Goal: Task Accomplishment & Management: Manage account settings

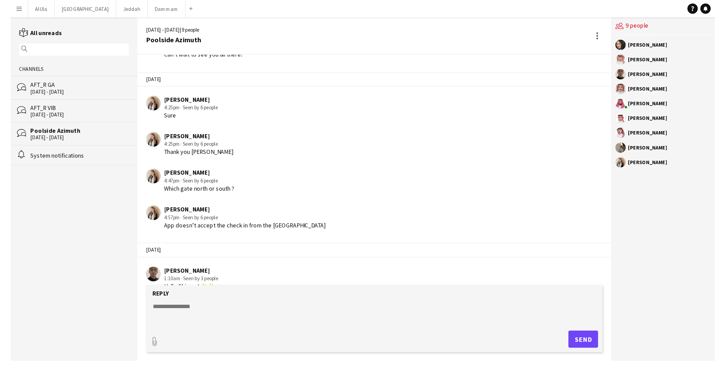
scroll to position [941, 0]
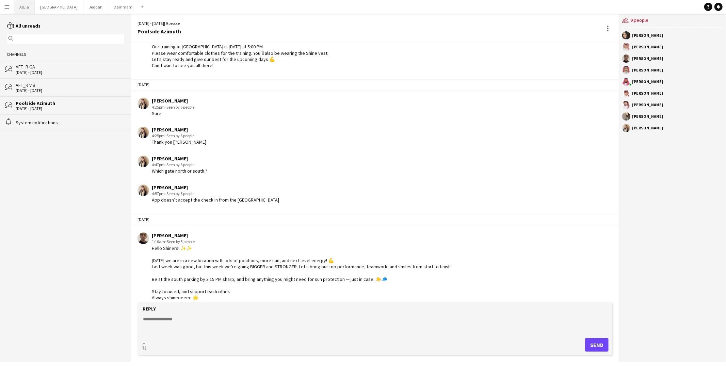
click at [24, 5] on button "AlUla Close" at bounding box center [24, 6] width 21 height 13
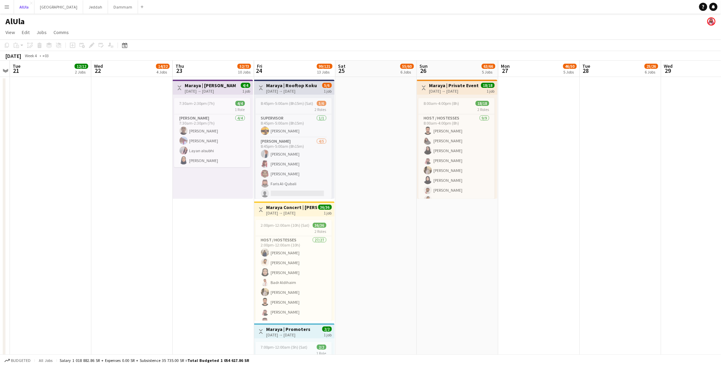
scroll to position [0, 256]
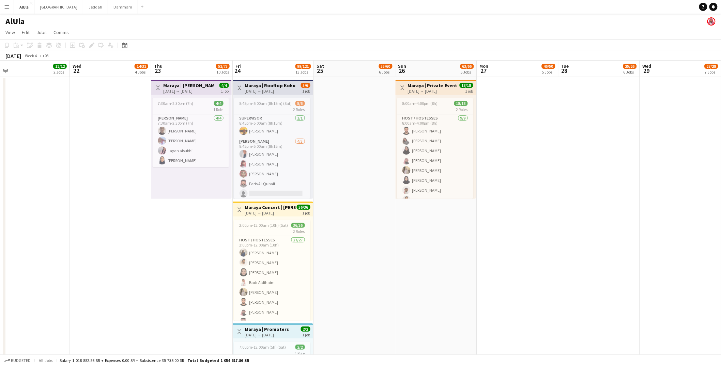
click at [191, 90] on div "[DATE] → [DATE]" at bounding box center [188, 91] width 51 height 5
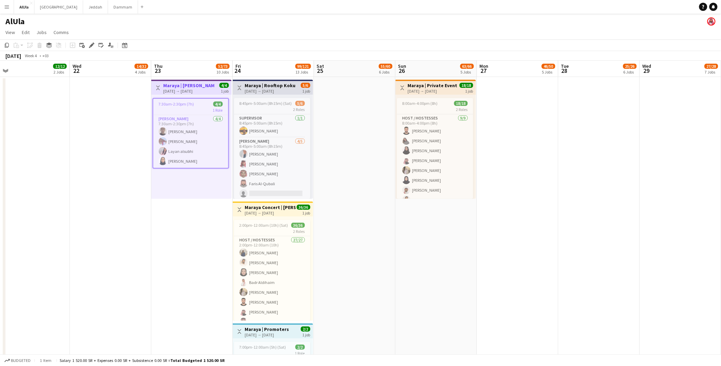
click at [192, 89] on div "[DATE] → [DATE]" at bounding box center [188, 91] width 51 height 5
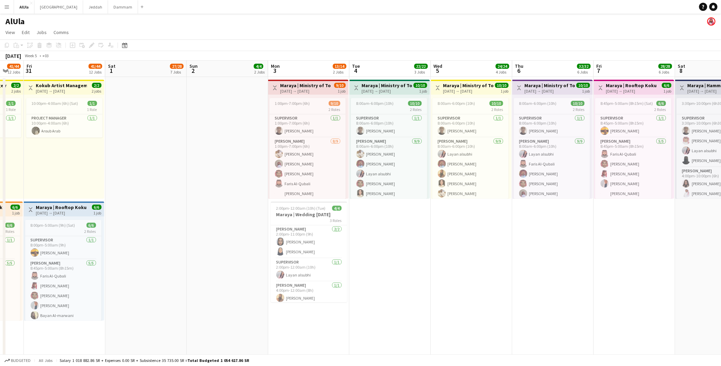
scroll to position [0, 268]
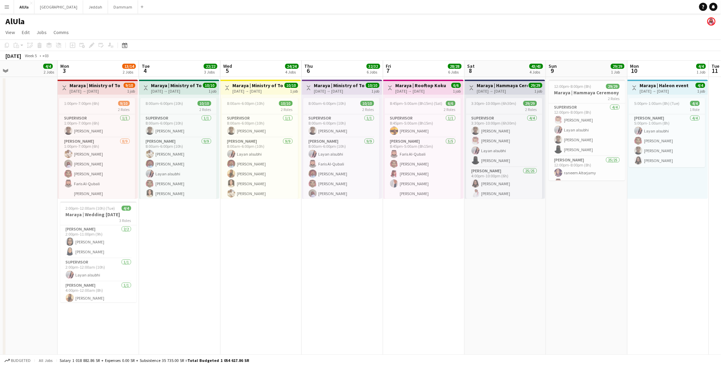
click at [92, 85] on h3 "Maraya | Ministry of Tourism [DATE]-[DATE]" at bounding box center [95, 85] width 51 height 6
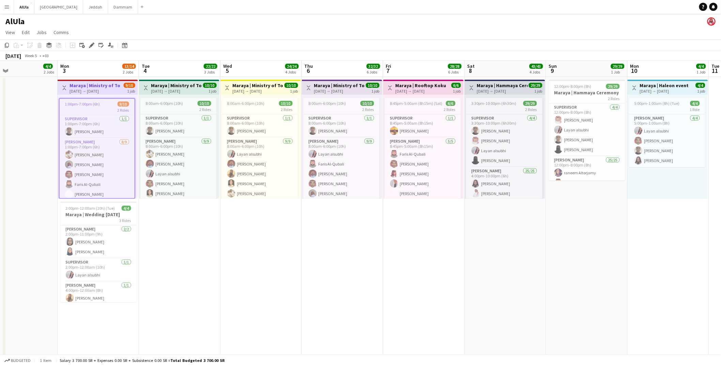
click at [102, 105] on div "1:00pm-7:00pm (6h) 9/10" at bounding box center [97, 103] width 75 height 5
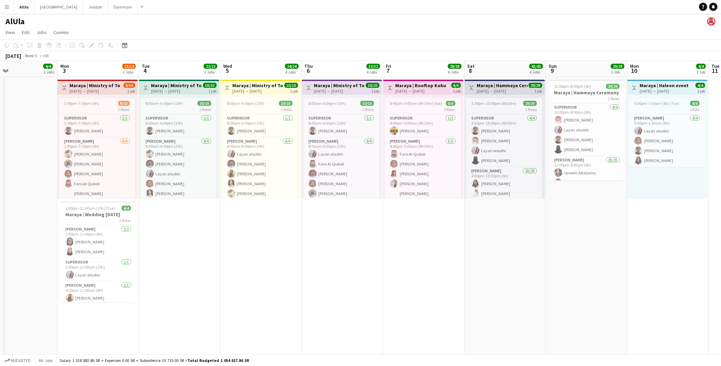
click at [102, 80] on app-top-bar "Toggle View [GEOGRAPHIC_DATA] | Ministry of Tourism [DATE]-[DATE] [DATE] → [DAT…" at bounding box center [98, 87] width 80 height 15
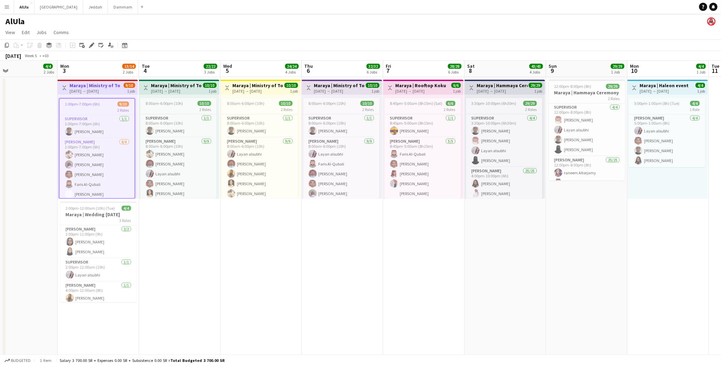
click at [103, 90] on div "[DATE] → [DATE]" at bounding box center [95, 91] width 51 height 5
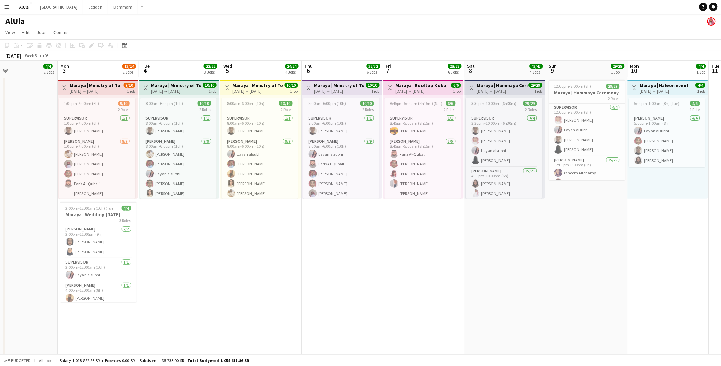
click at [103, 90] on div "[DATE] → [DATE]" at bounding box center [95, 91] width 51 height 5
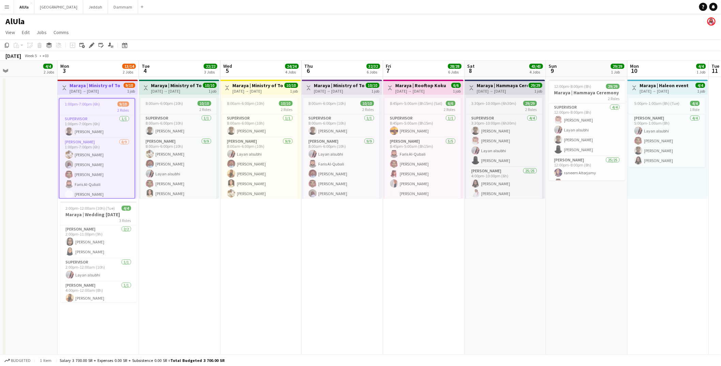
click at [103, 90] on div "[DATE] → [DATE]" at bounding box center [95, 91] width 51 height 5
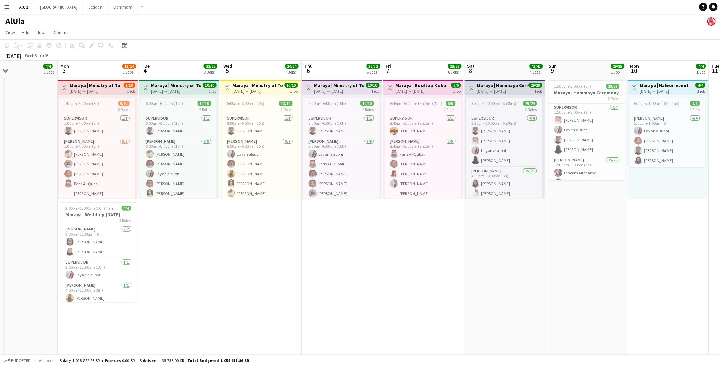
click at [103, 90] on div "[DATE] → [DATE]" at bounding box center [95, 91] width 51 height 5
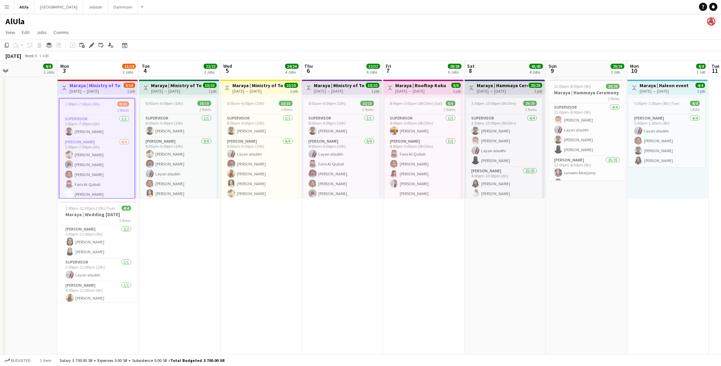
click at [97, 108] on div "2 Roles" at bounding box center [97, 109] width 75 height 5
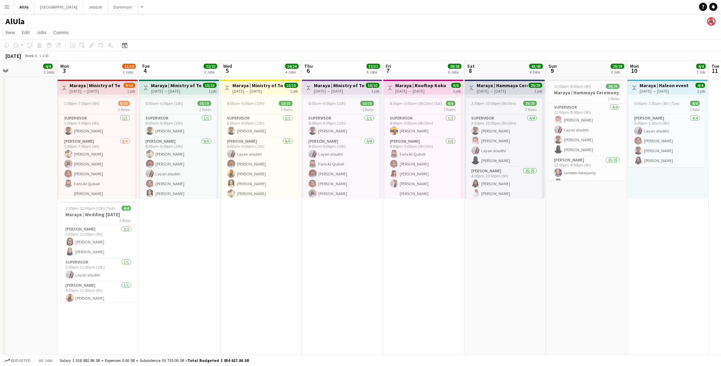
click at [99, 87] on h3 "Maraya | Ministry of Tourism [DATE]-[DATE]" at bounding box center [95, 85] width 51 height 6
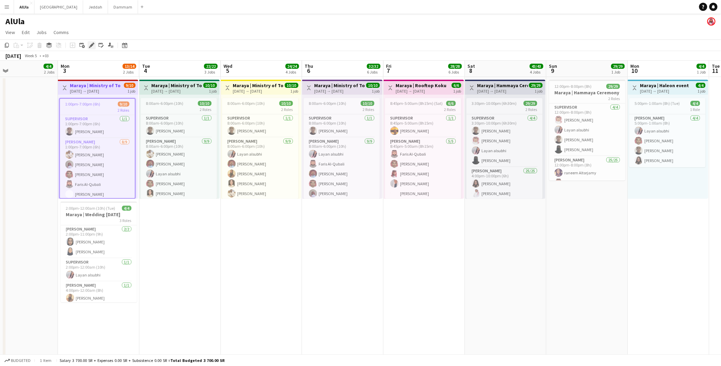
click at [89, 45] on icon "Edit" at bounding box center [91, 45] width 5 height 5
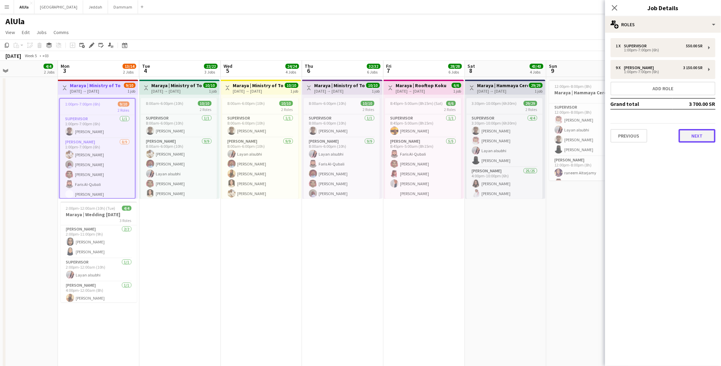
click at [556, 138] on button "Next" at bounding box center [696, 136] width 37 height 14
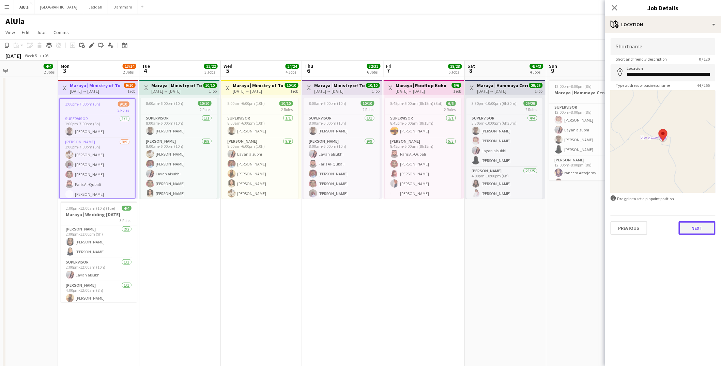
click at [556, 232] on button "Next" at bounding box center [696, 228] width 37 height 14
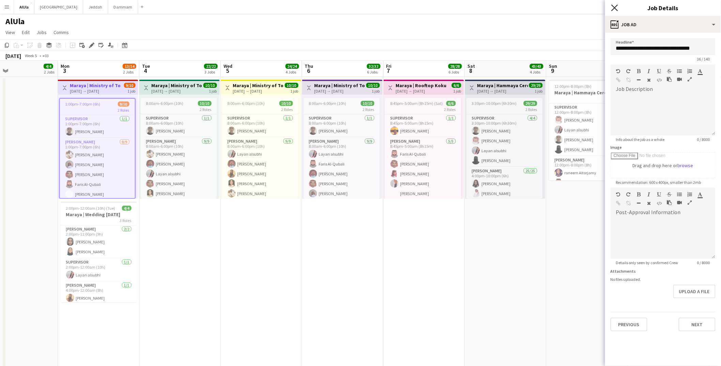
click at [556, 6] on icon "Close pop-in" at bounding box center [614, 7] width 6 height 6
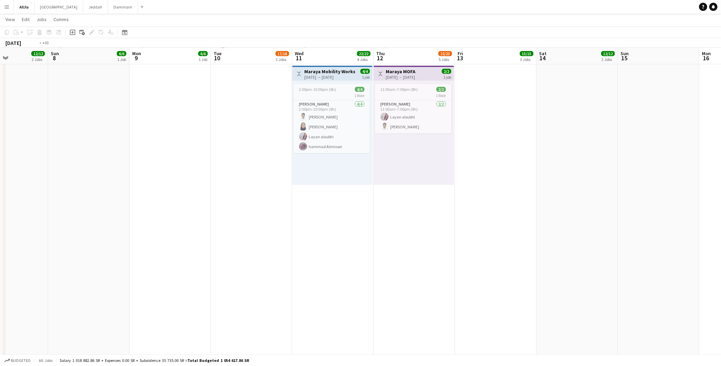
scroll to position [0, 276]
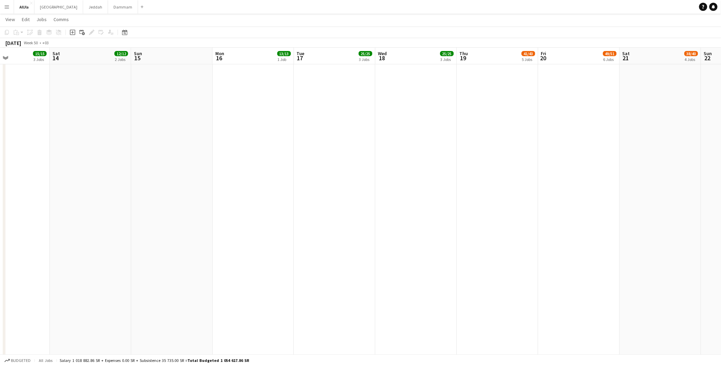
click at [7, 10] on button "Menu" at bounding box center [7, 7] width 14 height 14
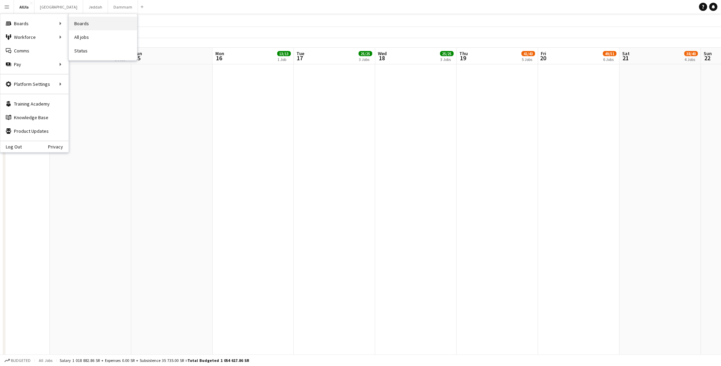
click at [92, 19] on link "Boards" at bounding box center [103, 24] width 68 height 14
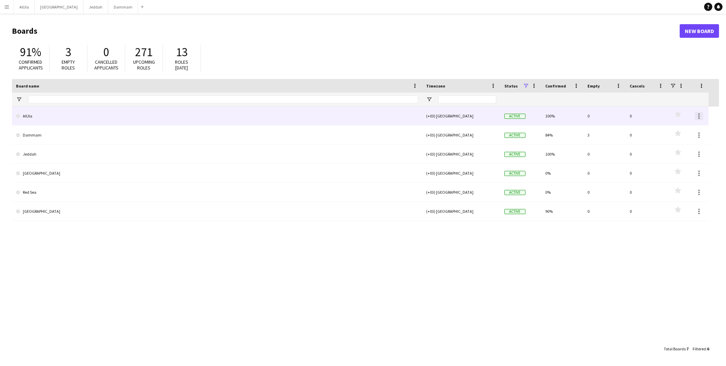
click at [556, 116] on div at bounding box center [699, 116] width 8 height 8
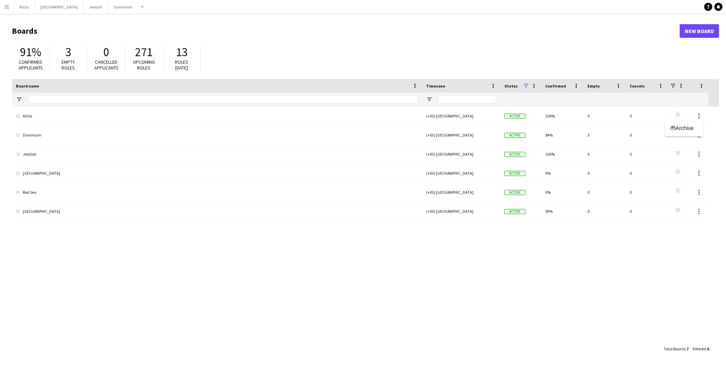
click at [556, 114] on div at bounding box center [363, 183] width 726 height 366
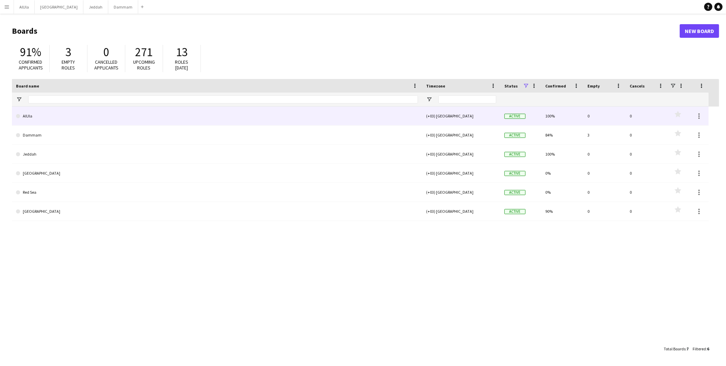
click at [293, 117] on link "AlUla" at bounding box center [217, 116] width 402 height 19
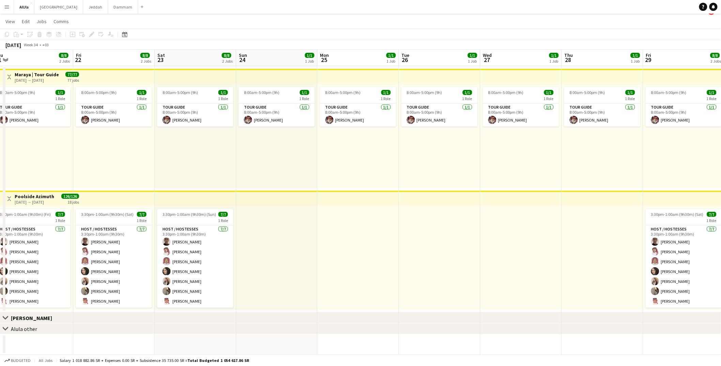
scroll to position [0, 256]
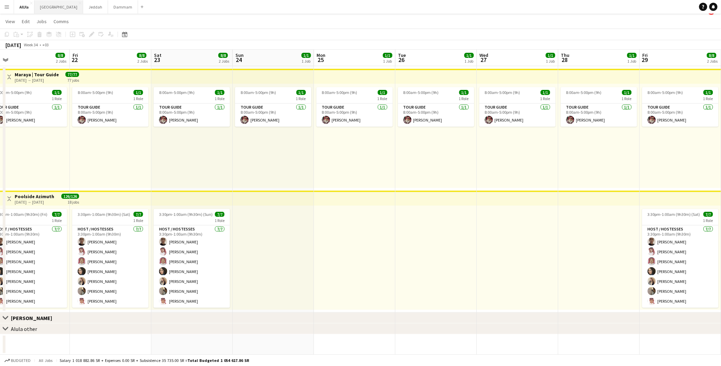
click at [47, 9] on button "Riyadh Close" at bounding box center [58, 6] width 49 height 13
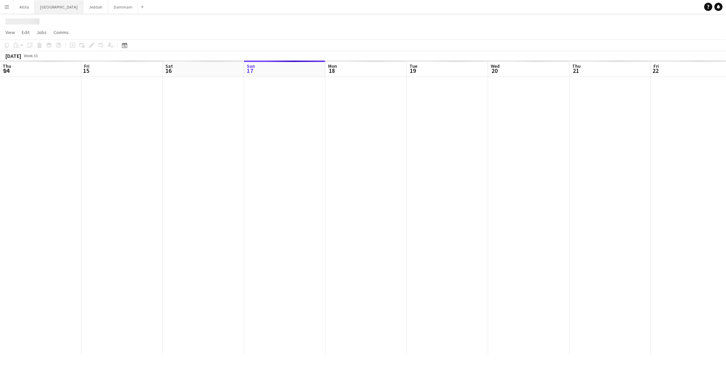
scroll to position [0, 162]
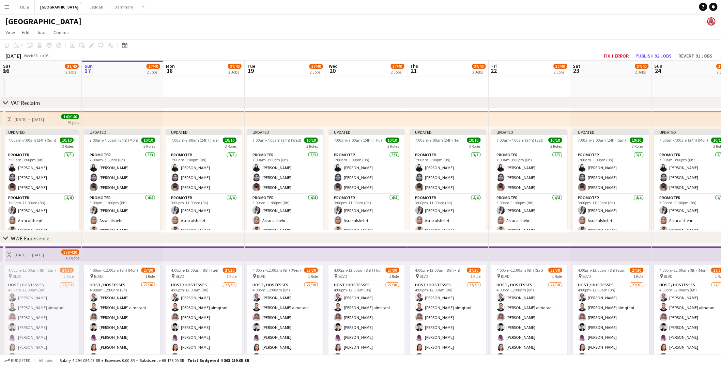
click at [8, 5] on app-icon "Menu" at bounding box center [6, 6] width 5 height 5
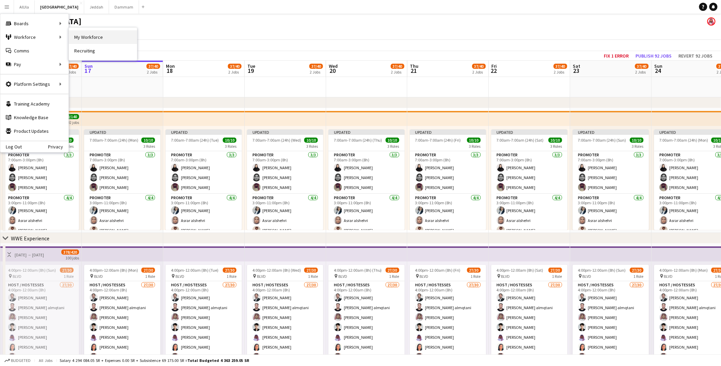
click at [112, 42] on link "My Workforce" at bounding box center [103, 37] width 68 height 14
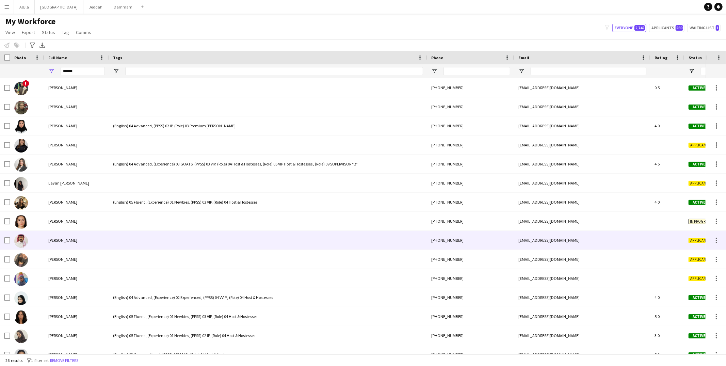
click at [223, 244] on div at bounding box center [268, 240] width 318 height 19
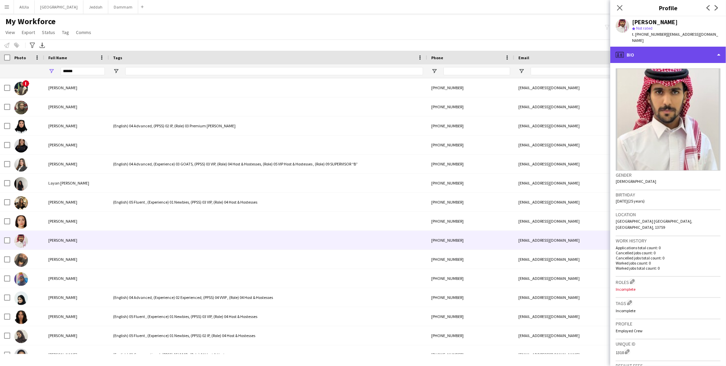
click at [556, 52] on div "profile Bio" at bounding box center [669, 55] width 116 height 16
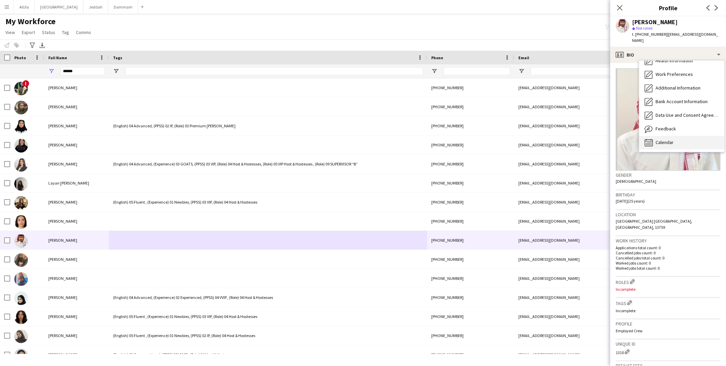
click at [556, 139] on span "Calendar" at bounding box center [665, 142] width 18 height 6
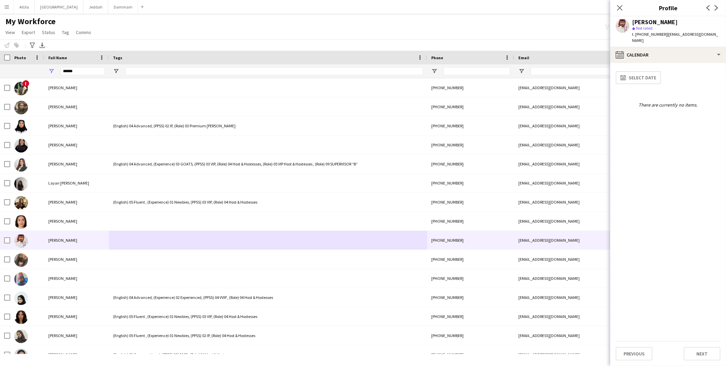
click at [556, 39] on div "[PERSON_NAME] star Not rated t. [PHONE_NUMBER] | [EMAIL_ADDRESS][DOMAIN_NAME]" at bounding box center [669, 31] width 116 height 30
click at [556, 47] on div "calendar-full Calendar" at bounding box center [669, 55] width 116 height 16
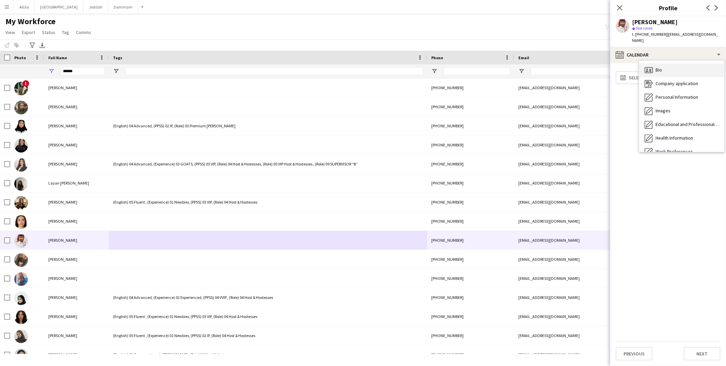
click at [556, 69] on div "Bio Bio" at bounding box center [682, 70] width 85 height 14
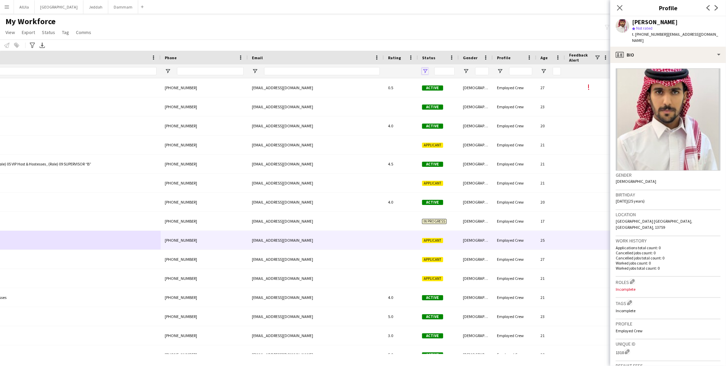
click at [424, 70] on span "Open Filter Menu" at bounding box center [425, 71] width 6 height 6
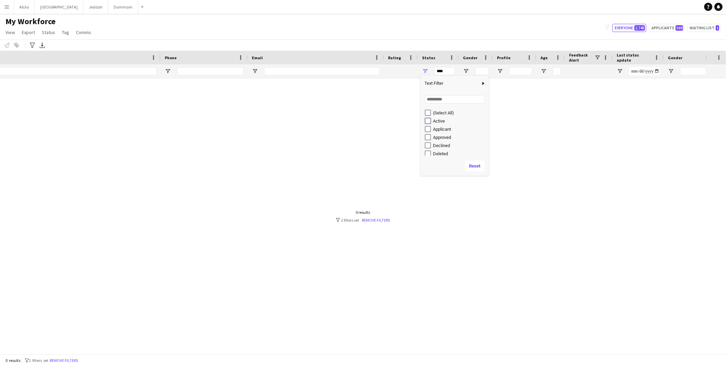
type input "**********"
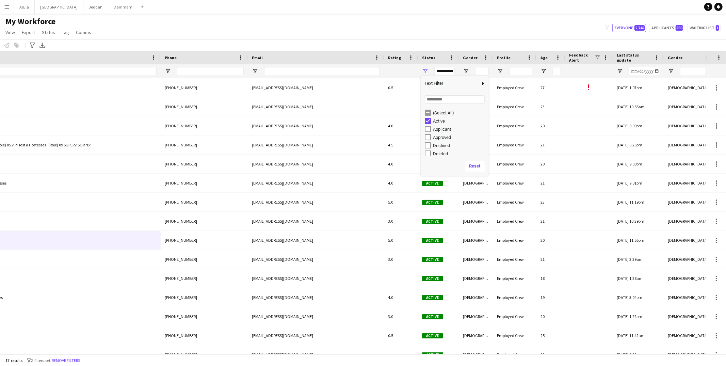
click at [349, 35] on div "My Workforce View Views Default view New view Update view Delete view Edit name…" at bounding box center [363, 27] width 726 height 23
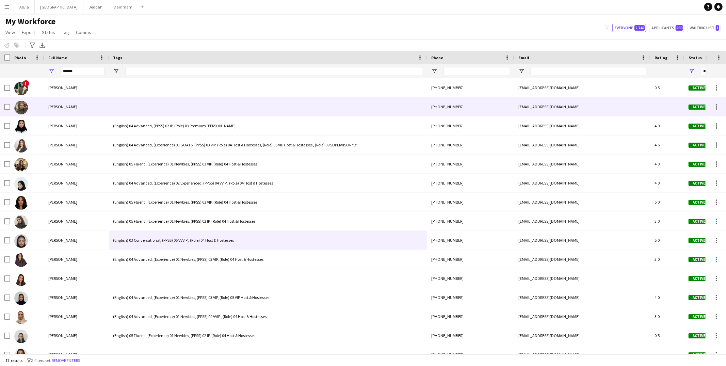
click at [142, 96] on div at bounding box center [268, 87] width 318 height 19
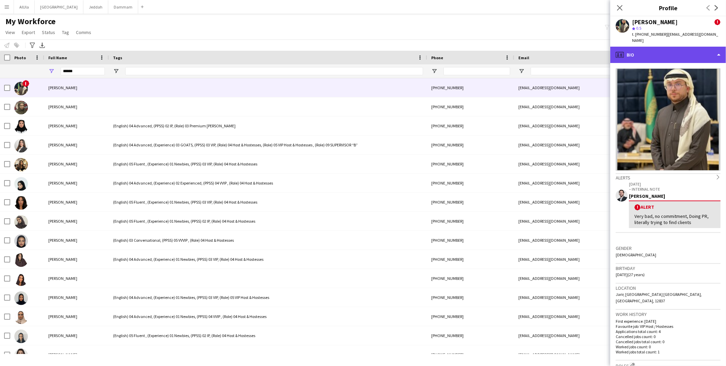
click at [556, 47] on div "profile Bio" at bounding box center [669, 55] width 116 height 16
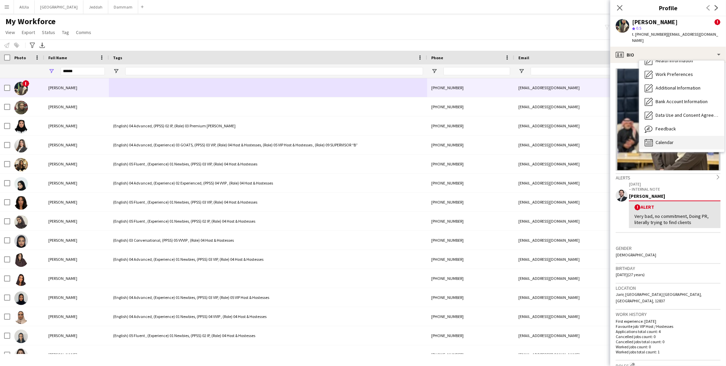
click at [556, 139] on span "Calendar" at bounding box center [665, 142] width 18 height 6
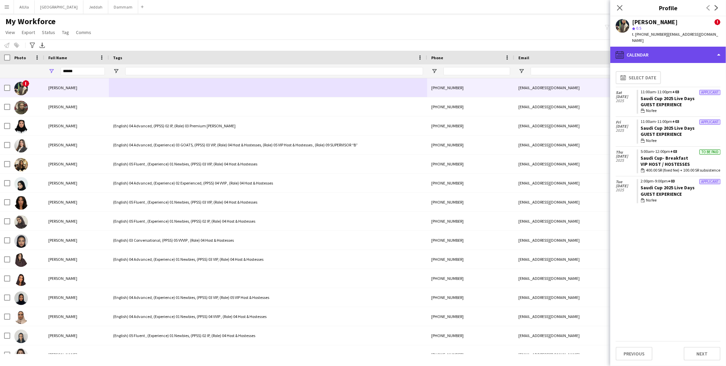
click at [556, 49] on div "calendar-full Calendar" at bounding box center [669, 55] width 116 height 16
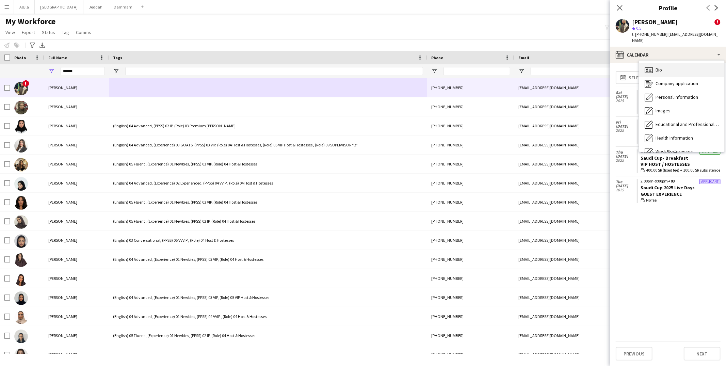
click at [556, 67] on span "Bio" at bounding box center [659, 70] width 6 height 6
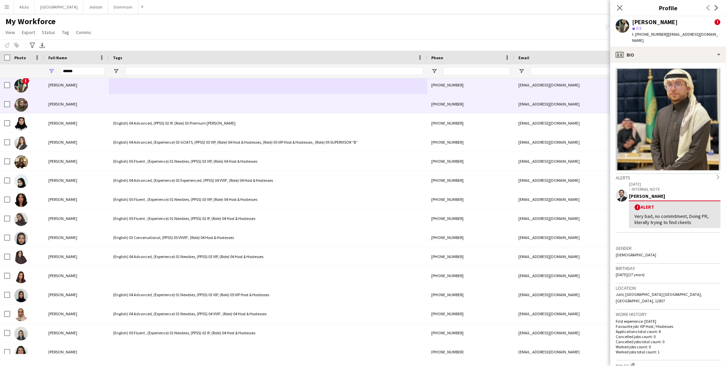
click at [188, 102] on div at bounding box center [268, 104] width 318 height 19
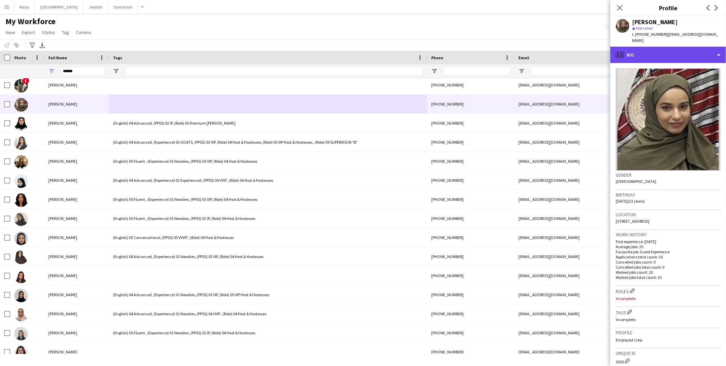
click at [556, 47] on div "profile Bio" at bounding box center [669, 55] width 116 height 16
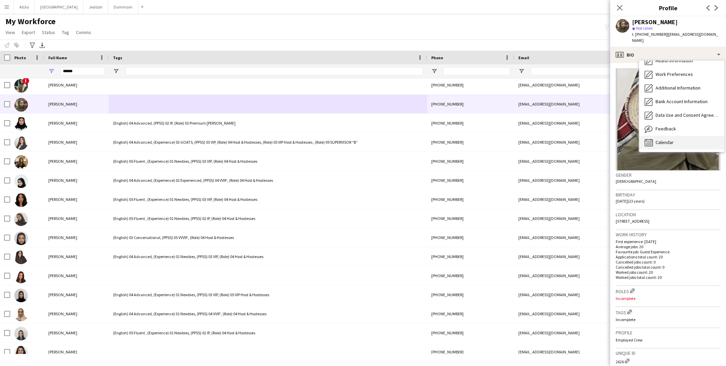
click at [556, 136] on div "Calendar Calendar" at bounding box center [682, 143] width 85 height 14
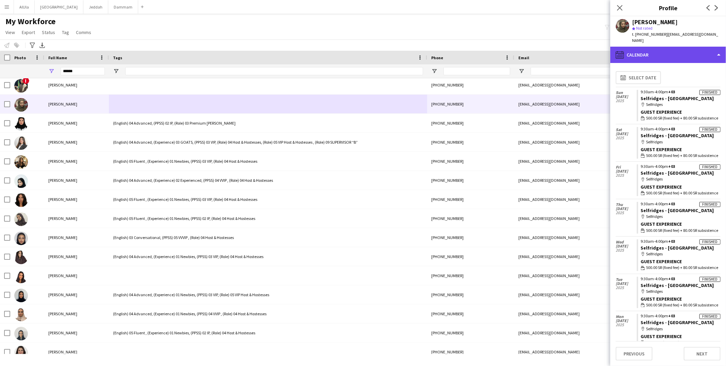
click at [556, 47] on div "calendar-full Calendar" at bounding box center [669, 55] width 116 height 16
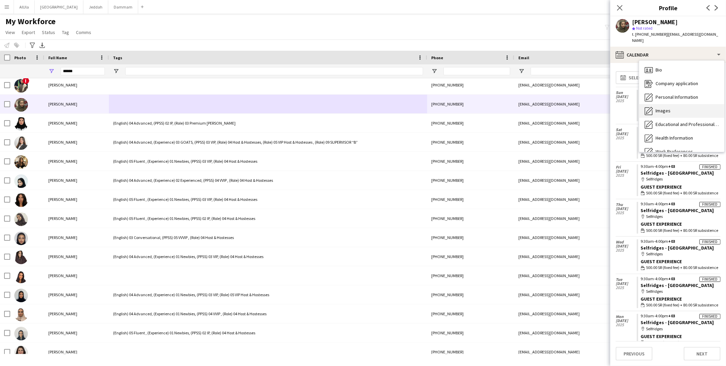
click at [556, 104] on div "Images Images" at bounding box center [682, 111] width 85 height 14
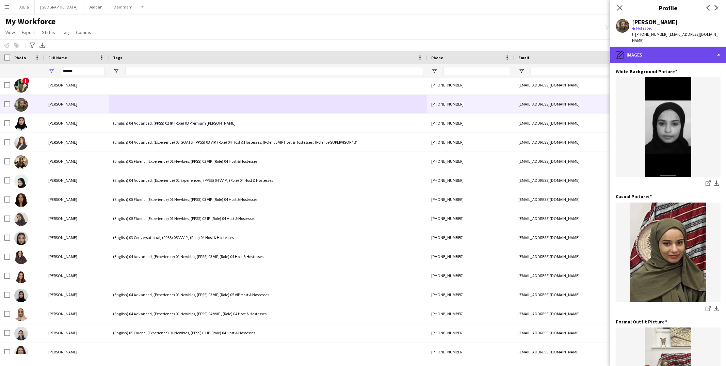
click at [556, 47] on div "pencil4 Images" at bounding box center [669, 55] width 116 height 16
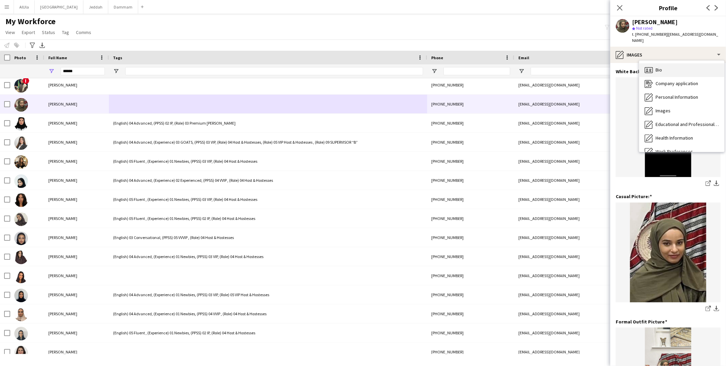
click at [556, 67] on span "Bio" at bounding box center [659, 70] width 6 height 6
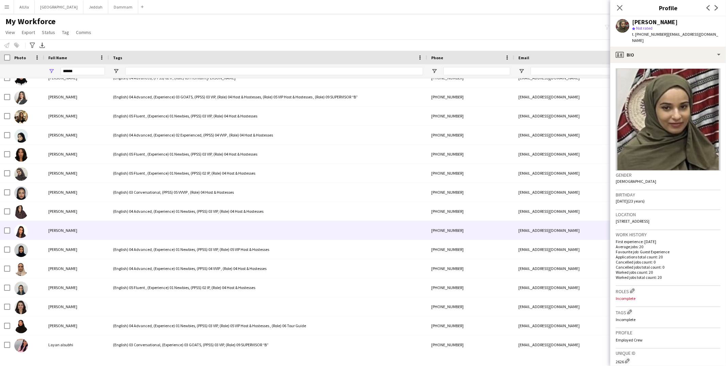
click at [122, 233] on div at bounding box center [268, 230] width 318 height 19
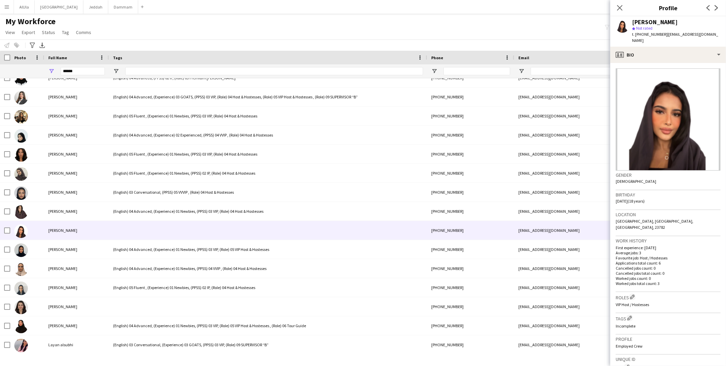
click at [556, 38] on div "[PERSON_NAME] star Not rated t. [PHONE_NUMBER] | [EMAIL_ADDRESS][DOMAIN_NAME]" at bounding box center [669, 31] width 116 height 30
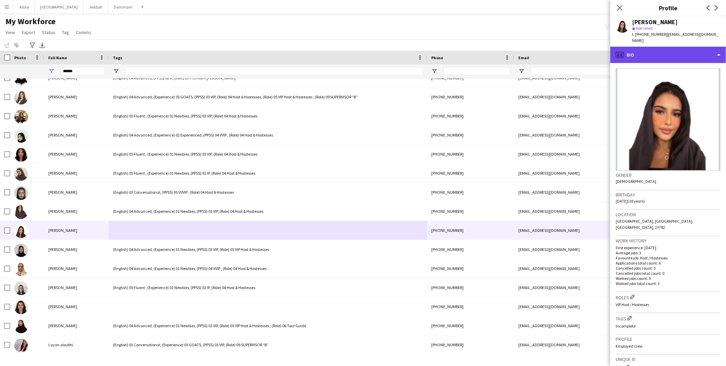
click at [556, 47] on div "profile Bio" at bounding box center [669, 55] width 116 height 16
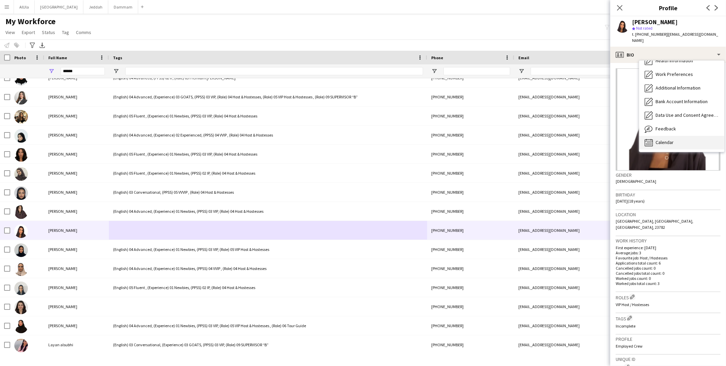
click at [556, 139] on span "Calendar" at bounding box center [665, 142] width 18 height 6
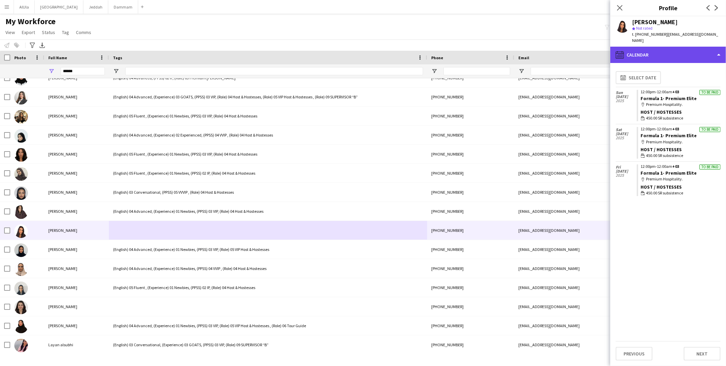
click at [556, 47] on div "calendar-full Calendar" at bounding box center [669, 55] width 116 height 16
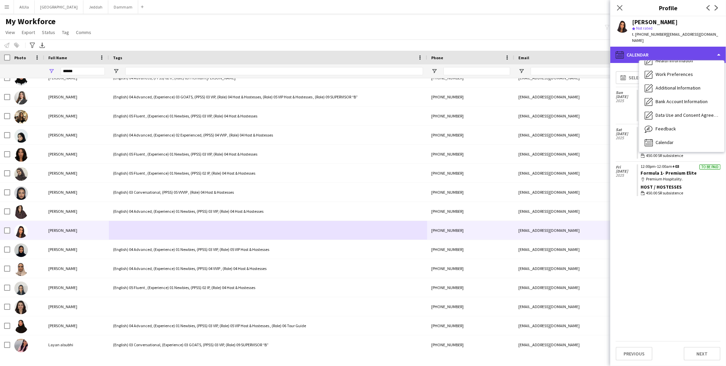
click at [556, 47] on div "calendar-full Calendar" at bounding box center [669, 55] width 116 height 16
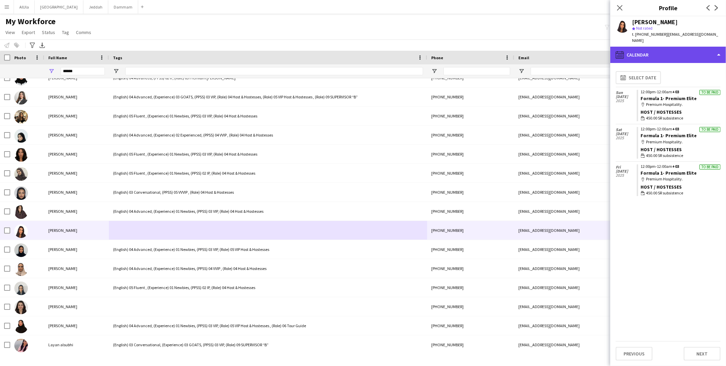
click at [556, 47] on div "calendar-full Calendar" at bounding box center [669, 55] width 116 height 16
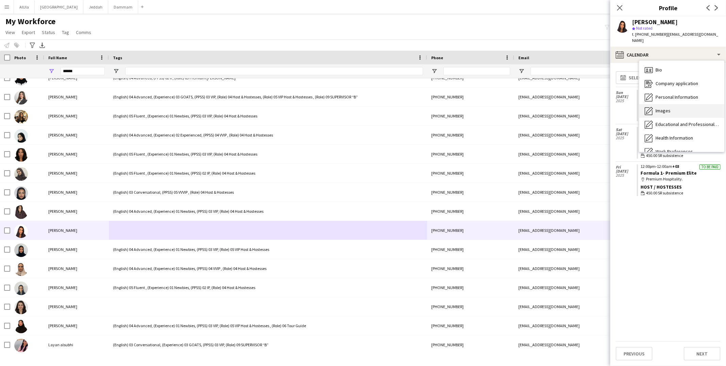
click at [556, 109] on div "Images Images" at bounding box center [682, 111] width 85 height 14
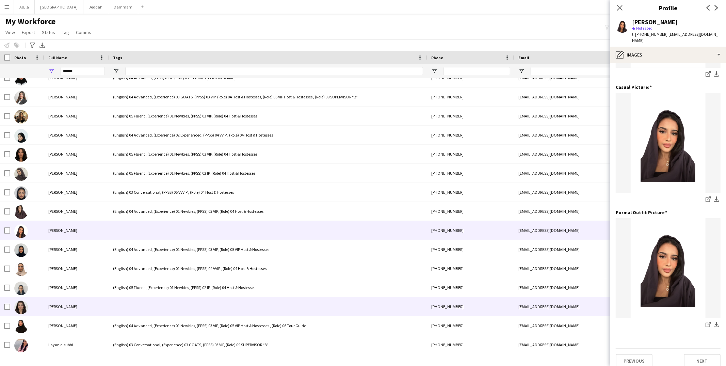
click at [120, 288] on div at bounding box center [268, 306] width 318 height 19
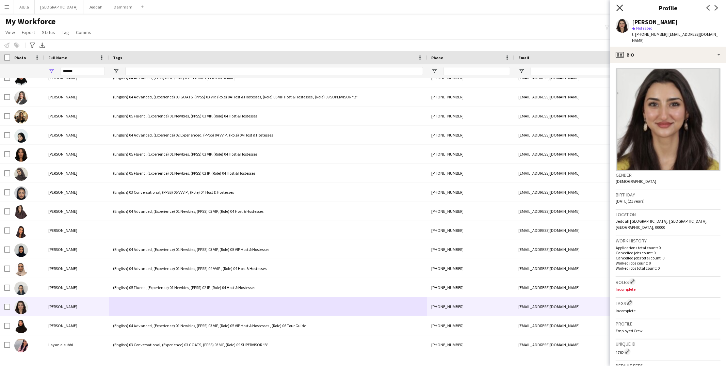
click at [556, 7] on icon "Close pop-in" at bounding box center [620, 7] width 6 height 6
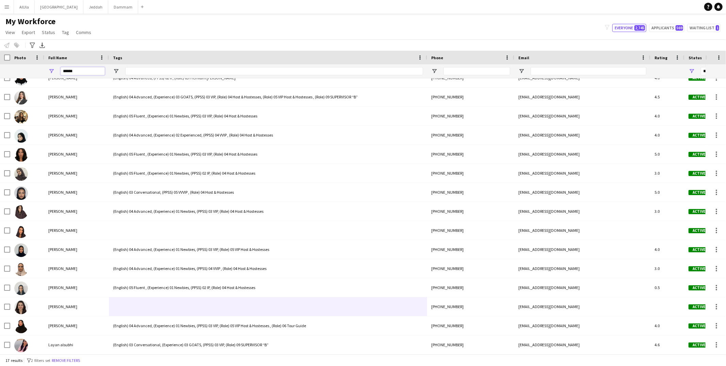
click at [84, 72] on input "*****" at bounding box center [83, 71] width 44 height 8
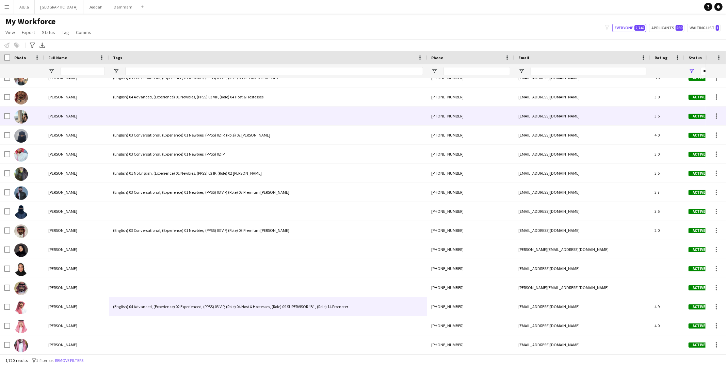
click at [124, 119] on div at bounding box center [268, 116] width 318 height 19
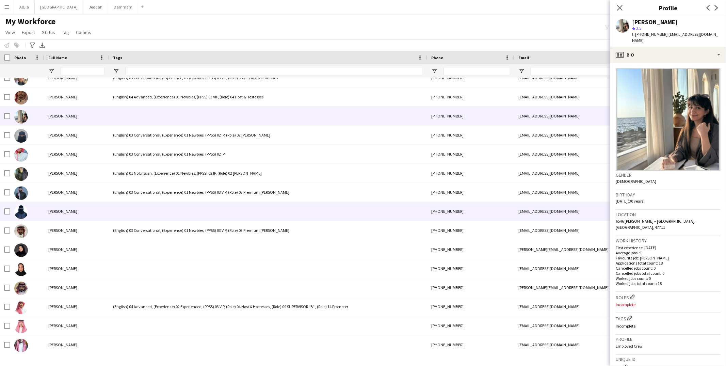
click at [130, 211] on div at bounding box center [268, 211] width 318 height 19
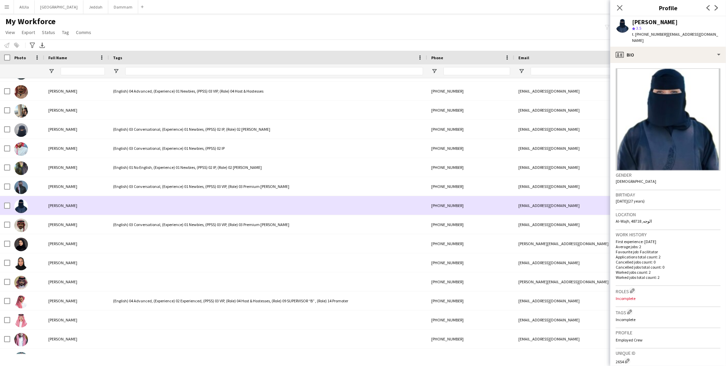
scroll to position [62, 0]
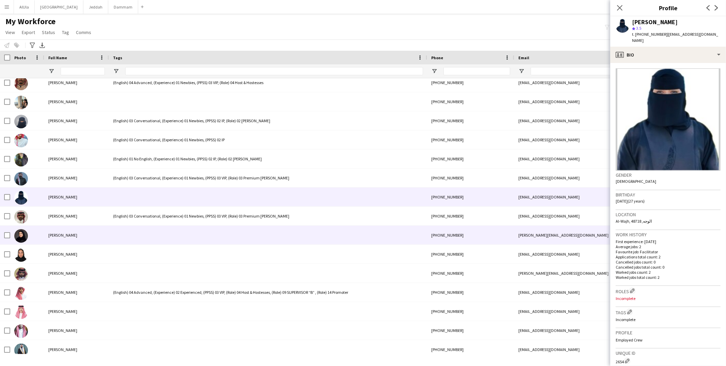
click at [123, 235] on div at bounding box center [268, 235] width 318 height 19
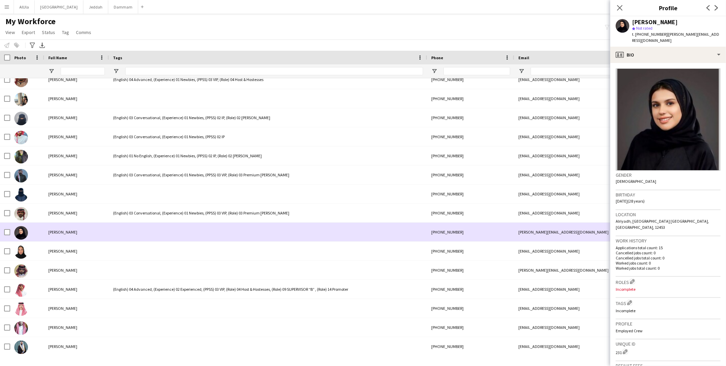
scroll to position [0, 429]
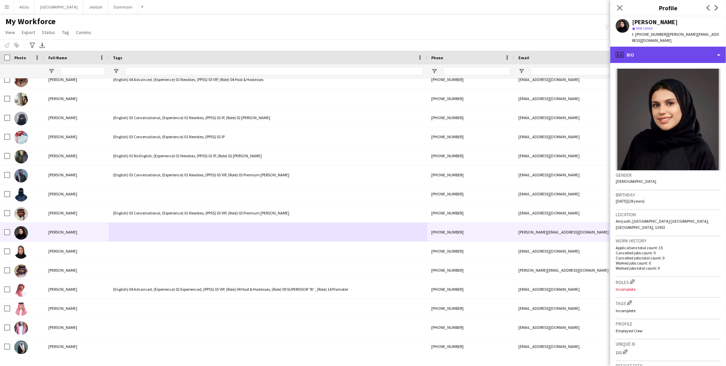
click at [556, 48] on div "profile Bio" at bounding box center [669, 55] width 116 height 16
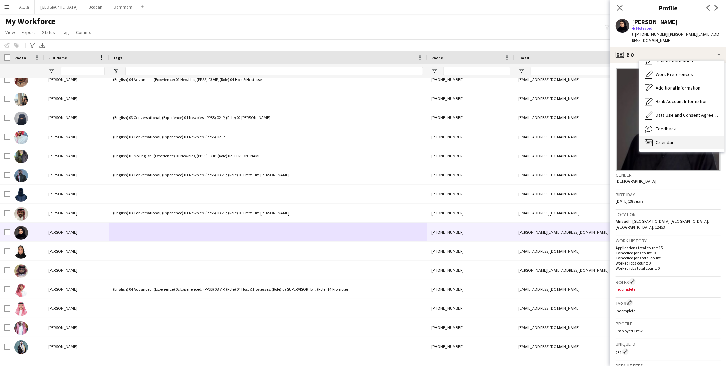
click at [556, 136] on div "Calendar Calendar" at bounding box center [682, 143] width 85 height 14
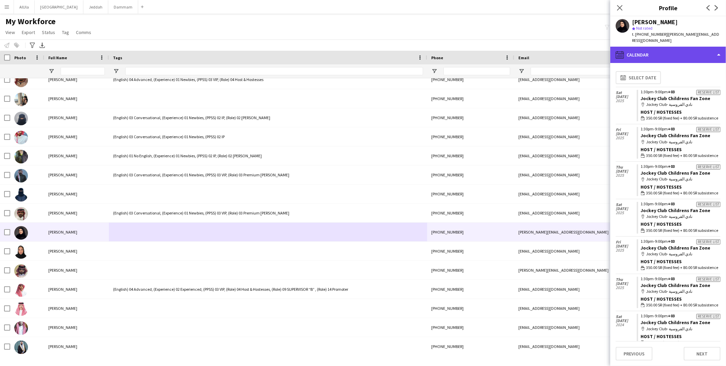
click at [556, 49] on div "calendar-full Calendar" at bounding box center [669, 55] width 116 height 16
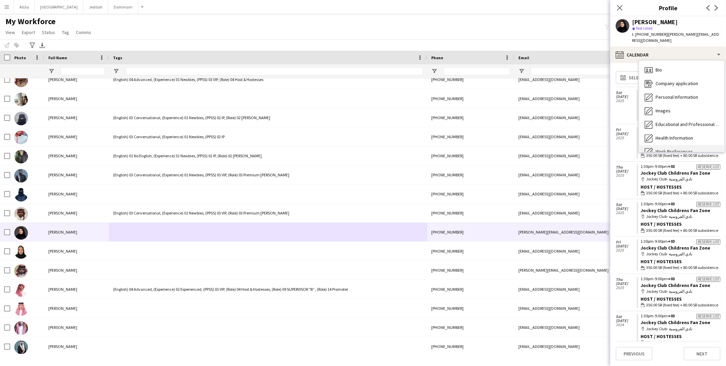
click at [556, 67] on span "Bio" at bounding box center [659, 70] width 6 height 6
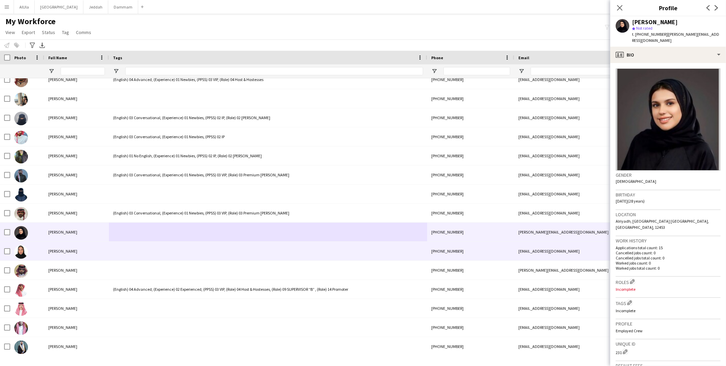
click at [188, 255] on div at bounding box center [268, 251] width 318 height 19
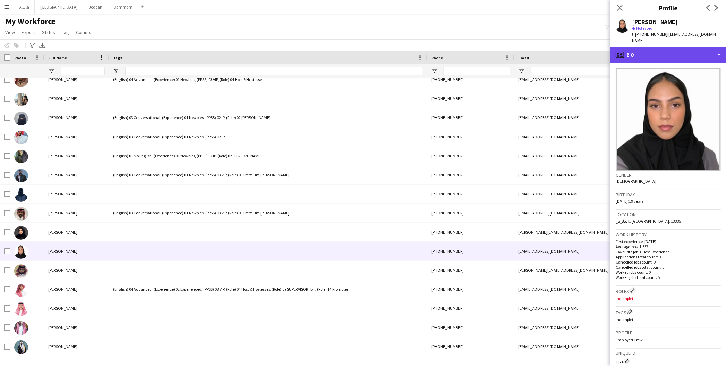
click at [556, 47] on div "profile Bio" at bounding box center [669, 55] width 116 height 16
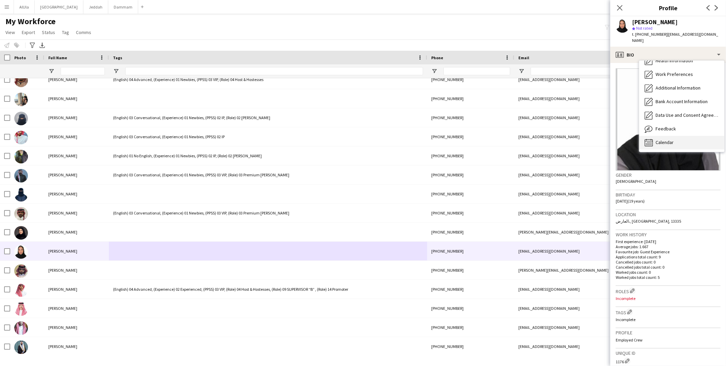
click at [556, 139] on span "Calendar" at bounding box center [665, 142] width 18 height 6
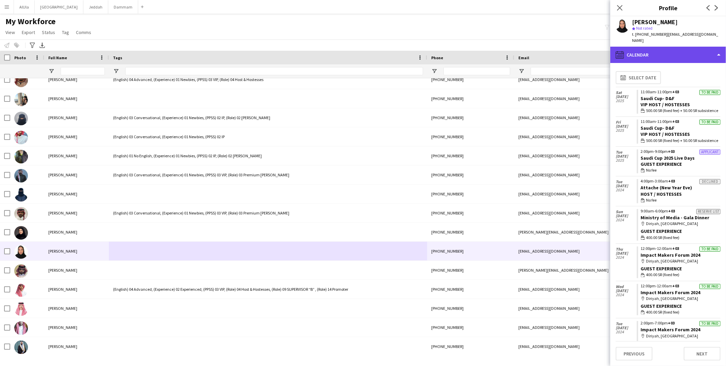
click at [556, 50] on div "calendar-full Calendar" at bounding box center [669, 55] width 116 height 16
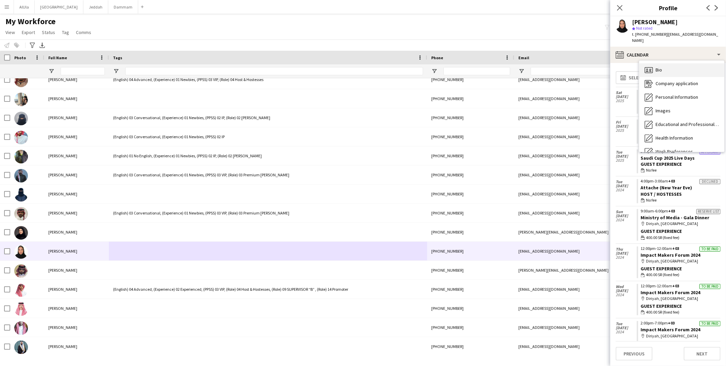
click at [556, 63] on div "Bio Bio" at bounding box center [682, 70] width 85 height 14
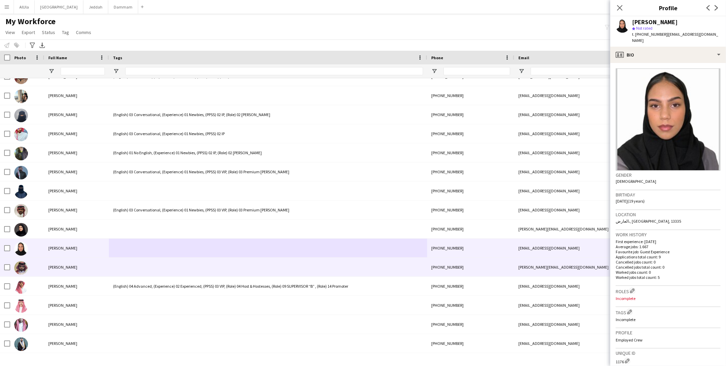
click at [130, 268] on div at bounding box center [268, 267] width 318 height 19
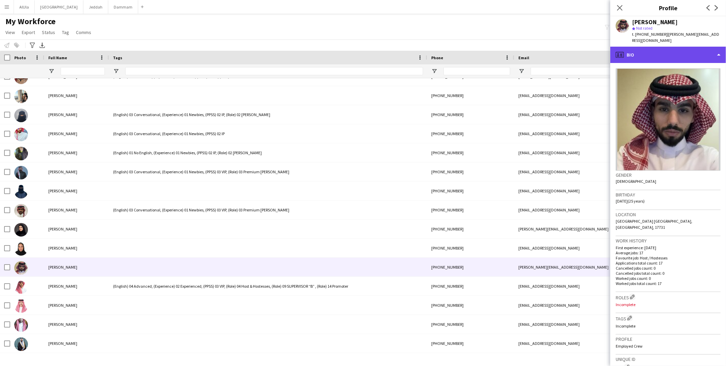
click at [556, 48] on div "profile Bio" at bounding box center [669, 55] width 116 height 16
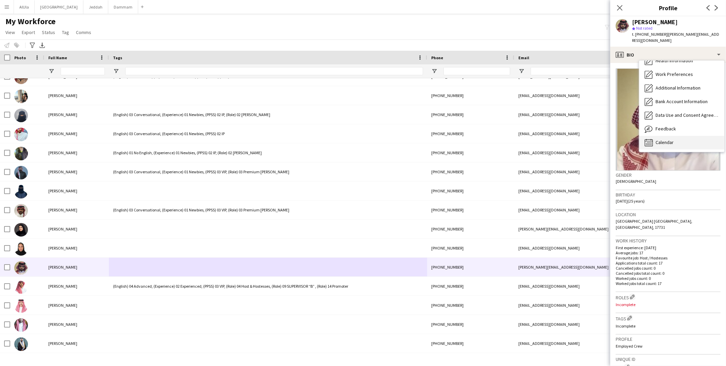
click at [556, 138] on div "Calendar Calendar" at bounding box center [682, 143] width 85 height 14
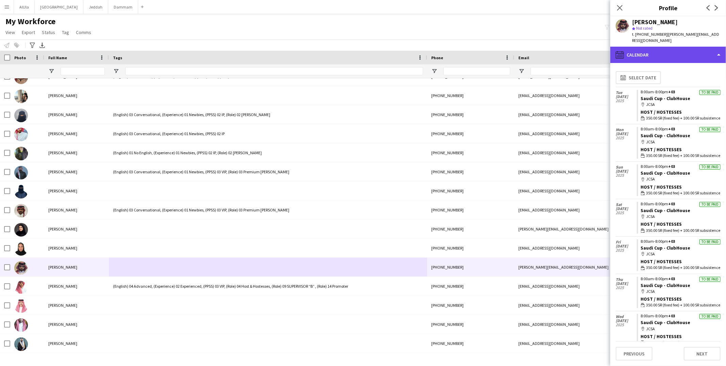
click at [556, 49] on div "calendar-full Calendar" at bounding box center [669, 55] width 116 height 16
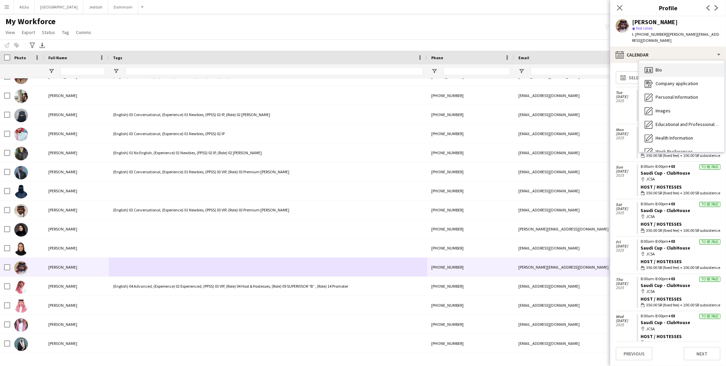
click at [556, 67] on span "Bio" at bounding box center [659, 70] width 6 height 6
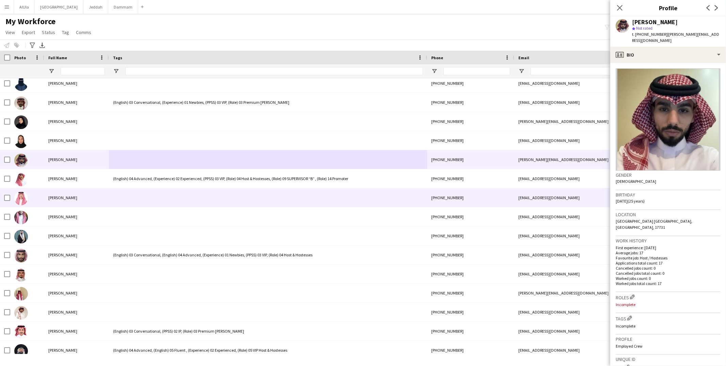
click at [118, 198] on div at bounding box center [268, 197] width 318 height 19
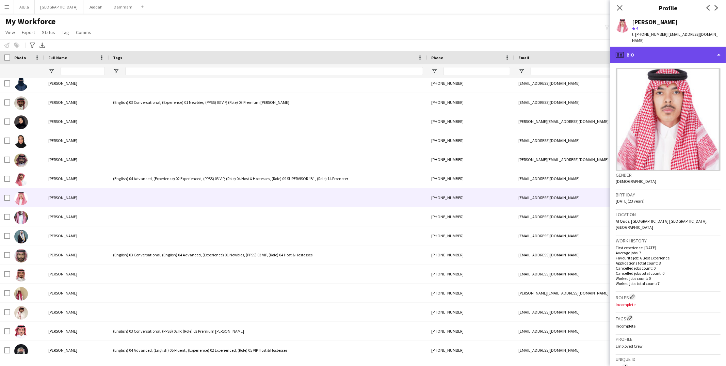
click at [556, 47] on div "profile Bio" at bounding box center [669, 55] width 116 height 16
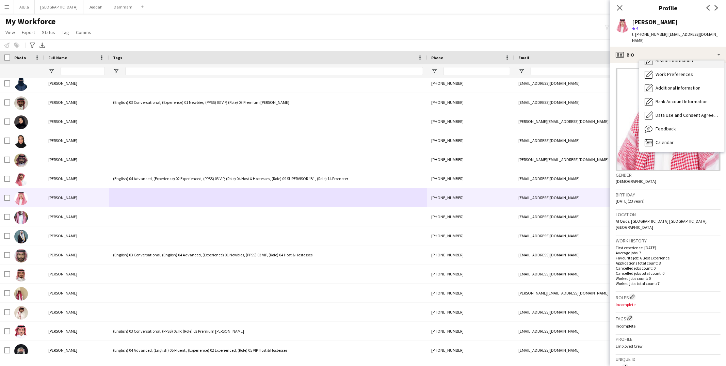
click at [556, 136] on div "Calendar Calendar" at bounding box center [682, 143] width 85 height 14
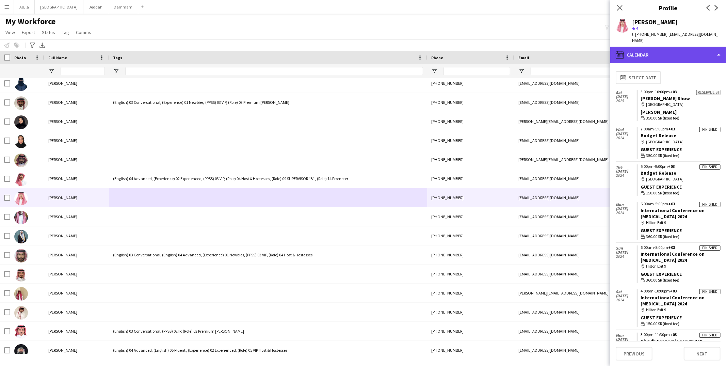
click at [556, 52] on div "calendar-full Calendar" at bounding box center [669, 55] width 116 height 16
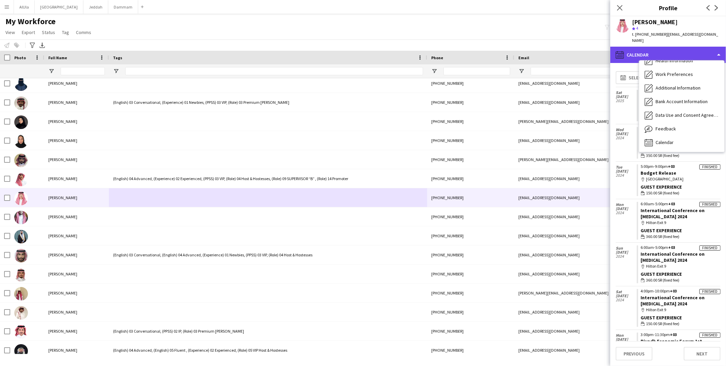
click at [556, 52] on div "calendar-full Calendar" at bounding box center [669, 55] width 116 height 16
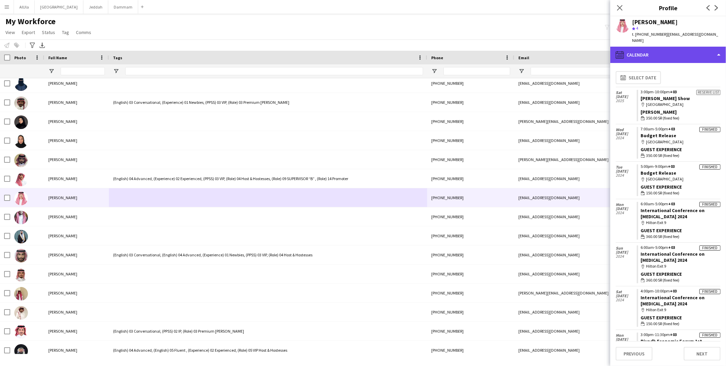
click at [556, 51] on div "calendar-full Calendar" at bounding box center [669, 55] width 116 height 16
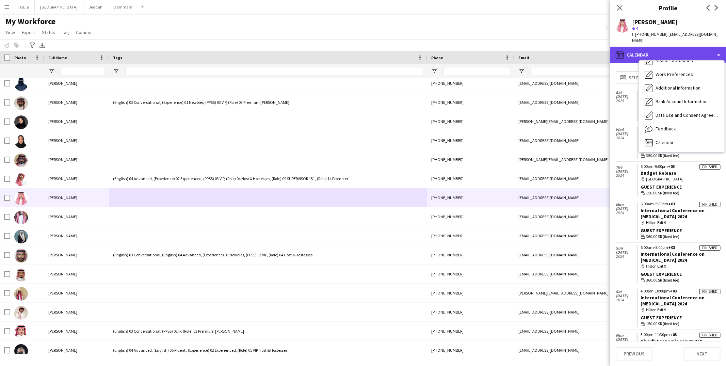
click at [556, 51] on div "calendar-full Calendar" at bounding box center [669, 55] width 116 height 16
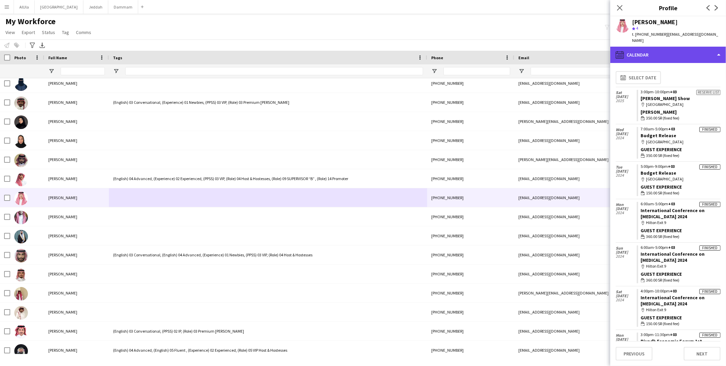
click at [556, 51] on div "calendar-full Calendar" at bounding box center [669, 55] width 116 height 16
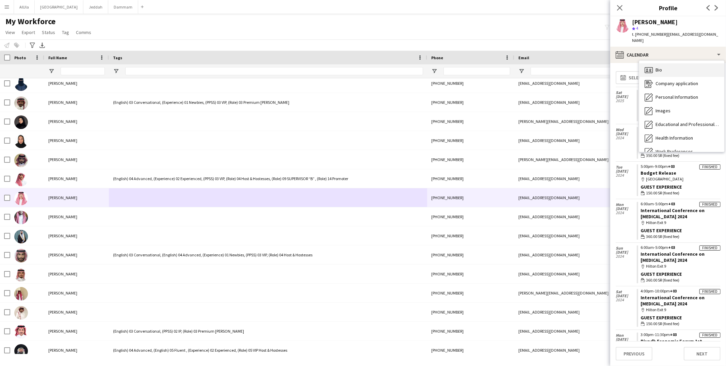
click at [556, 67] on span "Bio" at bounding box center [659, 70] width 6 height 6
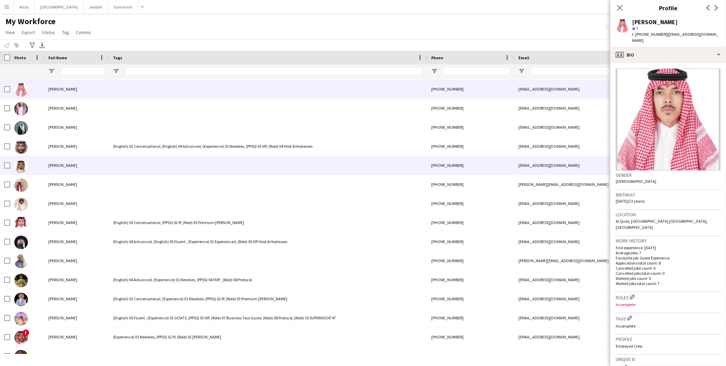
click at [120, 166] on div at bounding box center [268, 165] width 318 height 19
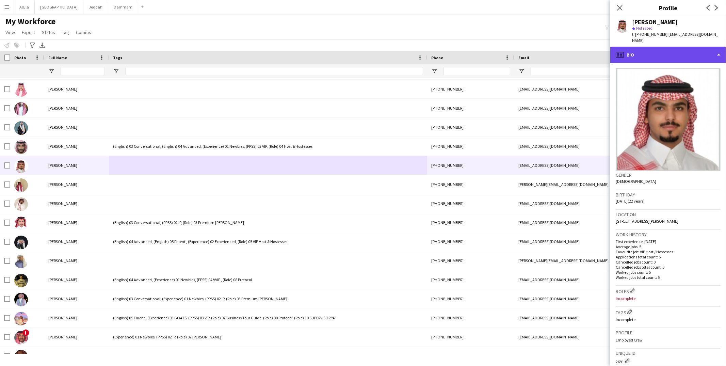
click at [556, 54] on div "profile Bio" at bounding box center [669, 55] width 116 height 16
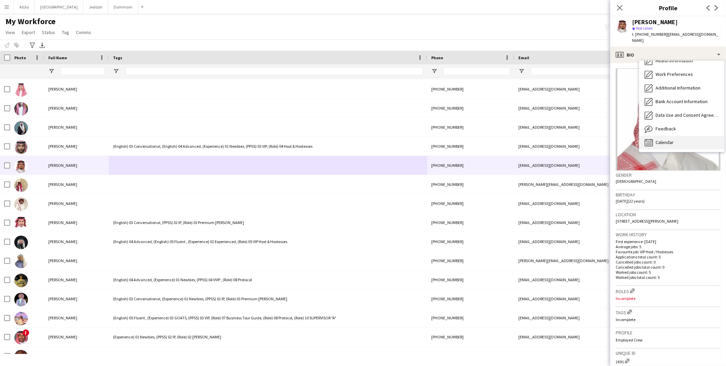
click at [556, 139] on span "Calendar" at bounding box center [665, 142] width 18 height 6
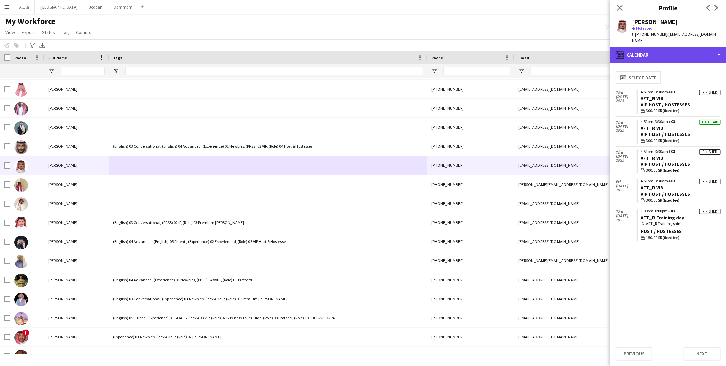
click at [556, 47] on div "calendar-full Calendar" at bounding box center [669, 55] width 116 height 16
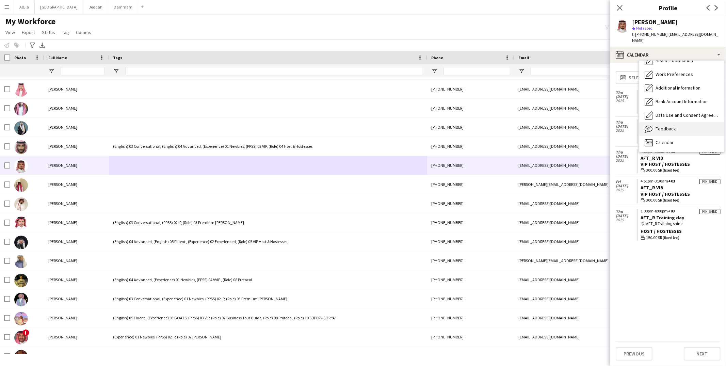
click at [556, 126] on span "Feedback" at bounding box center [666, 129] width 20 height 6
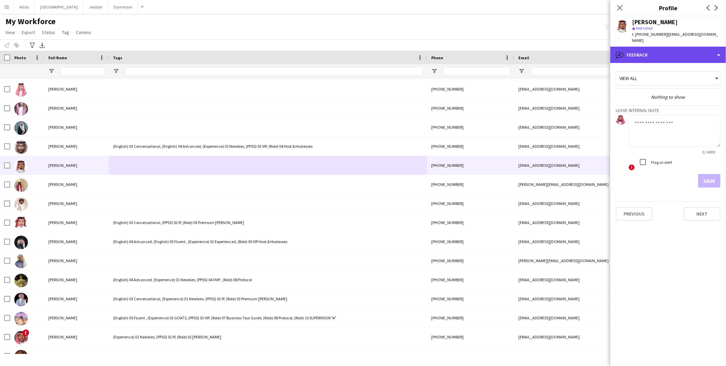
click at [556, 47] on div "bubble-pencil Feedback" at bounding box center [669, 55] width 116 height 16
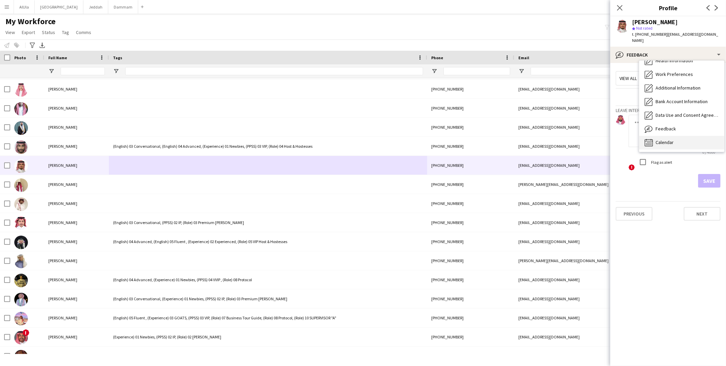
click at [556, 139] on span "Calendar" at bounding box center [665, 142] width 18 height 6
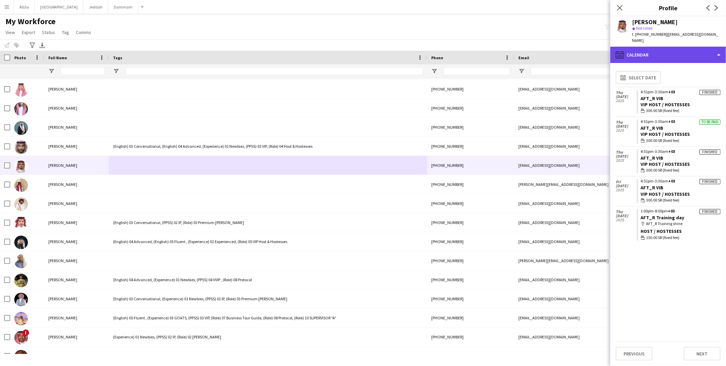
click at [556, 50] on div "calendar-full Calendar" at bounding box center [669, 55] width 116 height 16
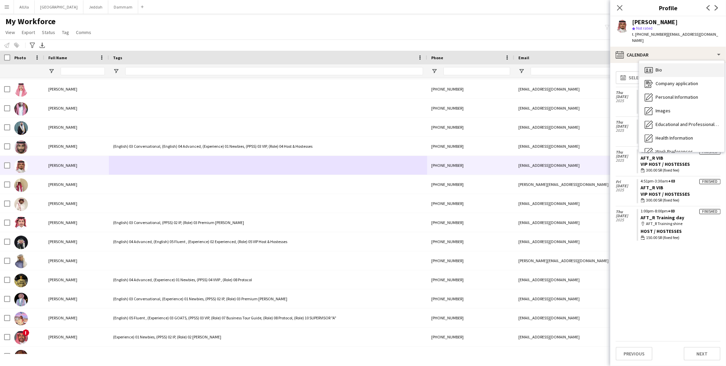
click at [556, 68] on div "Bio Bio" at bounding box center [682, 70] width 85 height 14
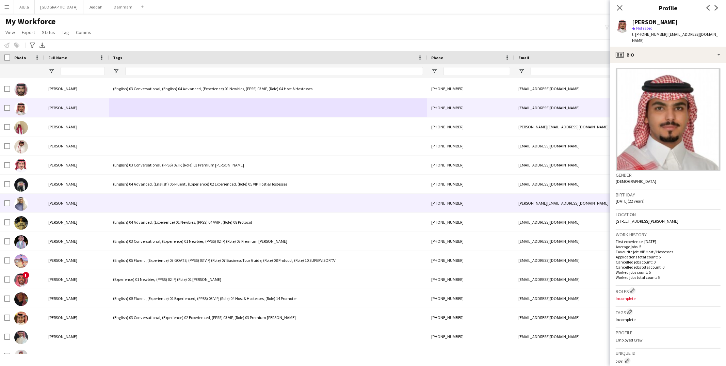
click at [150, 203] on div at bounding box center [268, 203] width 318 height 19
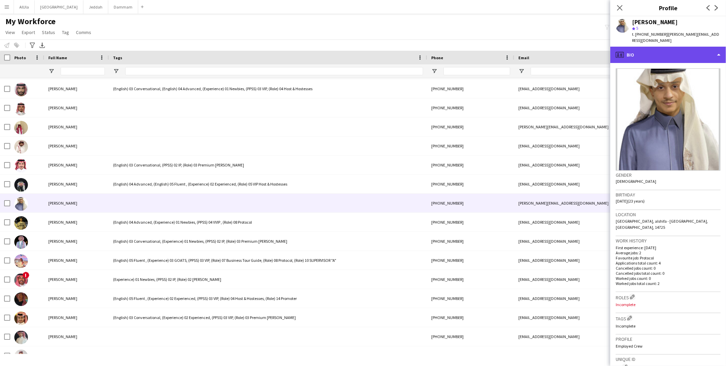
click at [556, 47] on div "profile Bio" at bounding box center [669, 55] width 116 height 16
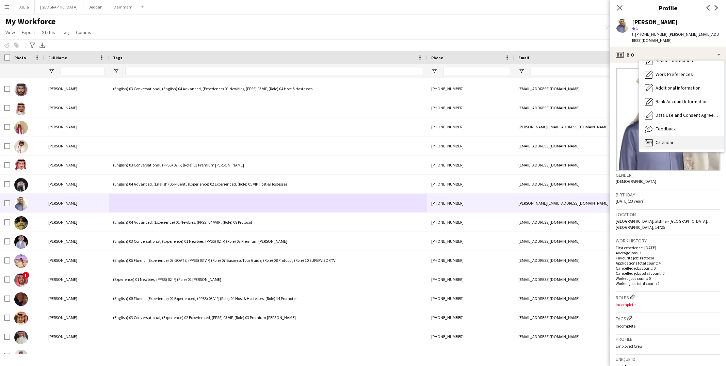
click at [556, 139] on span "Calendar" at bounding box center [665, 142] width 18 height 6
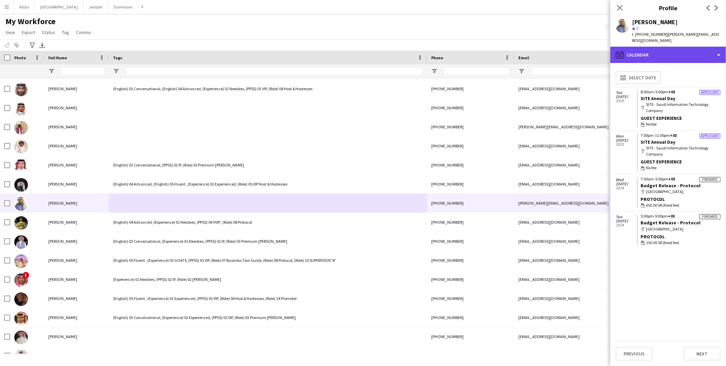
click at [556, 47] on div "calendar-full Calendar" at bounding box center [669, 55] width 116 height 16
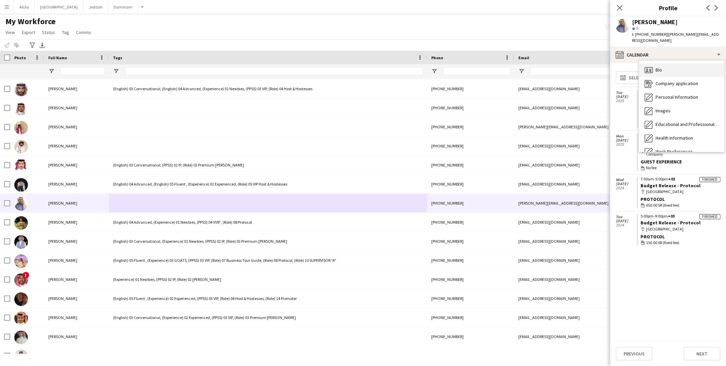
click at [556, 63] on div "Bio Bio" at bounding box center [682, 70] width 85 height 14
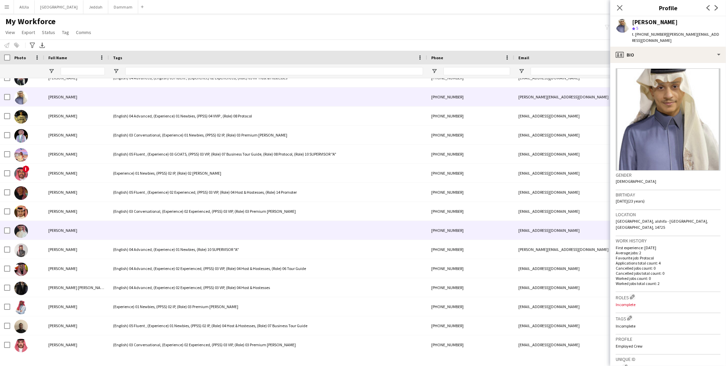
click at [148, 225] on div at bounding box center [268, 230] width 318 height 19
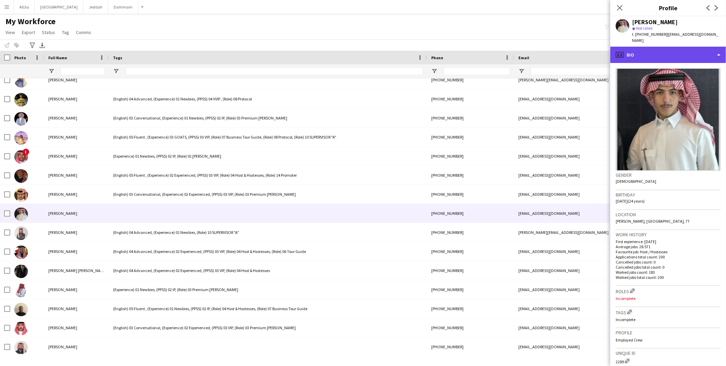
click at [556, 54] on div "profile Bio" at bounding box center [669, 55] width 116 height 16
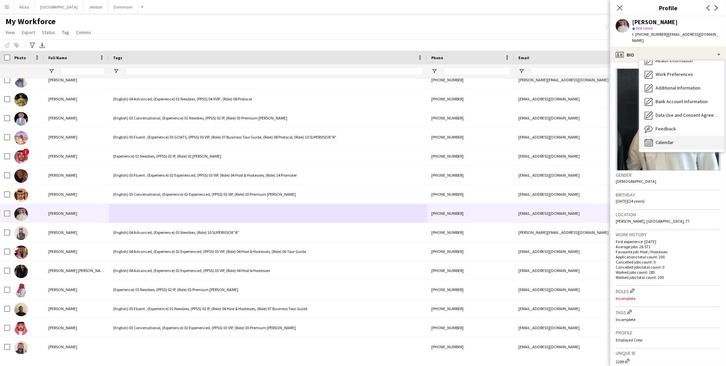
click at [556, 136] on div "Calendar Calendar" at bounding box center [682, 143] width 85 height 14
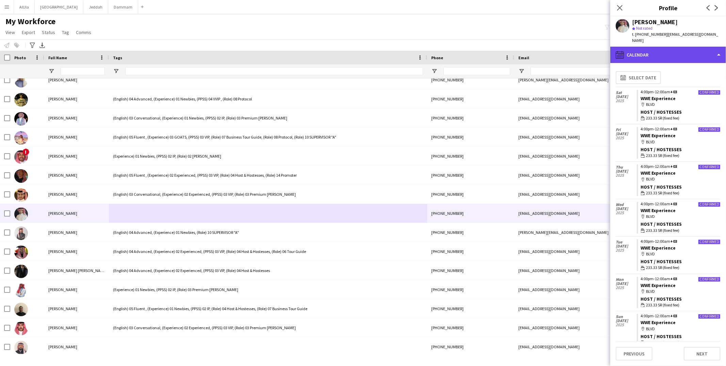
click at [556, 47] on div "calendar-full Calendar" at bounding box center [669, 55] width 116 height 16
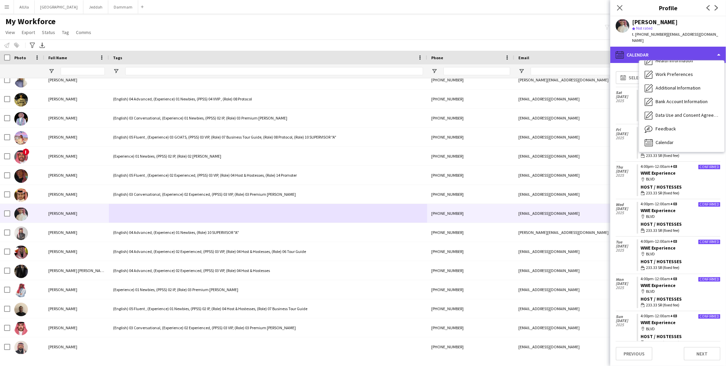
click at [556, 47] on div "calendar-full Calendar" at bounding box center [669, 55] width 116 height 16
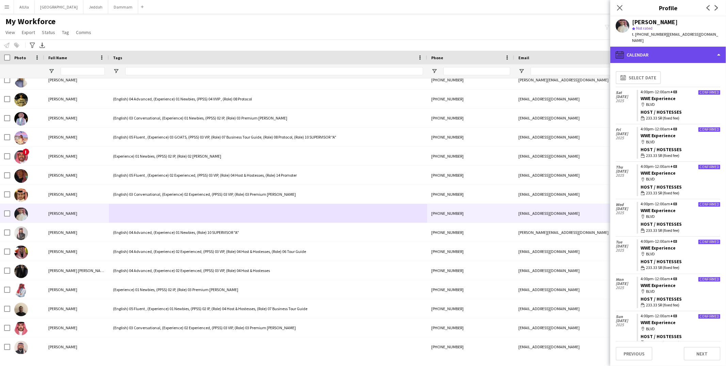
click at [556, 48] on div "calendar-full Calendar" at bounding box center [669, 55] width 116 height 16
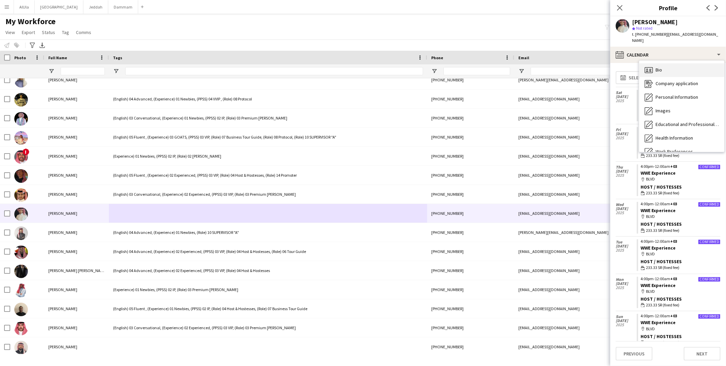
click at [556, 66] on div "Bio Bio" at bounding box center [682, 70] width 85 height 14
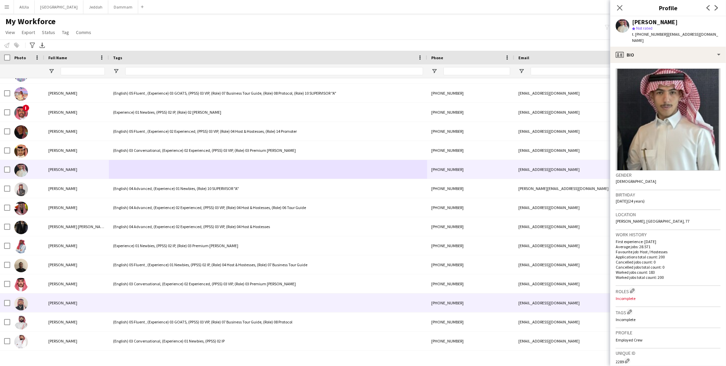
click at [140, 288] on div at bounding box center [268, 303] width 318 height 19
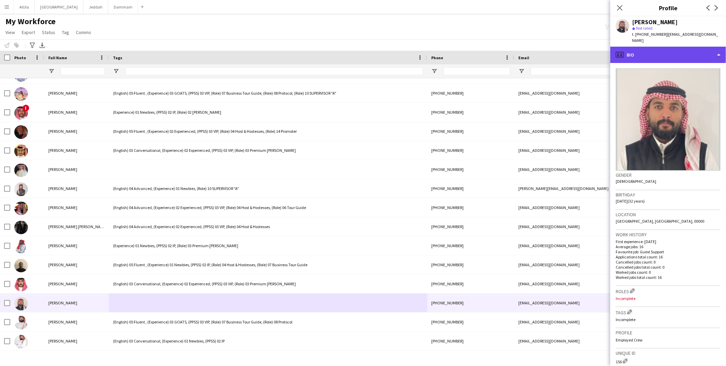
click at [556, 55] on div "profile Bio" at bounding box center [669, 55] width 116 height 16
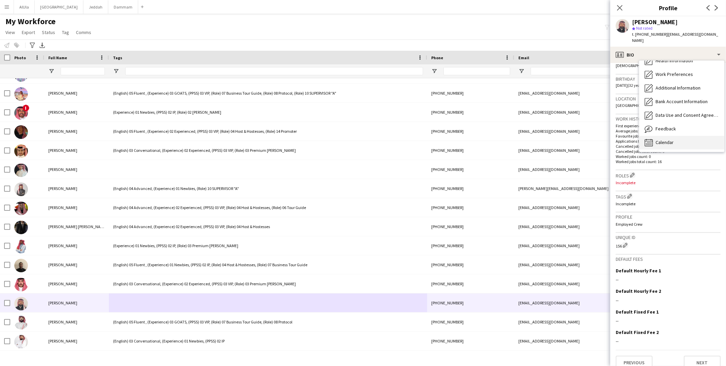
click at [556, 136] on div "Calendar Calendar" at bounding box center [682, 143] width 85 height 14
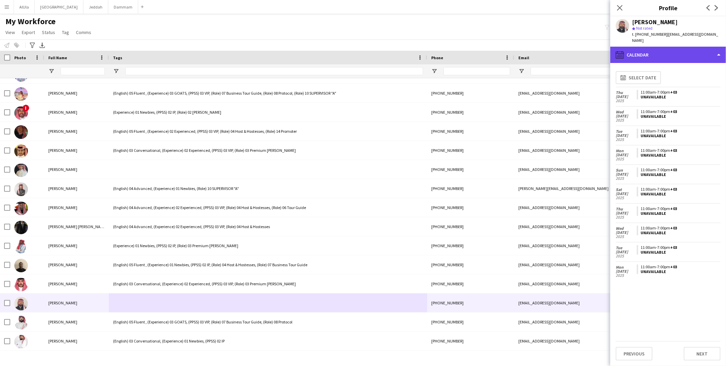
click at [556, 47] on div "calendar-full Calendar" at bounding box center [669, 55] width 116 height 16
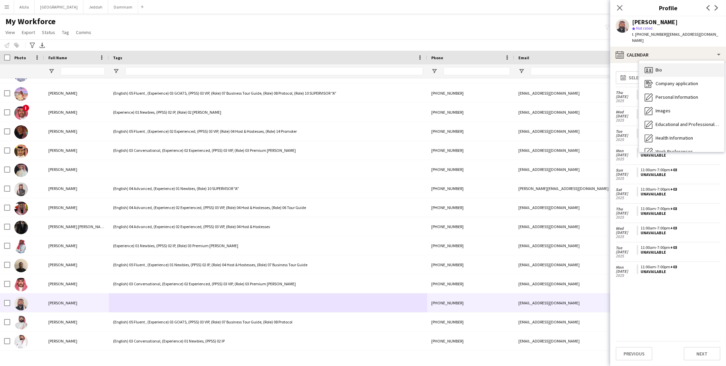
click at [556, 63] on div "Bio Bio" at bounding box center [682, 70] width 85 height 14
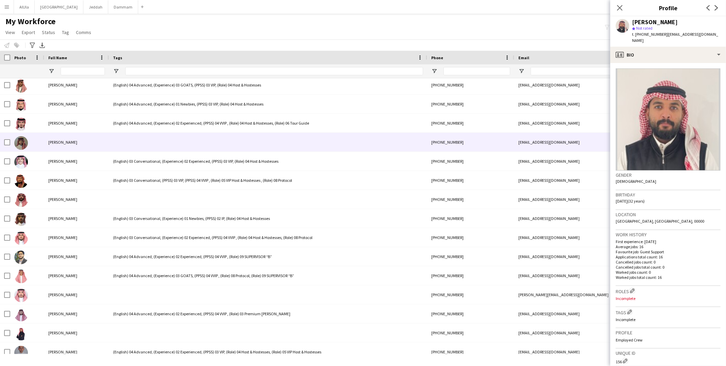
click at [137, 136] on div at bounding box center [268, 142] width 318 height 19
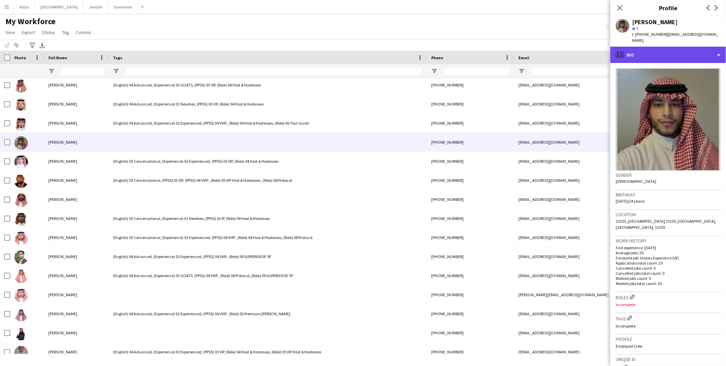
click at [556, 49] on div "profile Bio" at bounding box center [669, 55] width 116 height 16
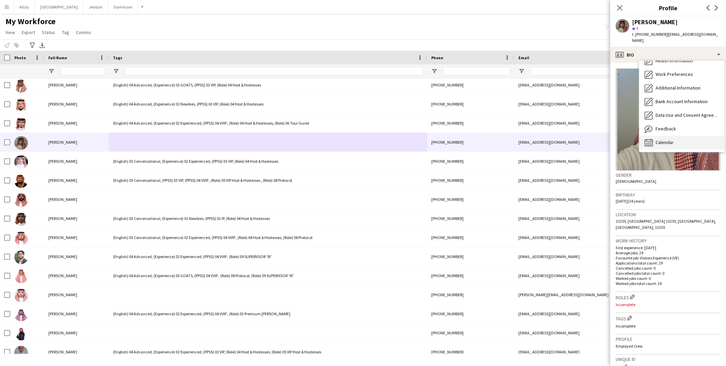
click at [556, 139] on span "Calendar" at bounding box center [665, 142] width 18 height 6
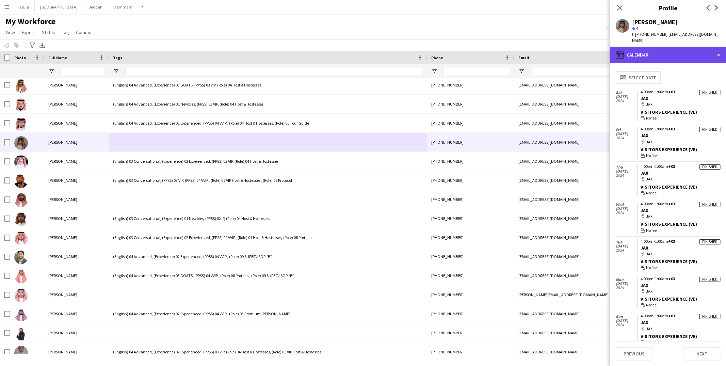
click at [556, 50] on div "calendar-full Calendar" at bounding box center [669, 55] width 116 height 16
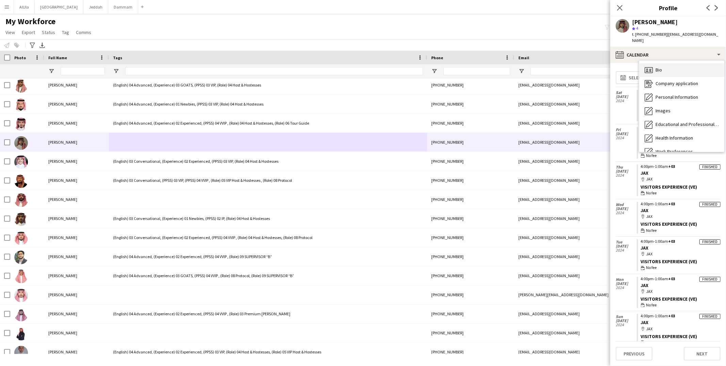
click at [556, 63] on div "Bio Bio" at bounding box center [682, 70] width 85 height 14
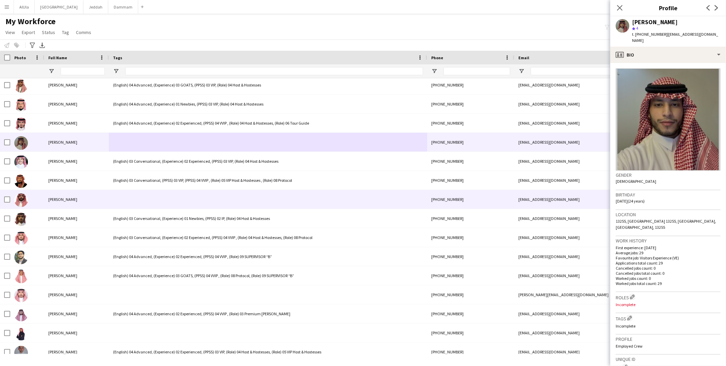
click at [116, 191] on div at bounding box center [268, 199] width 318 height 19
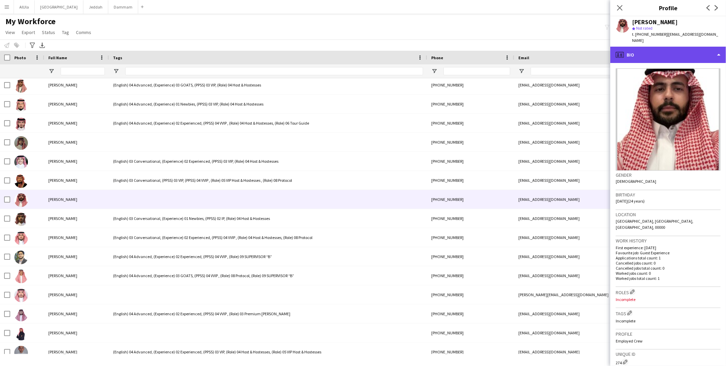
click at [556, 51] on div "profile Bio" at bounding box center [669, 55] width 116 height 16
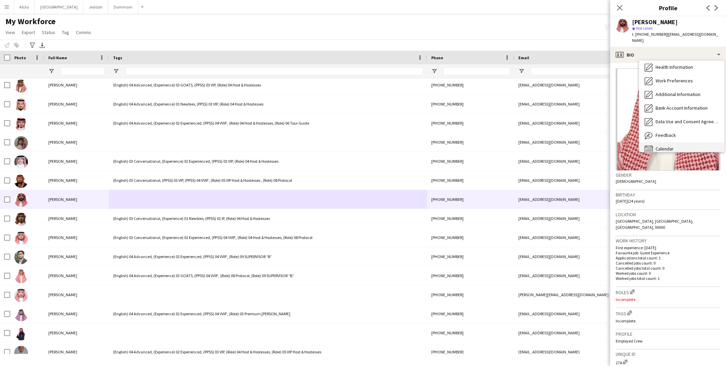
click at [556, 142] on div "Calendar Calendar" at bounding box center [682, 149] width 85 height 14
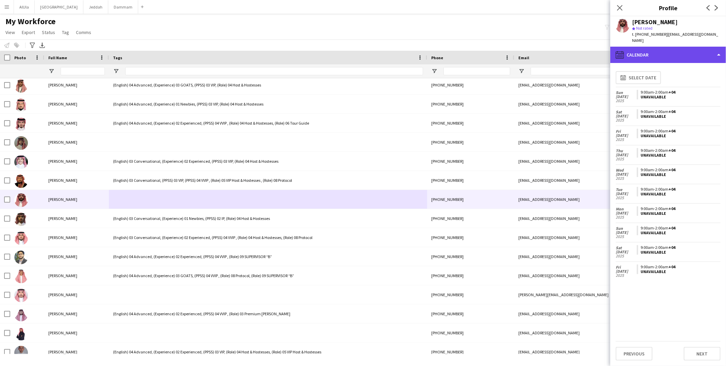
click at [556, 47] on div "calendar-full Calendar" at bounding box center [669, 55] width 116 height 16
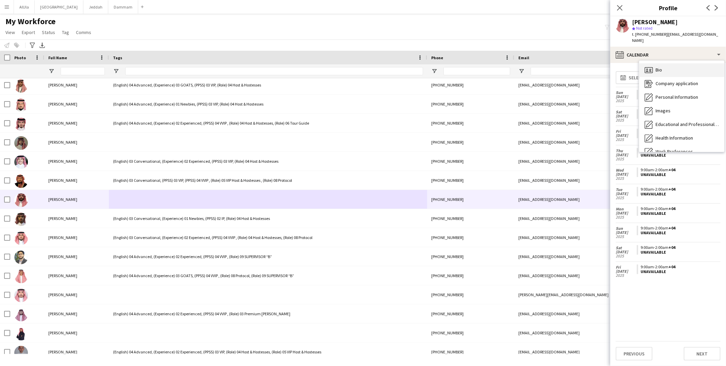
click at [556, 63] on div "Bio Bio" at bounding box center [682, 70] width 85 height 14
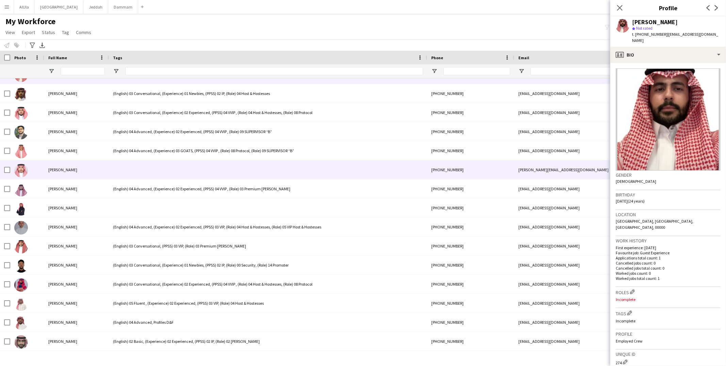
click at [167, 163] on div at bounding box center [268, 169] width 318 height 19
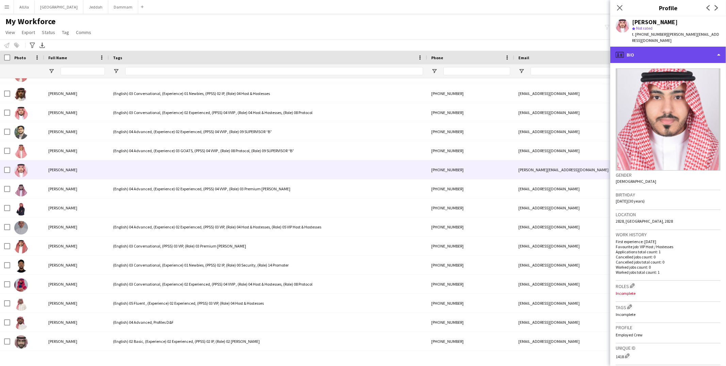
click at [556, 47] on div "profile Bio" at bounding box center [669, 55] width 116 height 16
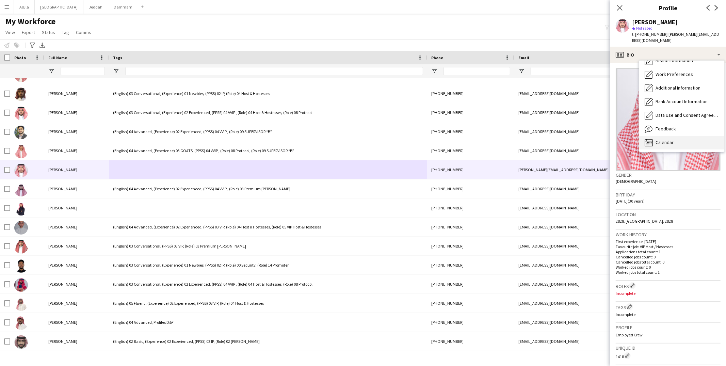
click at [556, 139] on span "Calendar" at bounding box center [665, 142] width 18 height 6
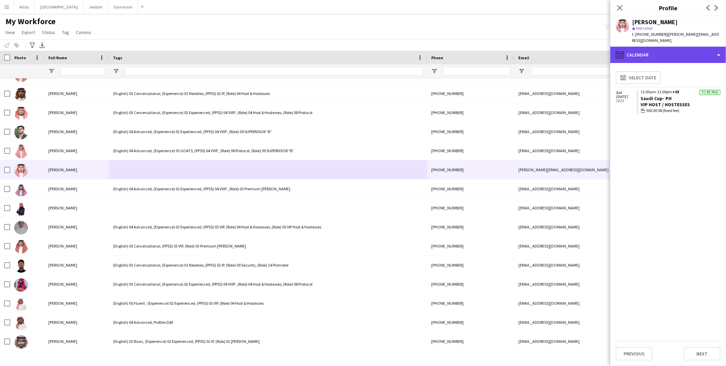
click at [556, 48] on div "calendar-full Calendar" at bounding box center [669, 55] width 116 height 16
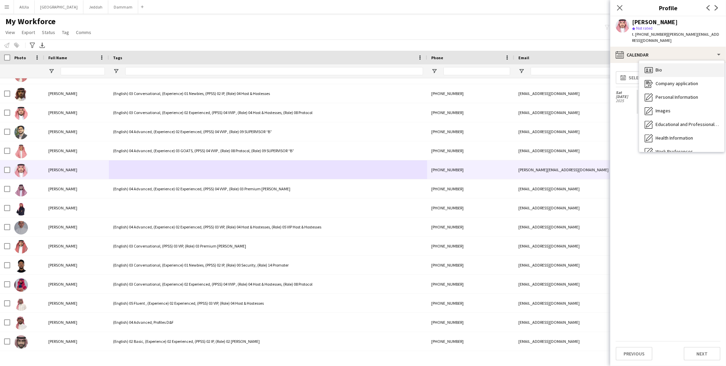
click at [556, 65] on div "Bio Bio" at bounding box center [682, 70] width 85 height 14
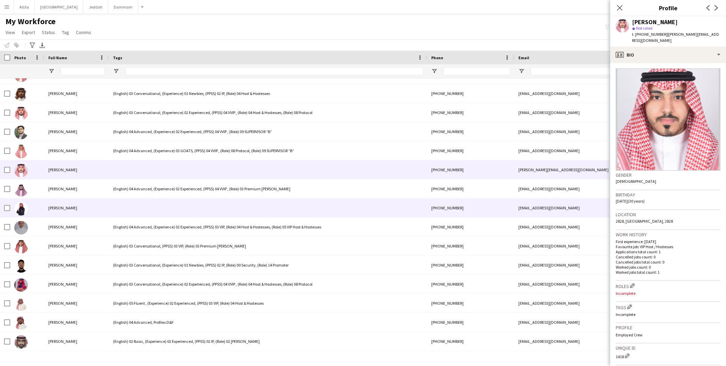
click at [174, 208] on div at bounding box center [268, 208] width 318 height 19
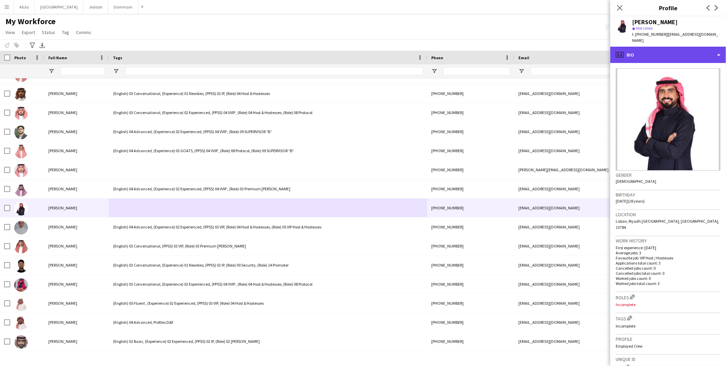
drag, startPoint x: 638, startPoint y: 42, endPoint x: 644, endPoint y: 50, distance: 9.9
click at [556, 47] on div "profile Bio" at bounding box center [669, 55] width 116 height 16
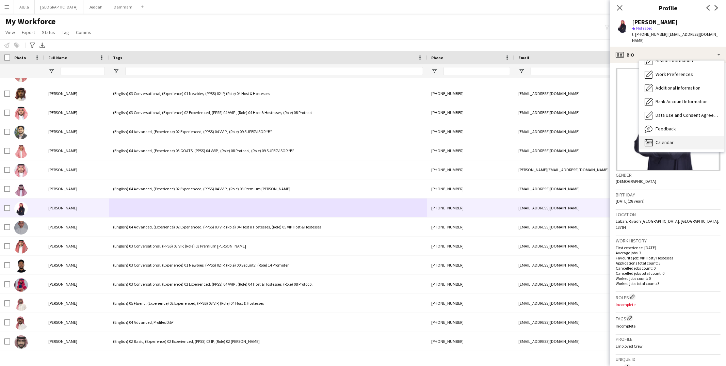
click at [556, 141] on div "Calendar Calendar" at bounding box center [682, 143] width 85 height 14
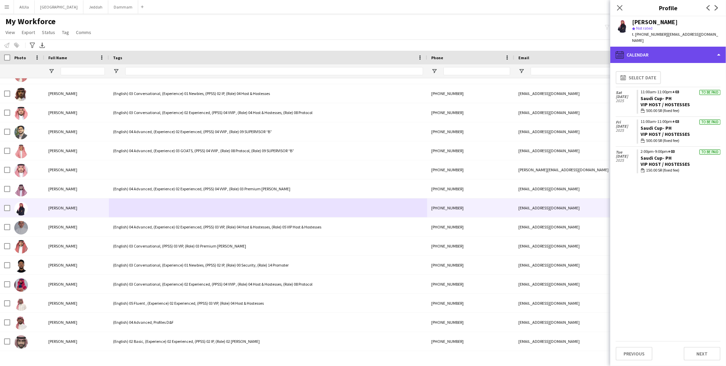
click at [556, 49] on div "calendar-full Calendar" at bounding box center [669, 55] width 116 height 16
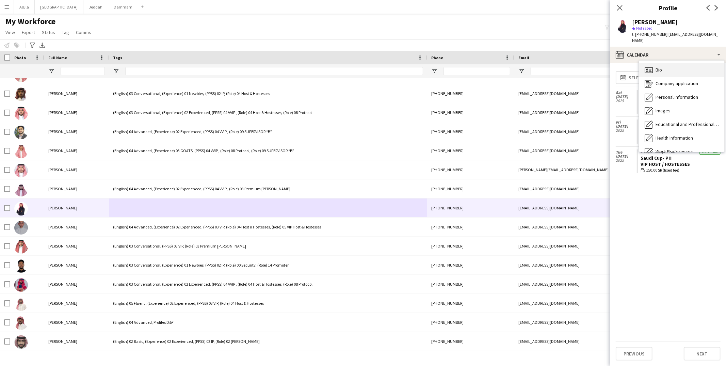
click at [556, 67] on span "Bio" at bounding box center [659, 70] width 6 height 6
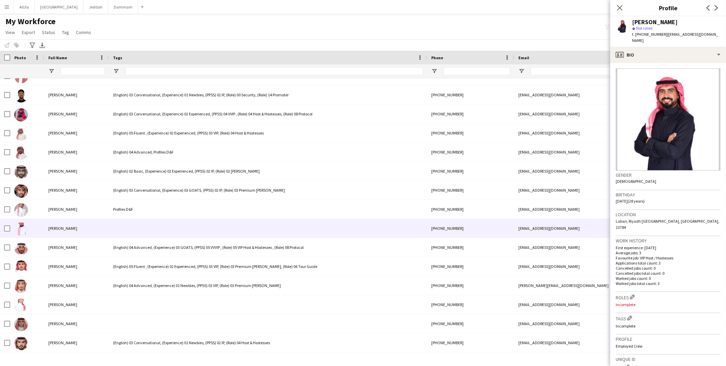
click at [120, 223] on div at bounding box center [268, 228] width 318 height 19
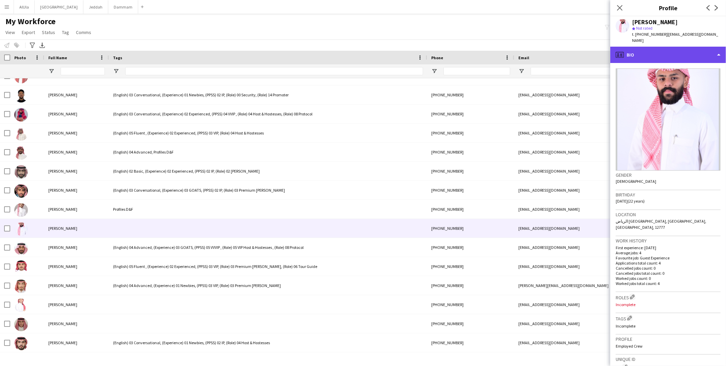
click at [556, 48] on div "profile Bio" at bounding box center [669, 55] width 116 height 16
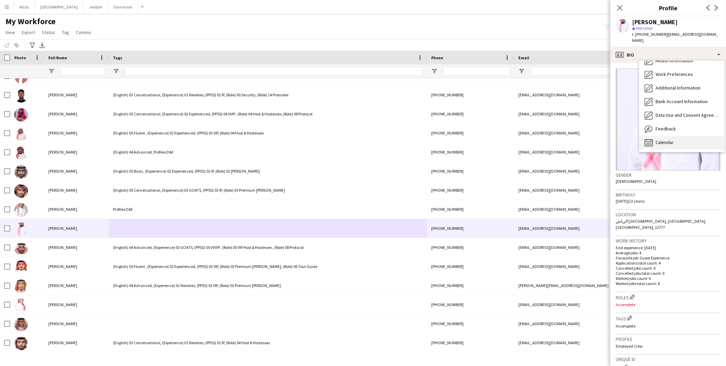
click at [556, 136] on div "Calendar Calendar" at bounding box center [682, 143] width 85 height 14
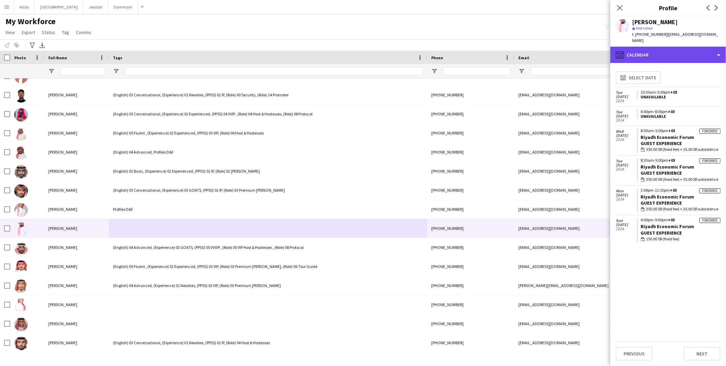
click at [556, 50] on div "calendar-full Calendar" at bounding box center [669, 55] width 116 height 16
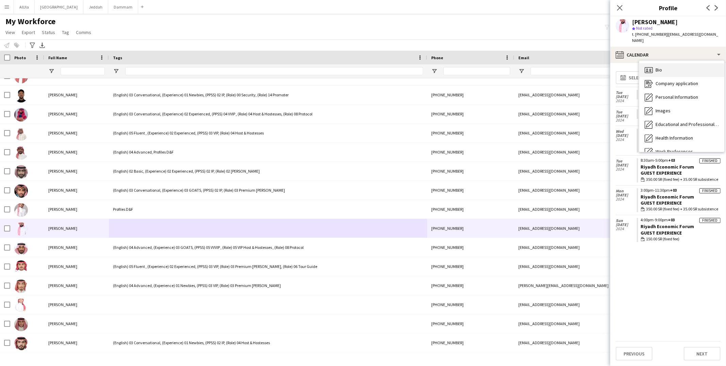
click at [556, 67] on span "Bio" at bounding box center [659, 70] width 6 height 6
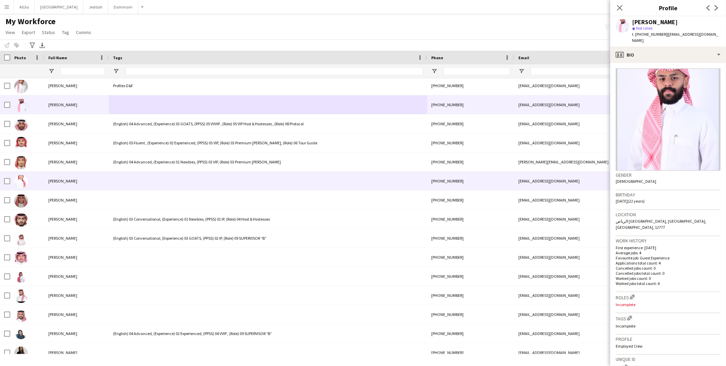
click at [138, 182] on div at bounding box center [268, 181] width 318 height 19
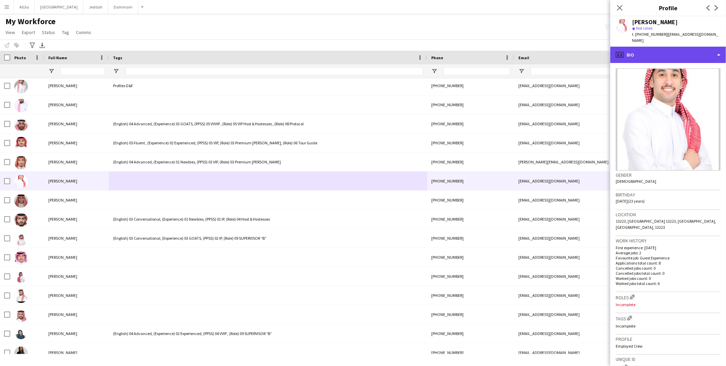
click at [556, 47] on div "profile Bio" at bounding box center [669, 55] width 116 height 16
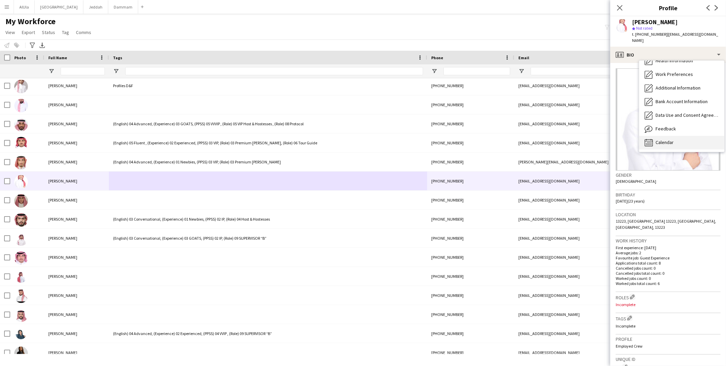
click at [556, 139] on span "Calendar" at bounding box center [665, 142] width 18 height 6
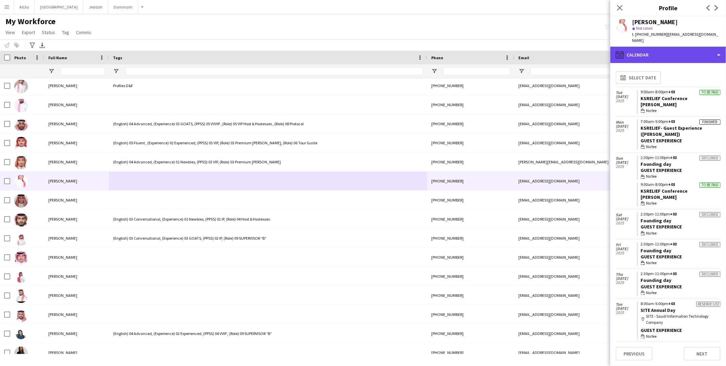
click at [556, 47] on div "calendar-full Calendar" at bounding box center [669, 55] width 116 height 16
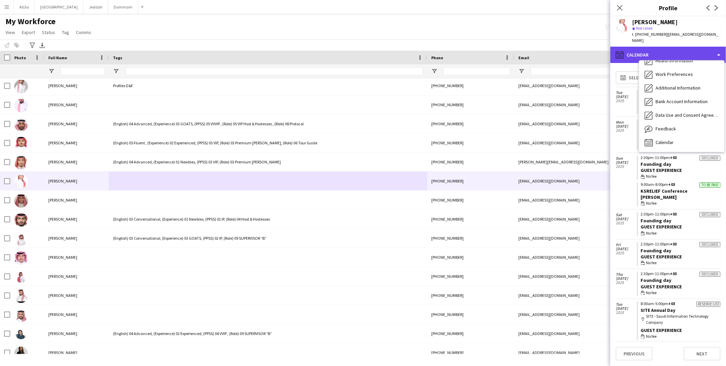
click at [556, 47] on div "calendar-full Calendar" at bounding box center [669, 55] width 116 height 16
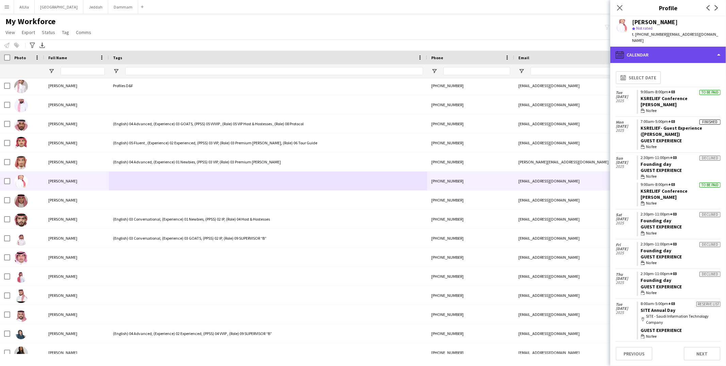
click at [556, 47] on div "calendar-full Calendar" at bounding box center [669, 55] width 116 height 16
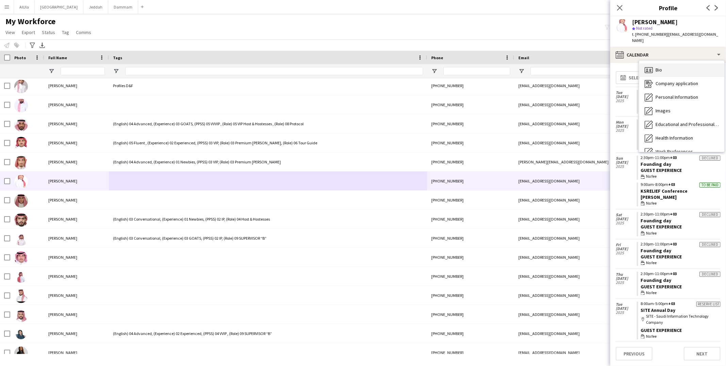
click at [556, 65] on div "Bio Bio" at bounding box center [682, 70] width 85 height 14
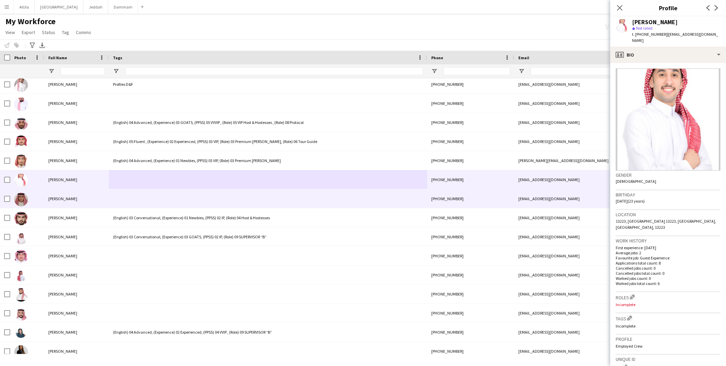
click at [135, 195] on div at bounding box center [268, 198] width 318 height 19
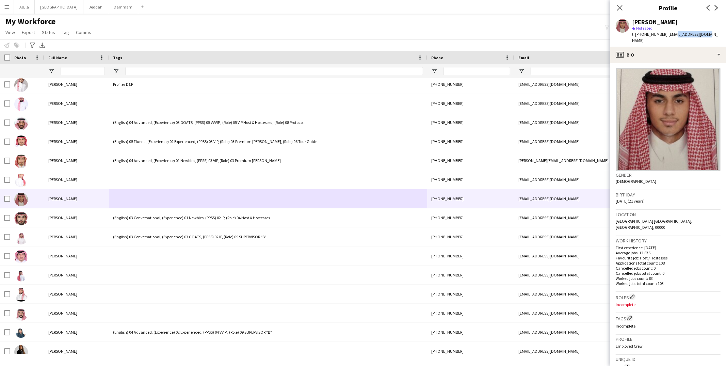
click at [556, 37] on div "[PERSON_NAME] star Not rated t. [PHONE_NUMBER] | [EMAIL_ADDRESS][DOMAIN_NAME]" at bounding box center [669, 31] width 116 height 30
click at [556, 51] on div "profile Bio" at bounding box center [669, 55] width 116 height 16
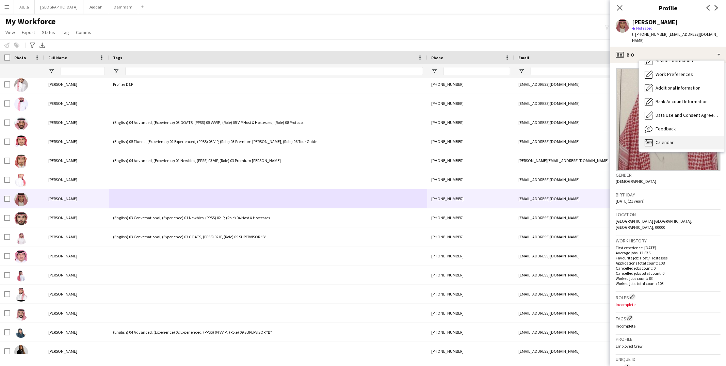
click at [556, 139] on span "Calendar" at bounding box center [665, 142] width 18 height 6
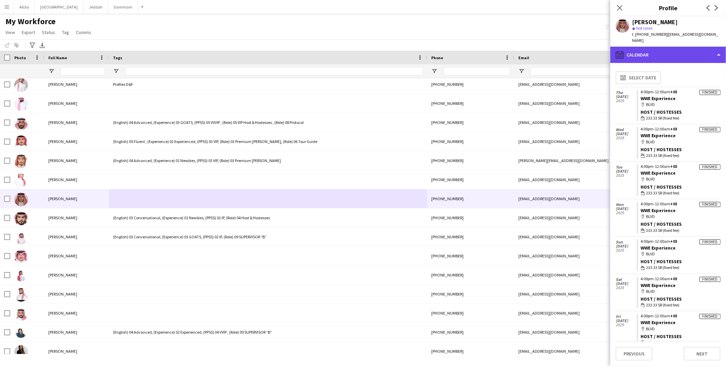
click at [556, 48] on div "calendar-full Calendar" at bounding box center [669, 55] width 116 height 16
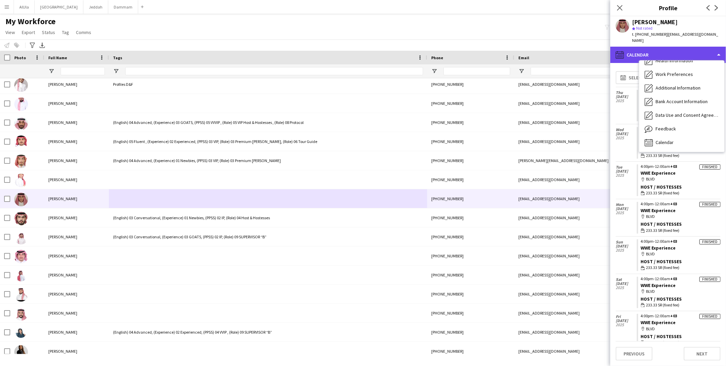
click at [556, 48] on div "calendar-full Calendar" at bounding box center [669, 55] width 116 height 16
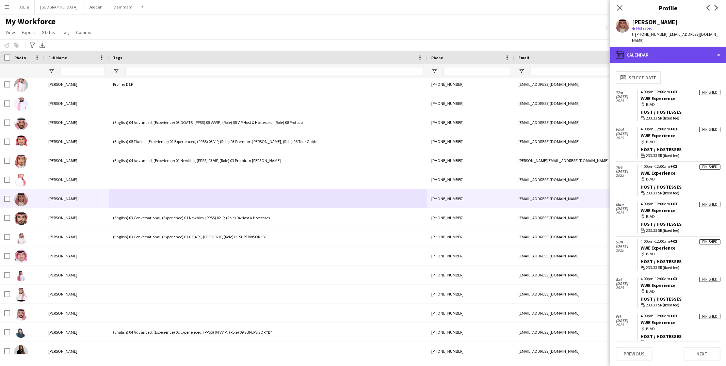
click at [556, 49] on div "calendar-full Calendar" at bounding box center [669, 55] width 116 height 16
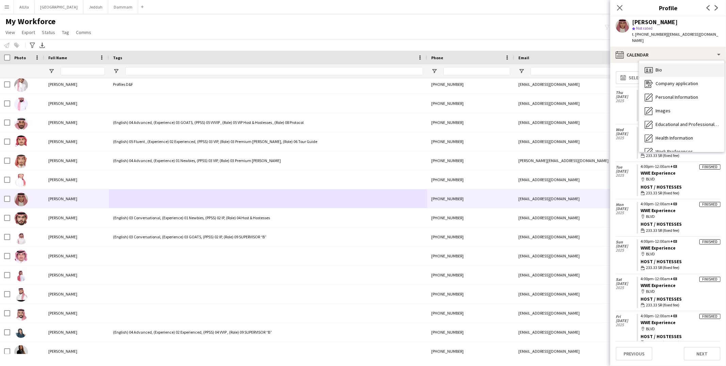
click at [556, 64] on div "Bio Bio" at bounding box center [682, 70] width 85 height 14
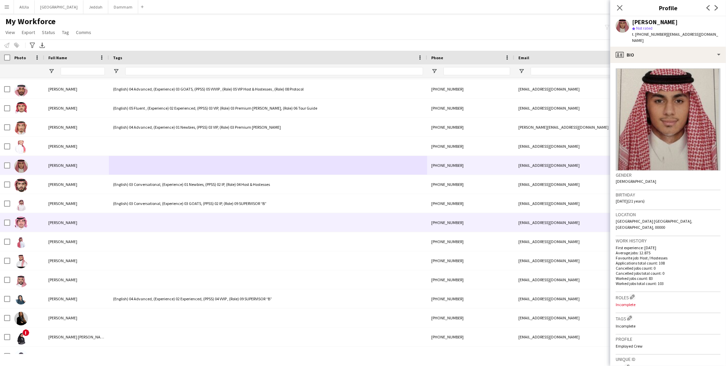
click at [148, 225] on div at bounding box center [268, 222] width 318 height 19
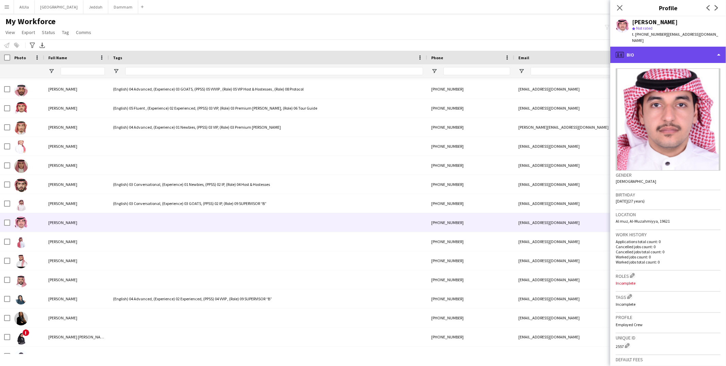
click at [556, 49] on div "profile Bio" at bounding box center [669, 55] width 116 height 16
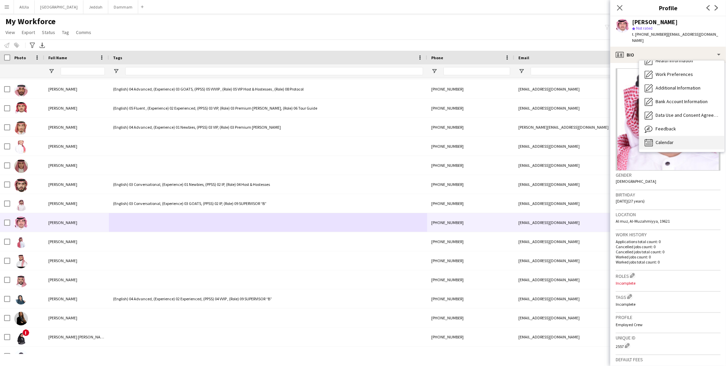
click at [556, 139] on span "Calendar" at bounding box center [665, 142] width 18 height 6
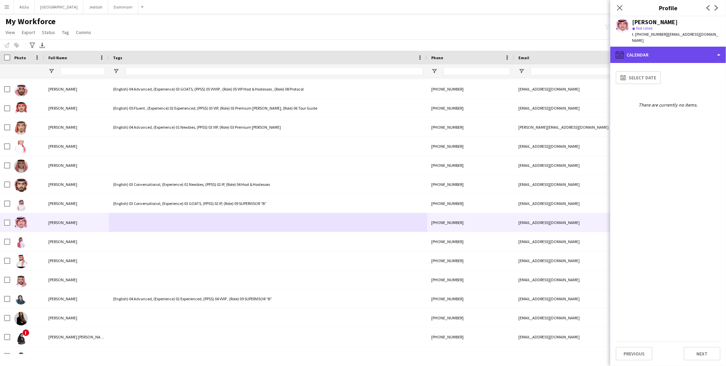
click at [556, 47] on div "calendar-full Calendar" at bounding box center [669, 55] width 116 height 16
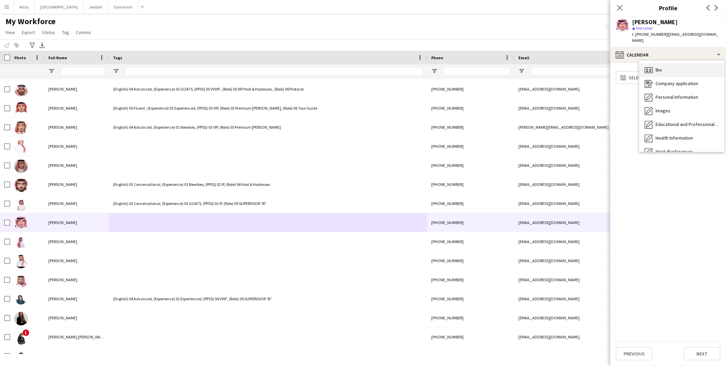
click at [556, 65] on div "Bio Bio" at bounding box center [682, 70] width 85 height 14
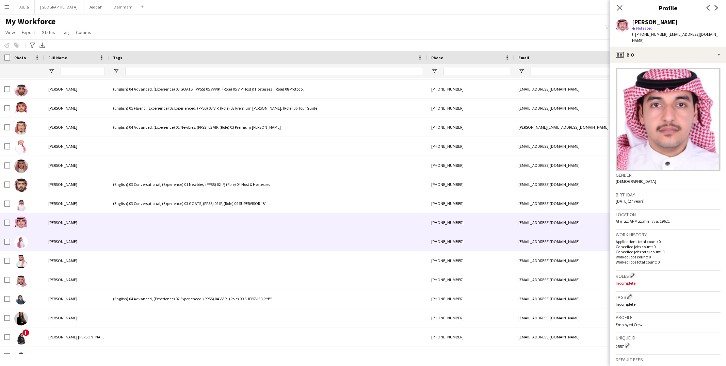
click at [155, 238] on div at bounding box center [268, 241] width 318 height 19
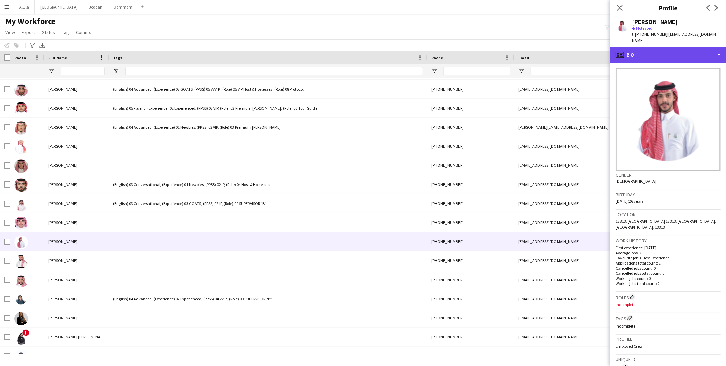
click at [556, 47] on div "profile Bio" at bounding box center [669, 55] width 116 height 16
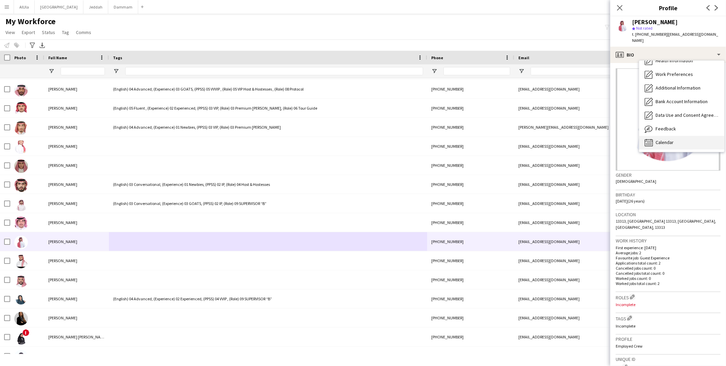
click at [556, 136] on div "Calendar Calendar" at bounding box center [682, 143] width 85 height 14
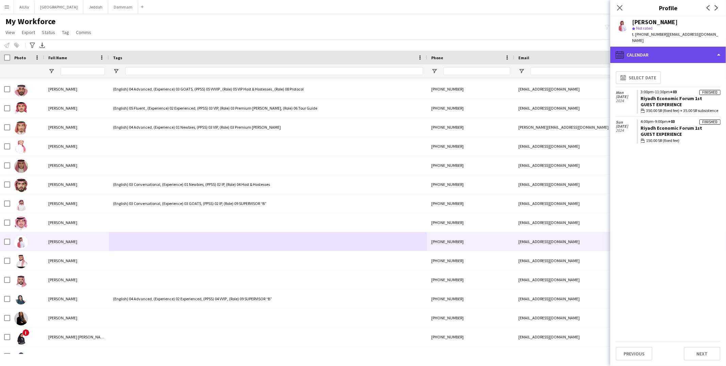
click at [556, 47] on div "calendar-full Calendar" at bounding box center [669, 55] width 116 height 16
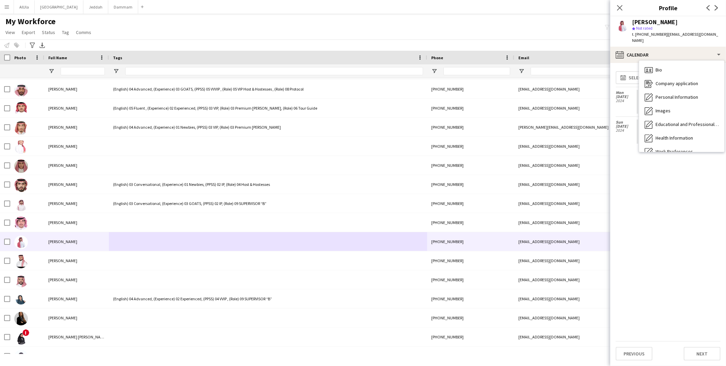
click at [556, 151] on div "calendar-full Select date [DATE] Finished 3:00pm-11:30pm +03 [GEOGRAPHIC_DATA] …" at bounding box center [668, 204] width 105 height 273
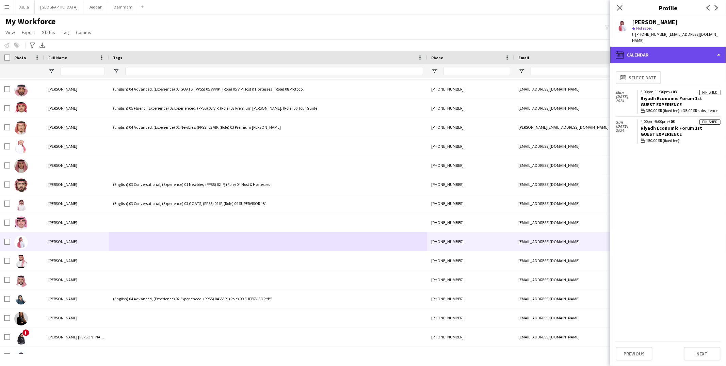
click at [556, 50] on div "calendar-full Calendar" at bounding box center [669, 55] width 116 height 16
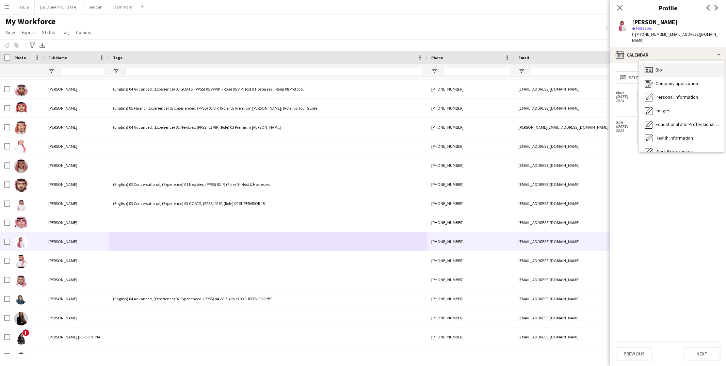
click at [556, 67] on span "Bio" at bounding box center [659, 70] width 6 height 6
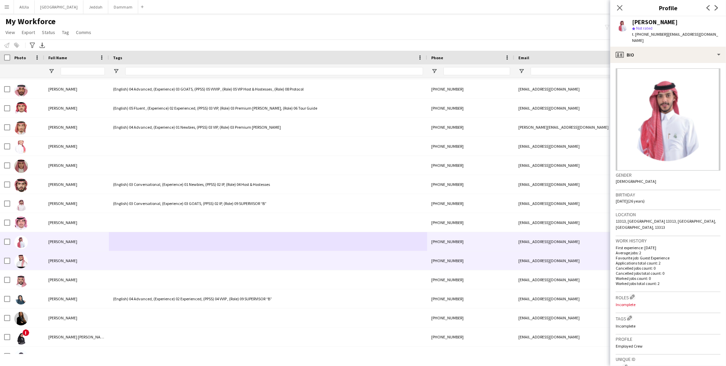
click at [139, 262] on div at bounding box center [268, 260] width 318 height 19
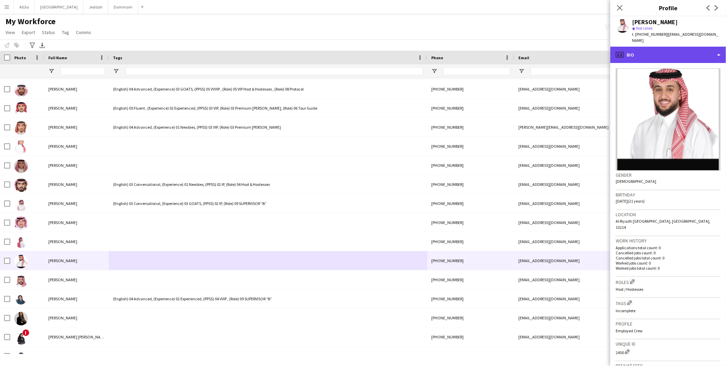
click at [556, 51] on div "profile Bio" at bounding box center [669, 55] width 116 height 16
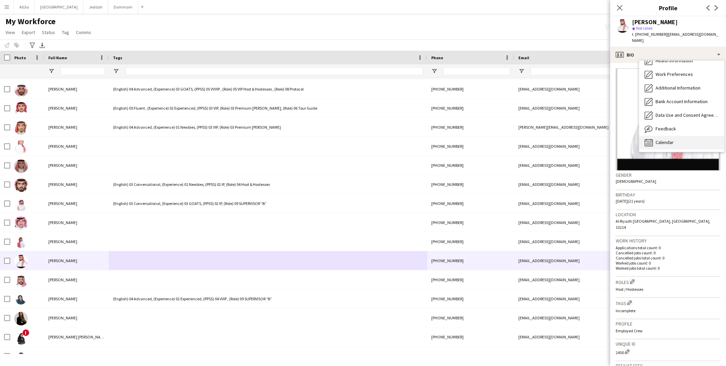
click at [556, 139] on span "Calendar" at bounding box center [665, 142] width 18 height 6
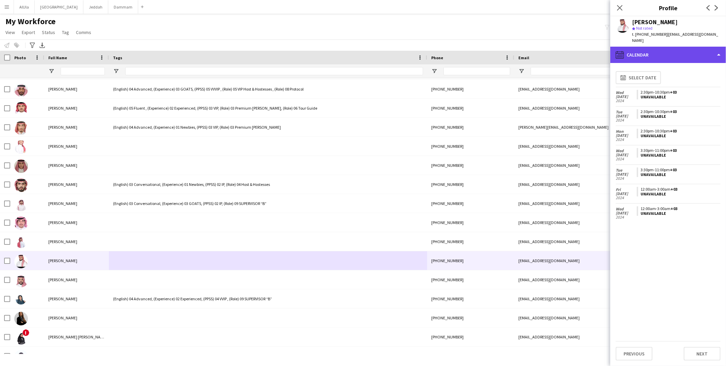
click at [556, 48] on div "calendar-full Calendar" at bounding box center [669, 55] width 116 height 16
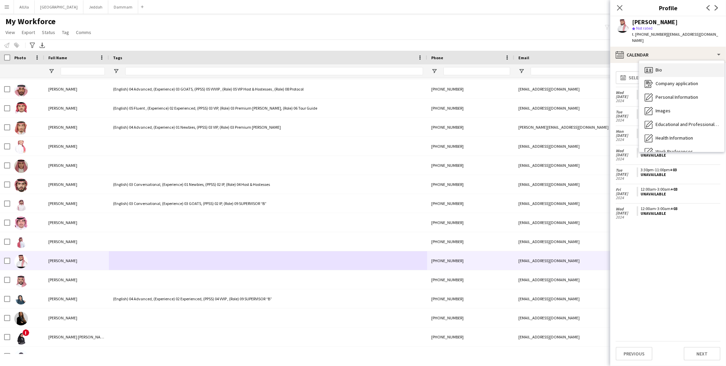
click at [556, 67] on span "Bio" at bounding box center [659, 70] width 6 height 6
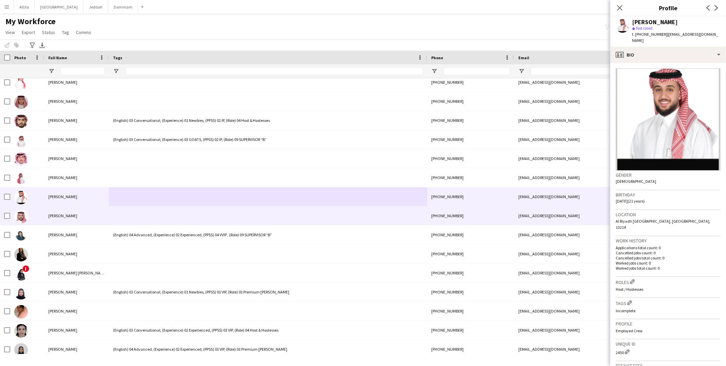
click at [137, 213] on div at bounding box center [268, 215] width 318 height 19
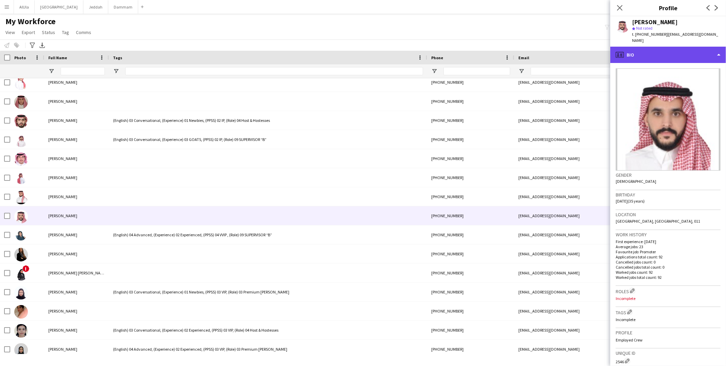
click at [556, 49] on div "profile Bio" at bounding box center [669, 55] width 116 height 16
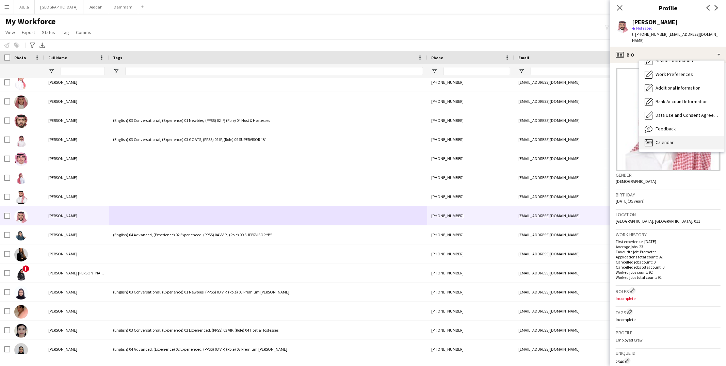
click at [556, 139] on span "Calendar" at bounding box center [665, 142] width 18 height 6
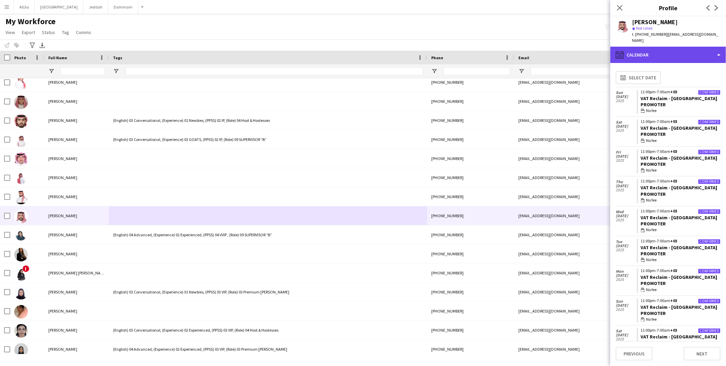
click at [556, 48] on div "calendar-full Calendar" at bounding box center [669, 55] width 116 height 16
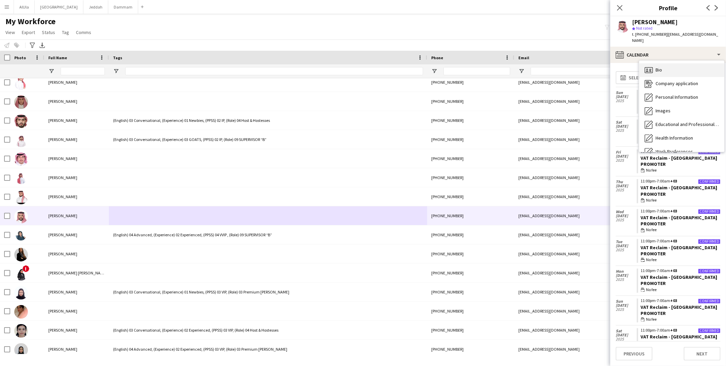
click at [556, 67] on span "Bio" at bounding box center [659, 70] width 6 height 6
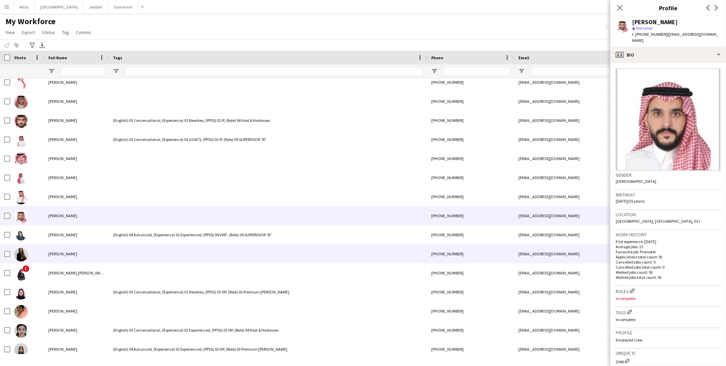
click at [160, 262] on div at bounding box center [268, 254] width 318 height 19
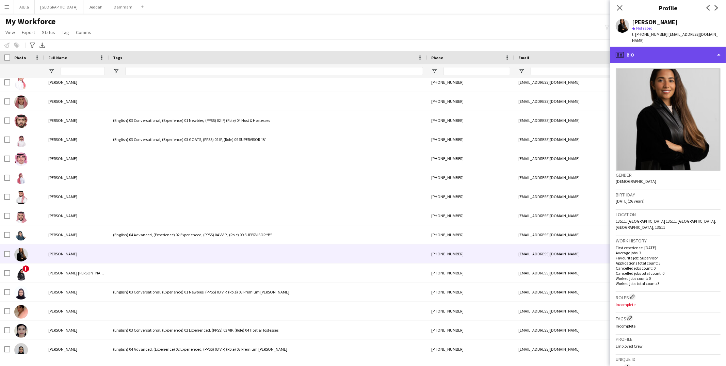
click at [556, 47] on div "profile Bio" at bounding box center [669, 55] width 116 height 16
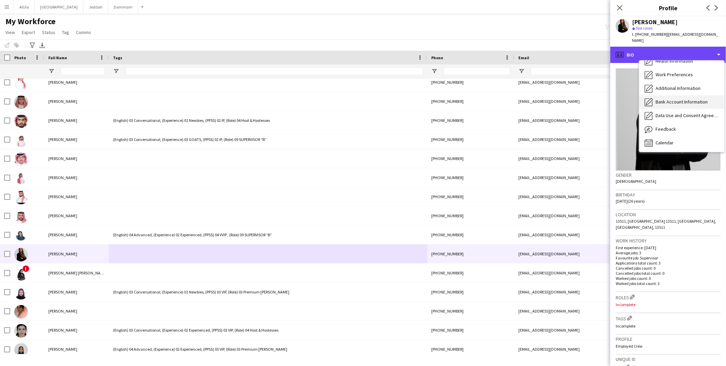
scroll to position [77, 0]
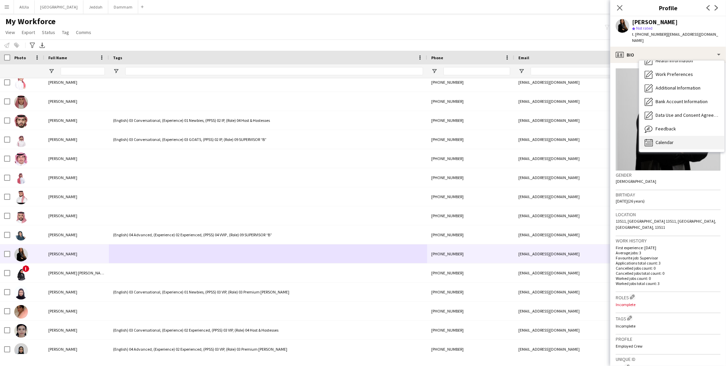
click at [556, 136] on div "Calendar Calendar" at bounding box center [682, 143] width 85 height 14
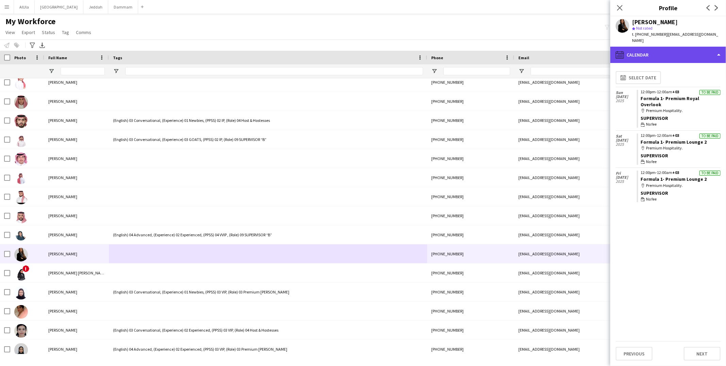
click at [556, 50] on div "calendar-full Calendar" at bounding box center [669, 55] width 116 height 16
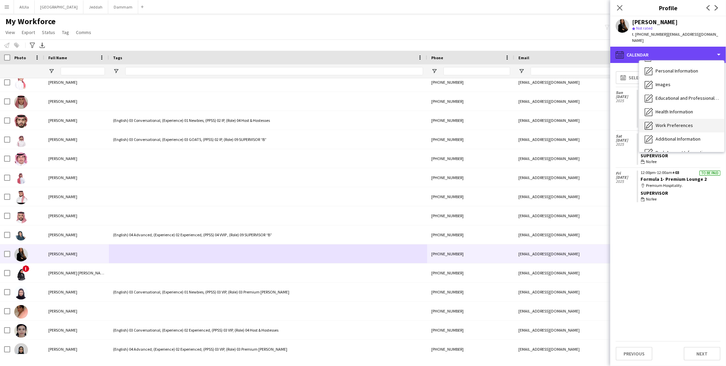
scroll to position [0, 0]
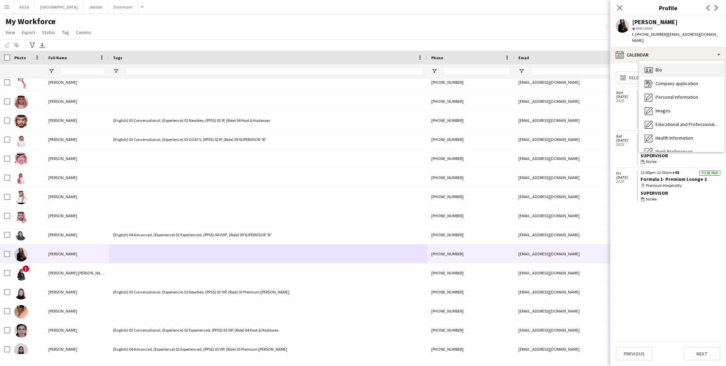
click at [556, 67] on span "Bio" at bounding box center [659, 70] width 6 height 6
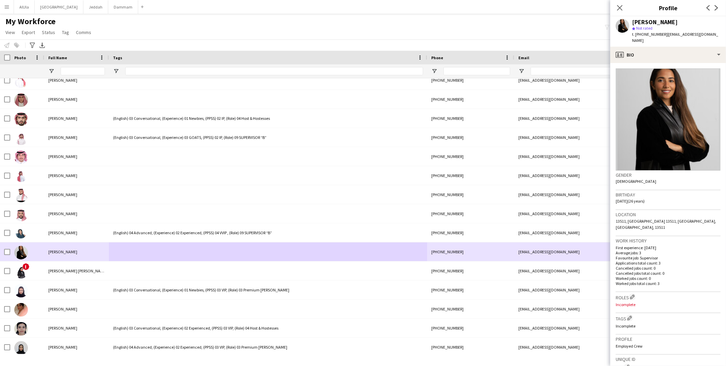
scroll to position [1327, 0]
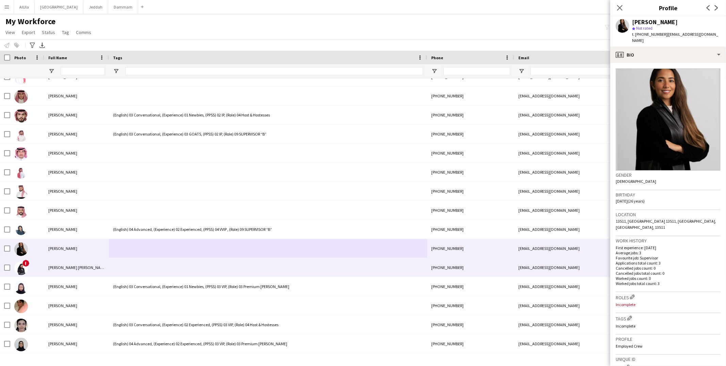
click at [135, 261] on div at bounding box center [268, 267] width 318 height 19
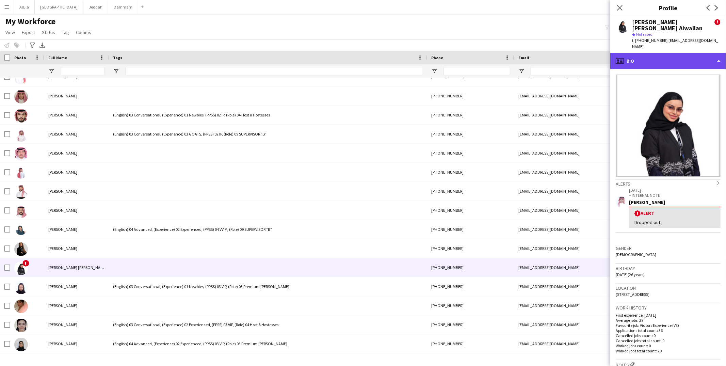
click at [556, 53] on div "profile Bio" at bounding box center [669, 61] width 116 height 16
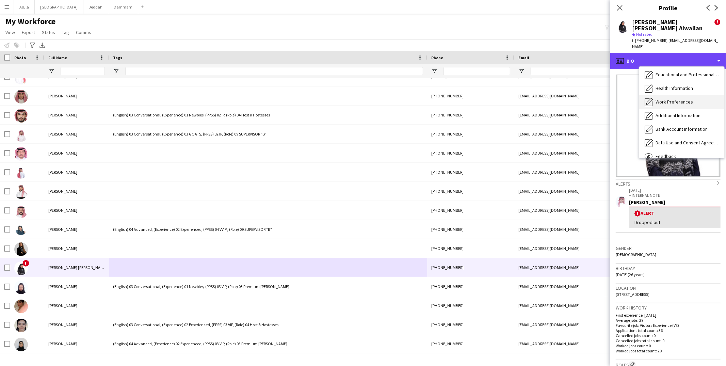
scroll to position [77, 0]
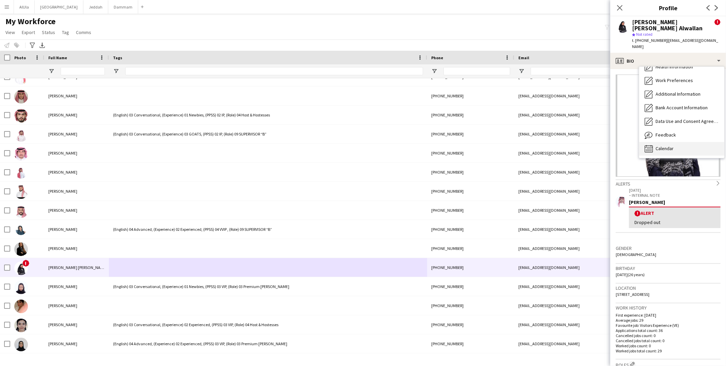
click at [556, 142] on div "Calendar Calendar" at bounding box center [682, 149] width 85 height 14
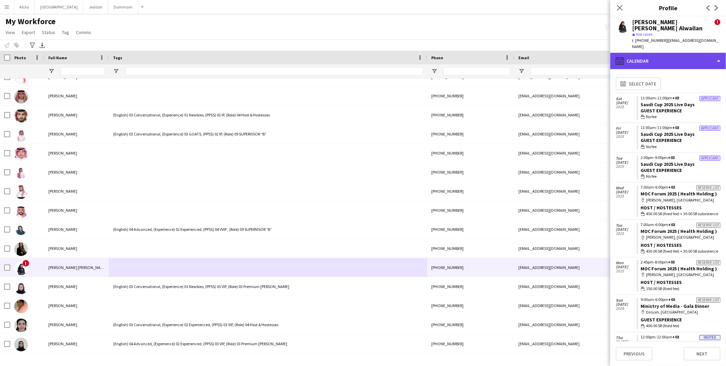
click at [556, 53] on div "calendar-full Calendar" at bounding box center [669, 61] width 116 height 16
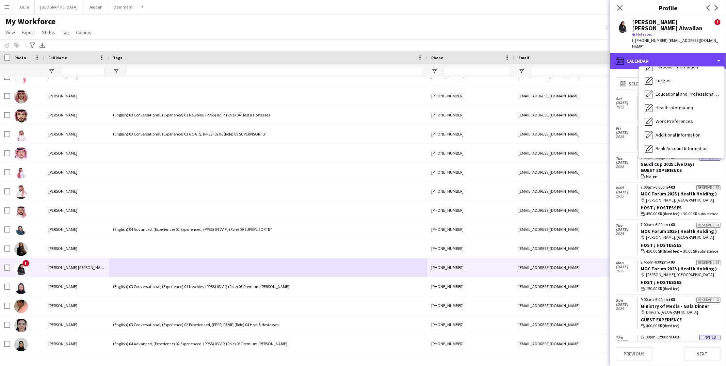
scroll to position [0, 0]
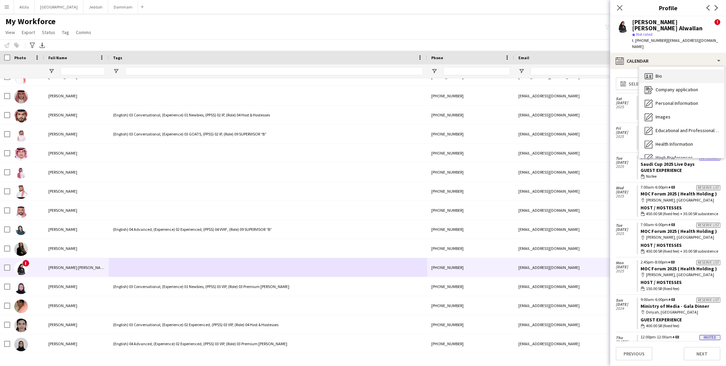
click at [556, 69] on div "Bio Bio" at bounding box center [682, 76] width 85 height 14
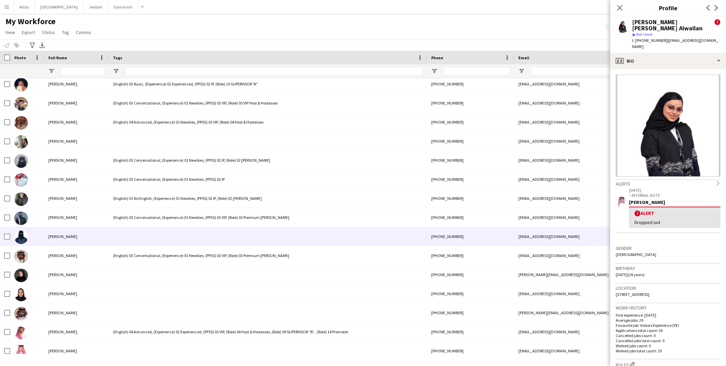
scroll to position [89, 0]
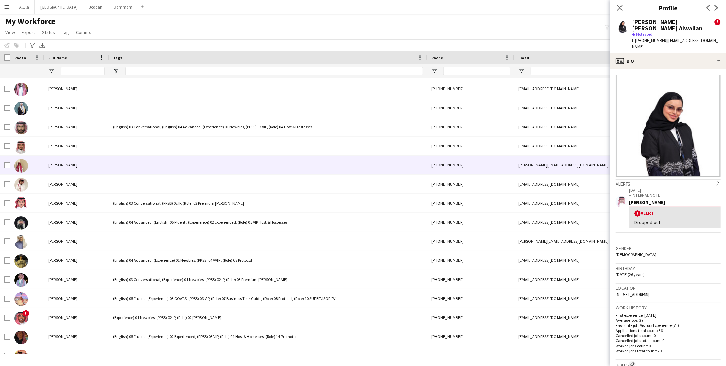
click at [144, 162] on div at bounding box center [268, 165] width 318 height 19
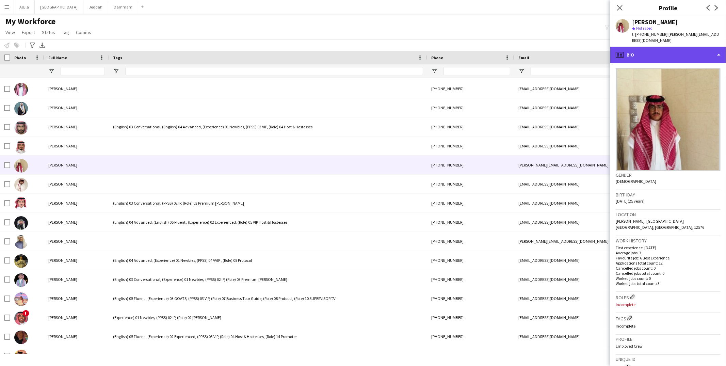
click at [556, 49] on div "profile Bio" at bounding box center [669, 55] width 116 height 16
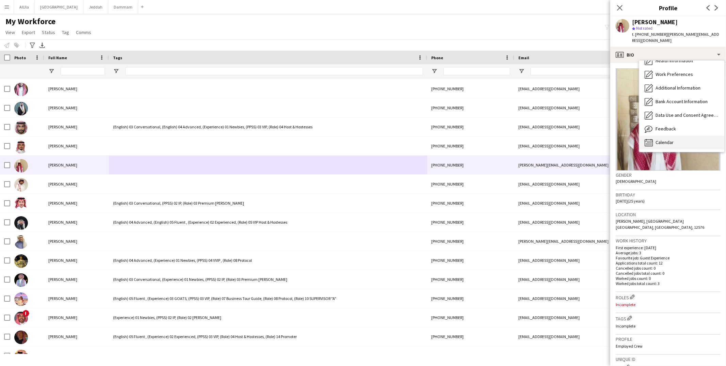
click at [556, 139] on span "Calendar" at bounding box center [665, 142] width 18 height 6
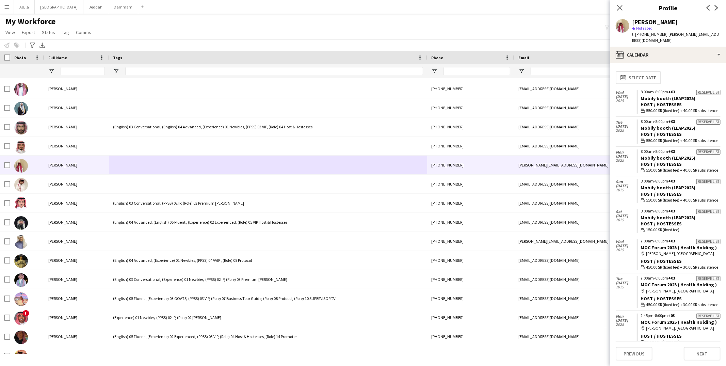
click at [556, 40] on div "[PERSON_NAME] star Not rated t. [PHONE_NUMBER] | [PERSON_NAME][EMAIL_ADDRESS][D…" at bounding box center [669, 31] width 116 height 30
click at [556, 47] on div "calendar-full Calendar" at bounding box center [669, 55] width 116 height 16
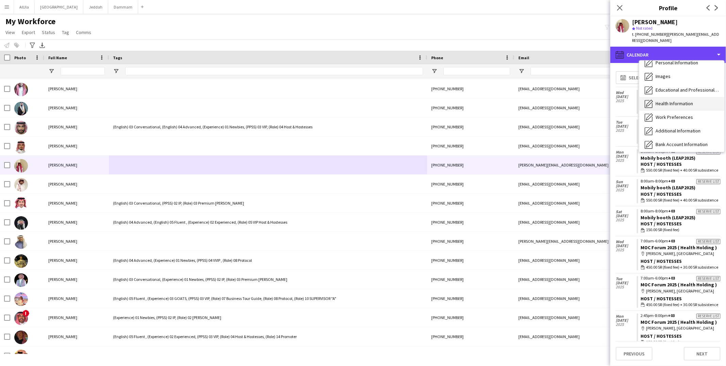
scroll to position [0, 0]
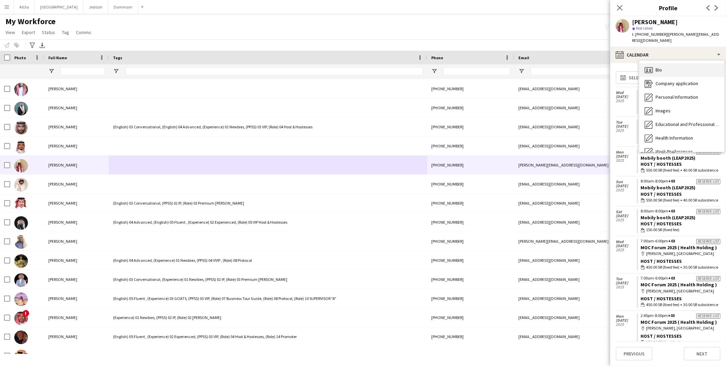
click at [556, 63] on div "Bio Bio" at bounding box center [682, 70] width 85 height 14
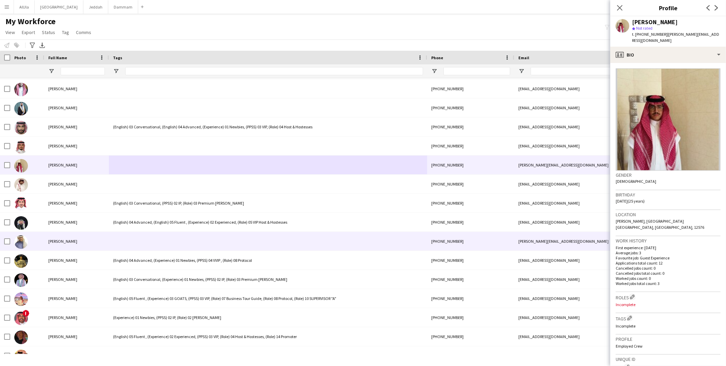
click at [150, 241] on div at bounding box center [268, 241] width 318 height 19
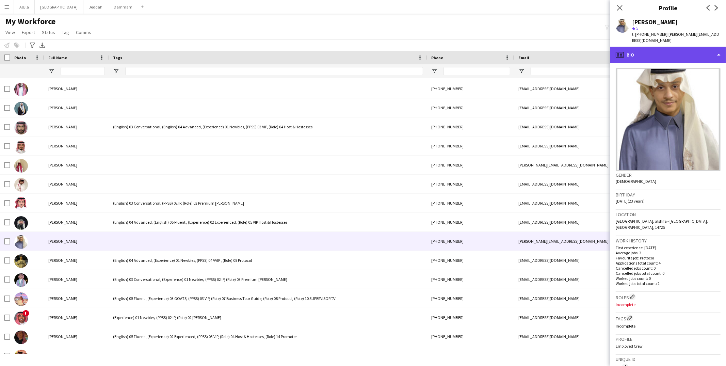
click at [556, 51] on div "profile Bio" at bounding box center [669, 55] width 116 height 16
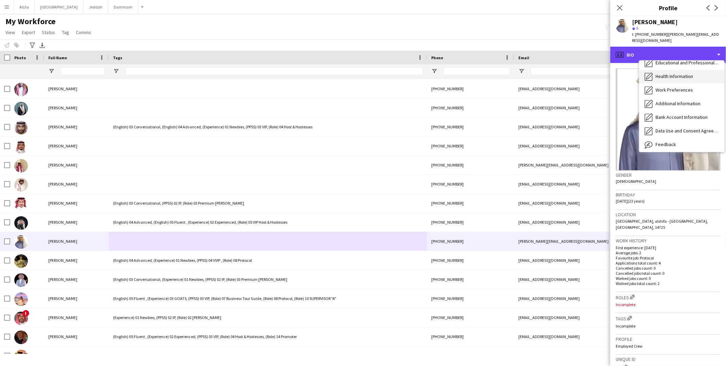
scroll to position [77, 0]
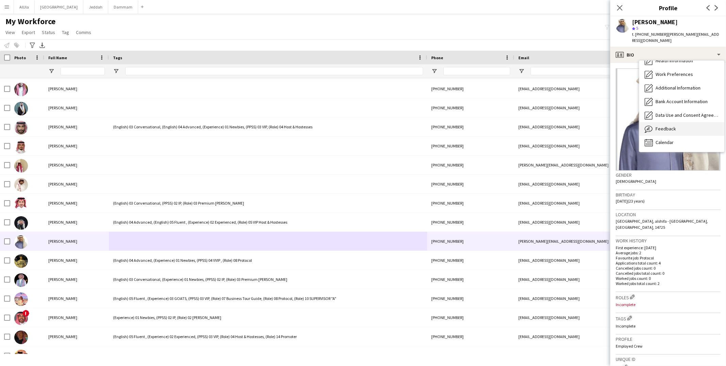
click at [556, 122] on div "Feedback Feedback" at bounding box center [682, 129] width 85 height 14
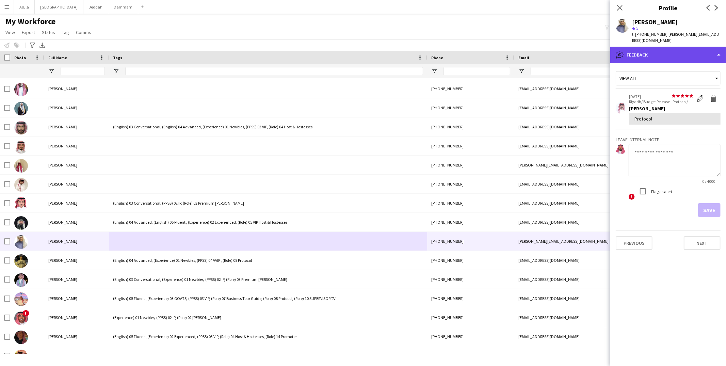
click at [556, 49] on div "bubble-pencil Feedback" at bounding box center [669, 55] width 116 height 16
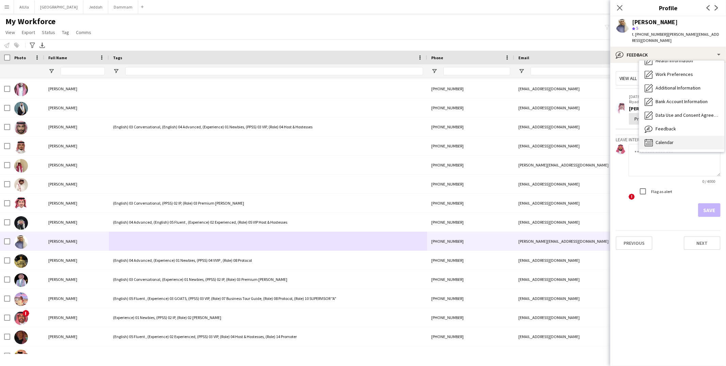
click at [556, 139] on span "Calendar" at bounding box center [665, 142] width 18 height 6
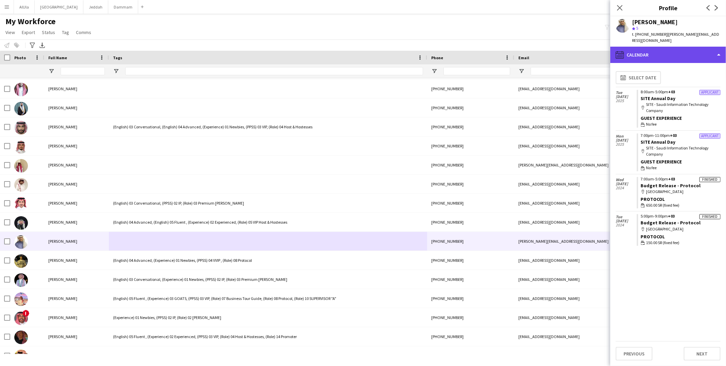
click at [556, 47] on div "calendar-full Calendar" at bounding box center [669, 55] width 116 height 16
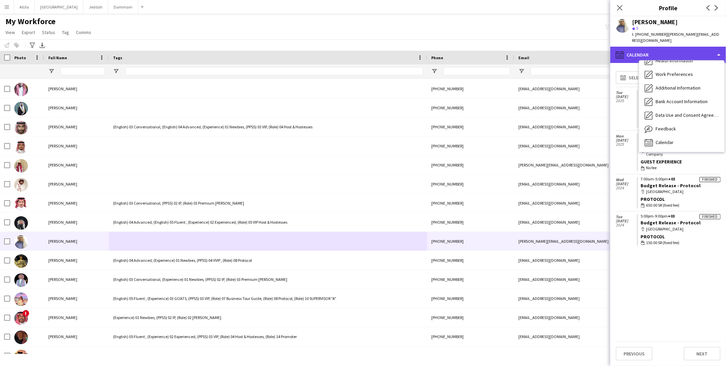
click at [556, 48] on div "calendar-full Calendar" at bounding box center [669, 55] width 116 height 16
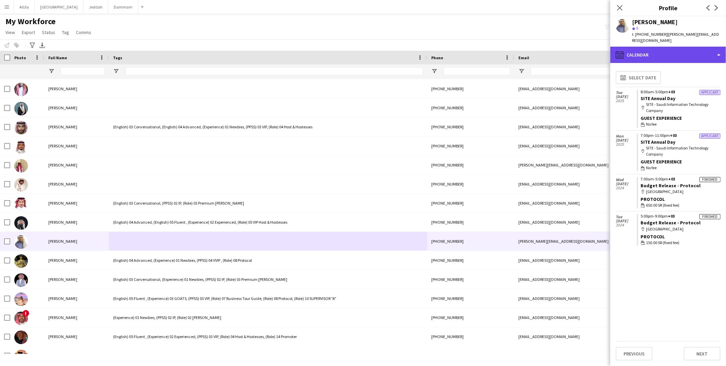
click at [556, 48] on div "calendar-full Calendar" at bounding box center [669, 55] width 116 height 16
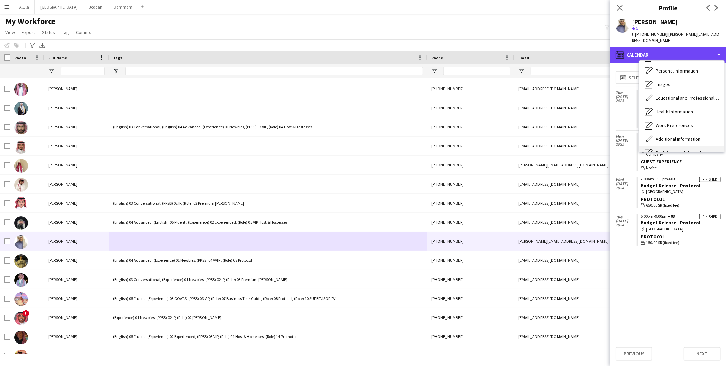
scroll to position [0, 0]
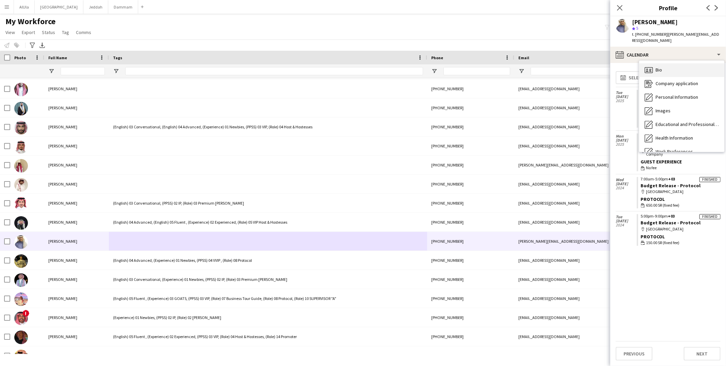
click at [556, 67] on span "Bio" at bounding box center [659, 70] width 6 height 6
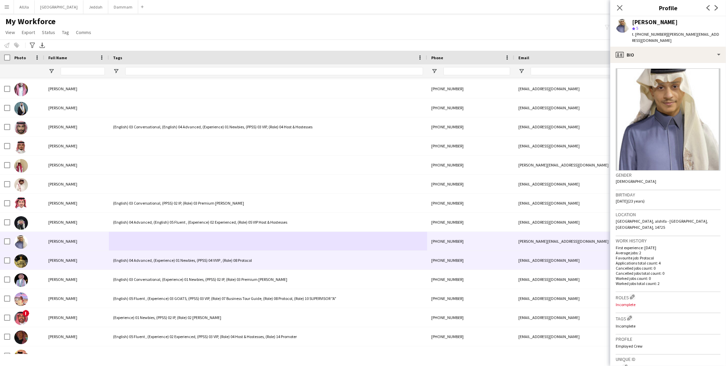
scroll to position [367, 0]
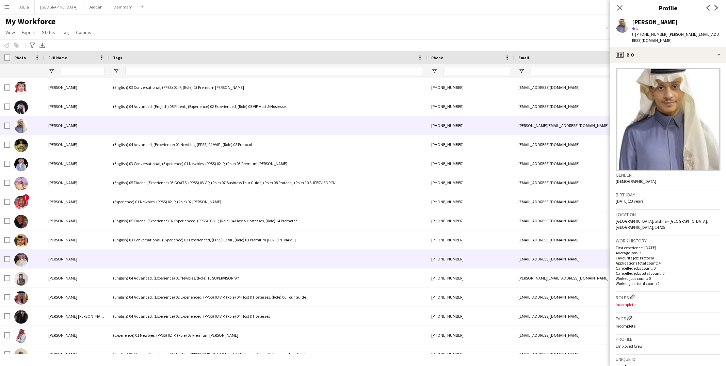
click at [125, 261] on div at bounding box center [268, 259] width 318 height 19
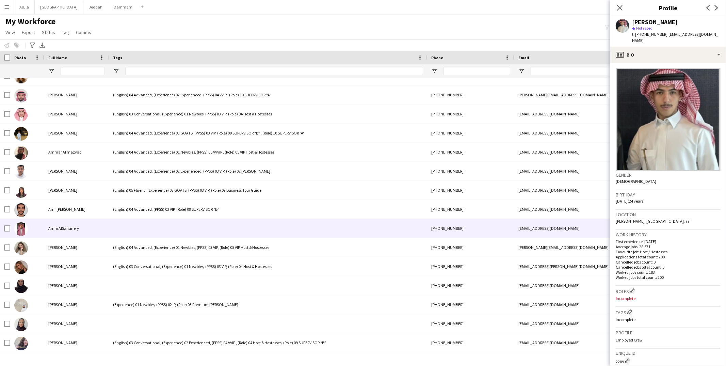
click at [56, 227] on span "Amro AlSananery" at bounding box center [63, 228] width 31 height 5
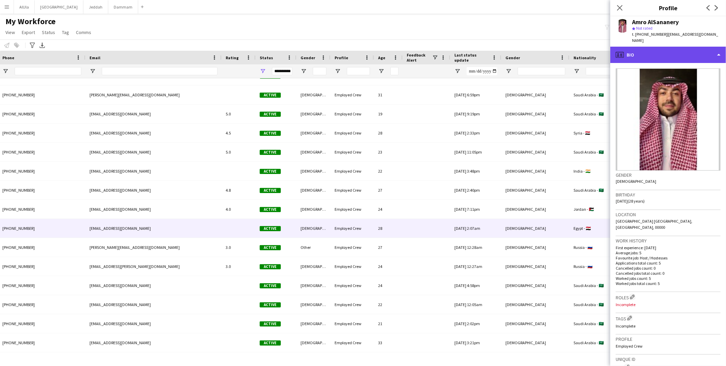
click at [666, 47] on div "profile Bio" at bounding box center [669, 55] width 116 height 16
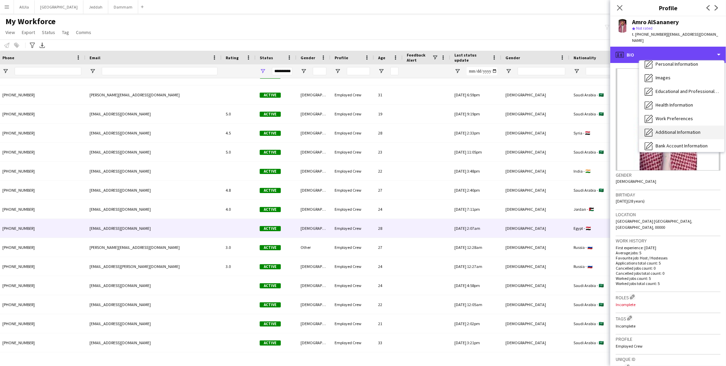
scroll to position [77, 0]
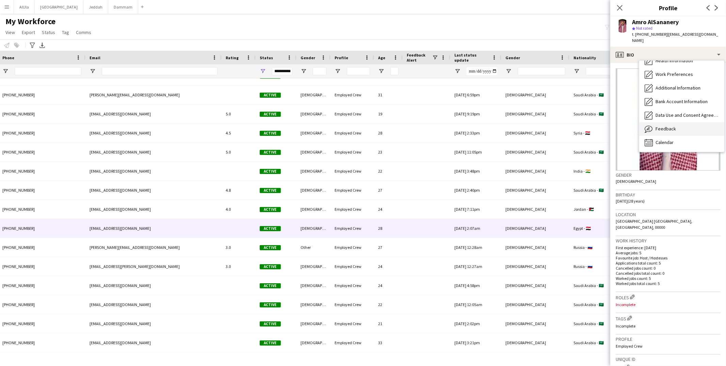
click at [664, 126] on span "Feedback" at bounding box center [666, 129] width 20 height 6
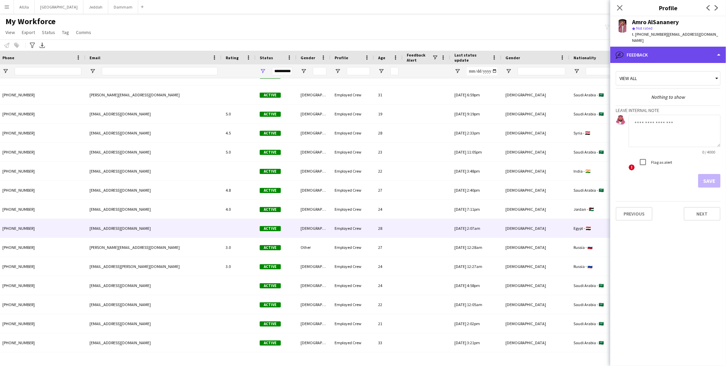
click at [641, 47] on div "bubble-pencil Feedback" at bounding box center [669, 55] width 116 height 16
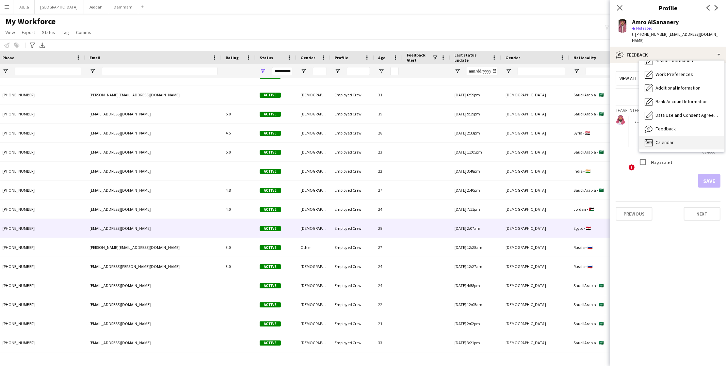
click at [672, 139] on span "Calendar" at bounding box center [665, 142] width 18 height 6
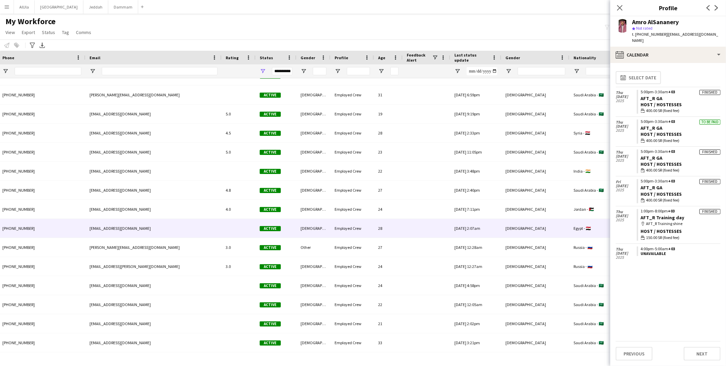
click at [657, 101] on div "Host / Hostesses" at bounding box center [681, 104] width 80 height 6
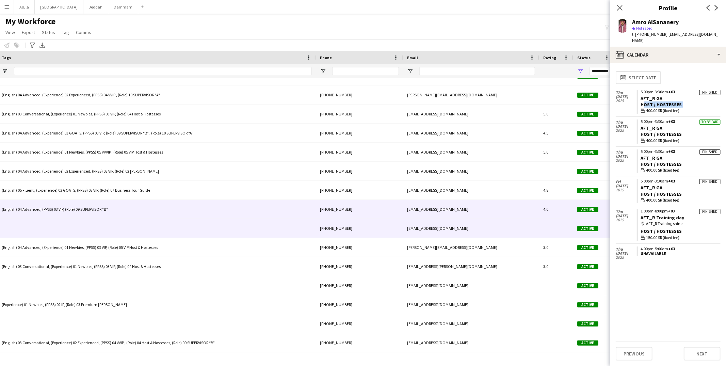
scroll to position [0, 0]
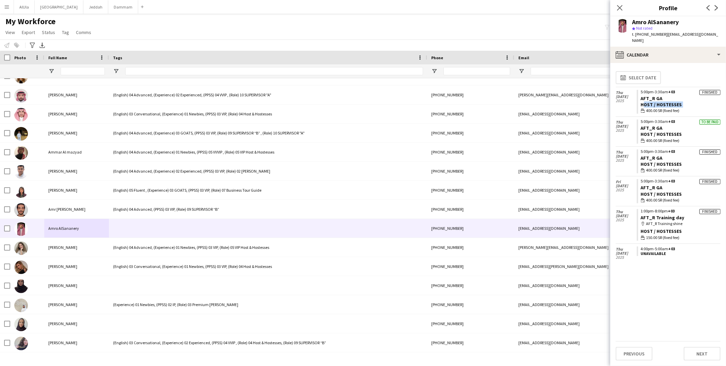
click at [684, 101] on div "Host / Hostesses" at bounding box center [681, 104] width 80 height 6
click at [655, 101] on div "Host / Hostesses" at bounding box center [681, 104] width 80 height 6
click at [654, 101] on div "Host / Hostesses" at bounding box center [681, 104] width 80 height 6
click at [654, 95] on link "AFT_R GA" at bounding box center [652, 98] width 22 height 6
click at [623, 7] on app-icon "Close pop-in" at bounding box center [620, 8] width 10 height 10
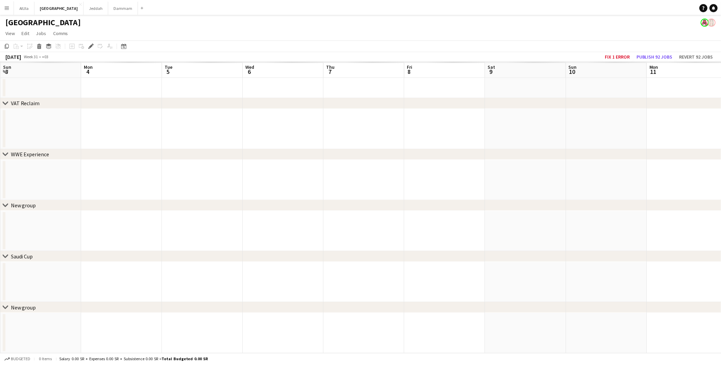
scroll to position [0, 234]
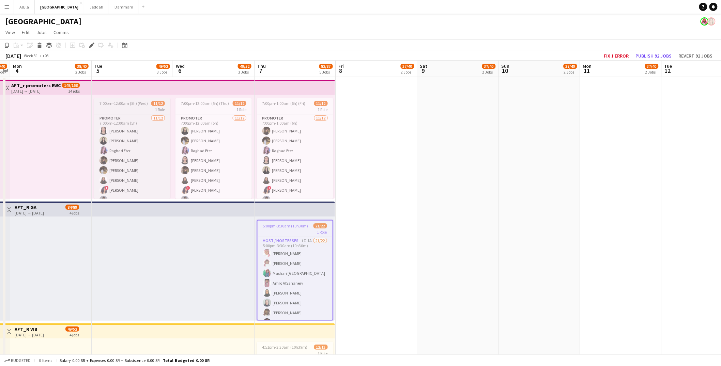
click at [111, 98] on app-job-card "7:00pm-12:00am (5h) (Wed) 11/12 1 Role Promoter 11/12 7:00pm-12:00am (5h) Sara …" at bounding box center [132, 148] width 76 height 101
click at [306, 216] on app-top-bar at bounding box center [294, 209] width 80 height 15
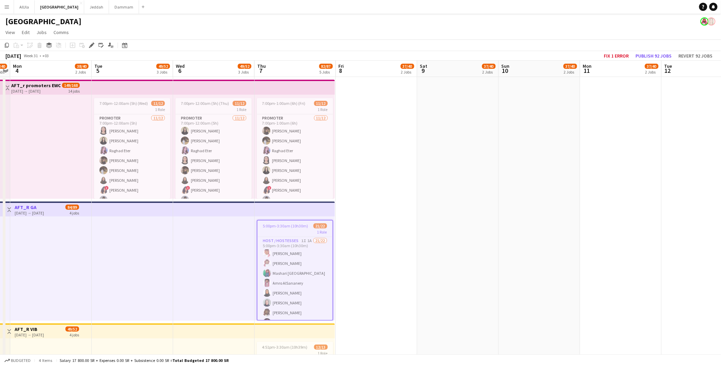
click at [301, 223] on span "5:00pm-3:30am (10h30m) (Fri)" at bounding box center [288, 225] width 50 height 5
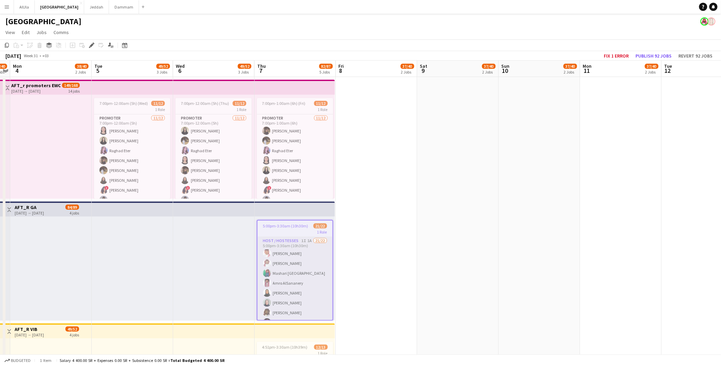
click at [299, 260] on app-card-role "Host / Hostesses 1I 1A 21/22 5:00pm-3:30am (10h30m) Waleed Alajlan Mohammed Als…" at bounding box center [294, 352] width 75 height 231
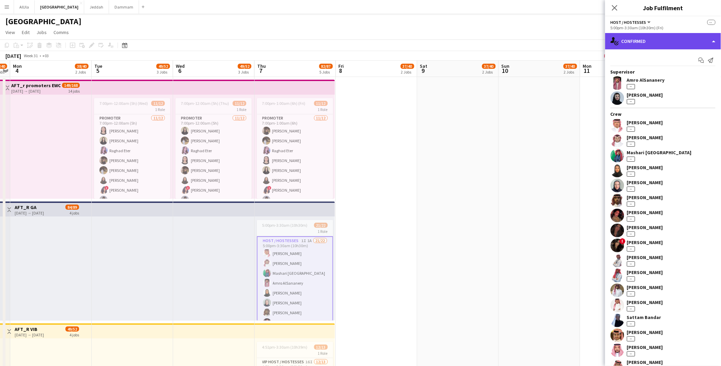
click at [658, 40] on div "single-neutral-actions-check-2 Confirmed" at bounding box center [663, 41] width 116 height 16
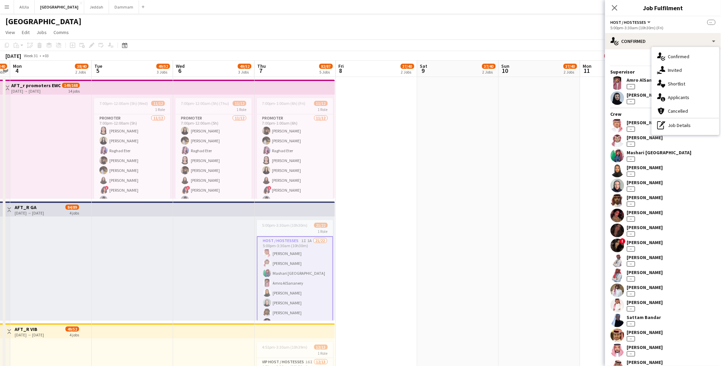
click at [301, 285] on app-card-role "Host / Hostesses 1I 1A 21/22 5:00pm-3:30am (10h30m) Waleed Alajlan Mohammed Als…" at bounding box center [295, 352] width 76 height 232
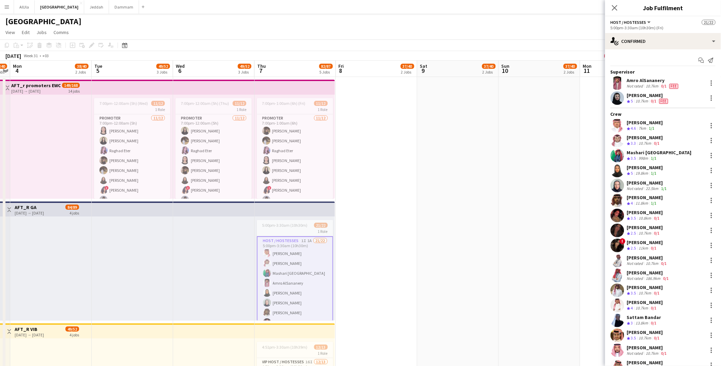
click at [642, 183] on div "Rahaf Alanazi" at bounding box center [647, 183] width 41 height 6
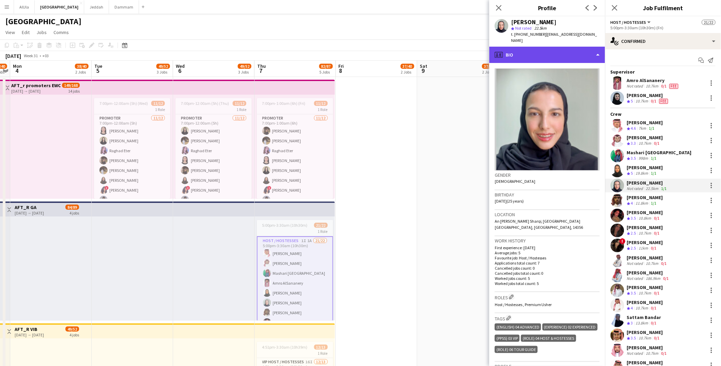
click at [551, 47] on div "profile Bio" at bounding box center [547, 55] width 116 height 16
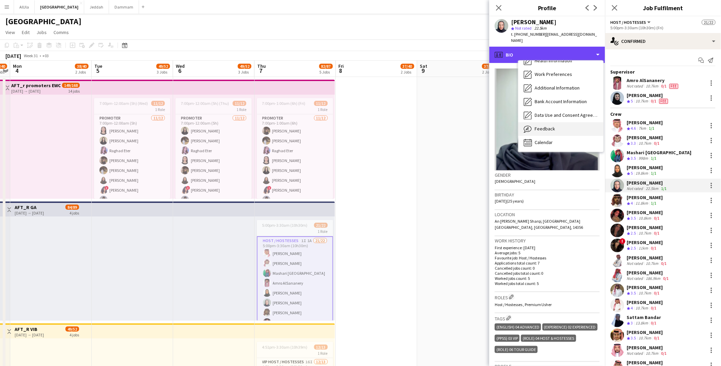
scroll to position [552, 0]
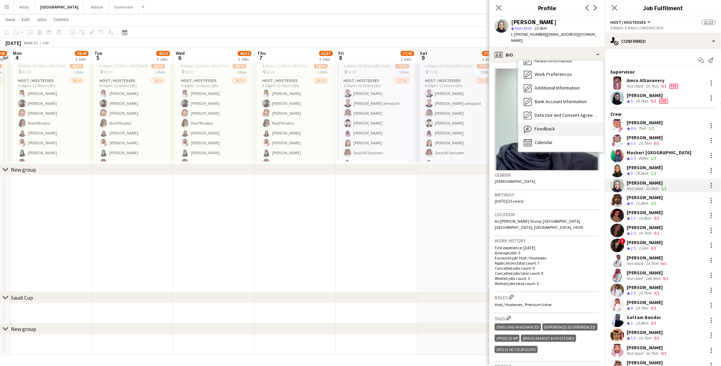
click at [569, 123] on div "Feedback Feedback" at bounding box center [560, 129] width 85 height 14
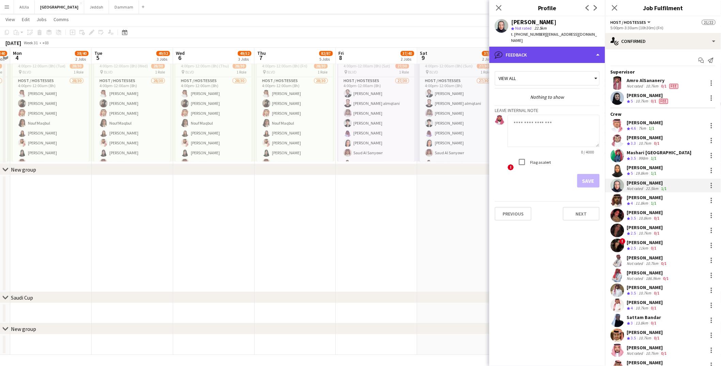
click at [544, 47] on div "bubble-pencil Feedback" at bounding box center [547, 55] width 116 height 16
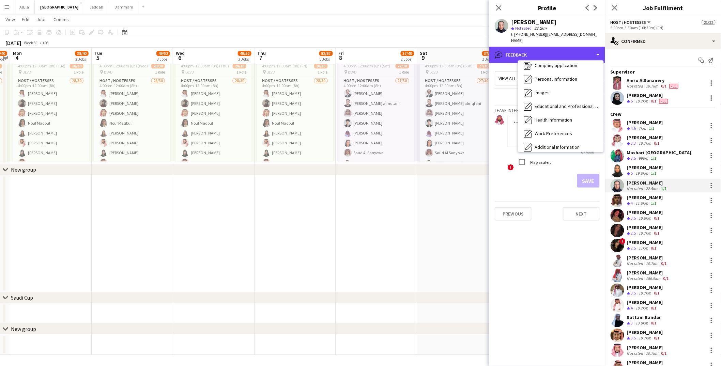
scroll to position [0, 0]
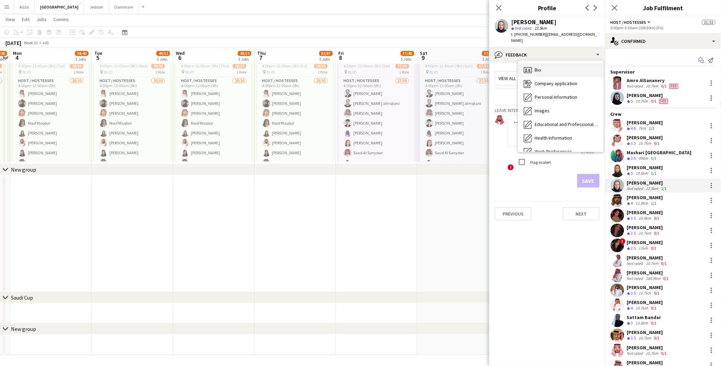
click at [543, 63] on div "Bio Bio" at bounding box center [560, 70] width 85 height 14
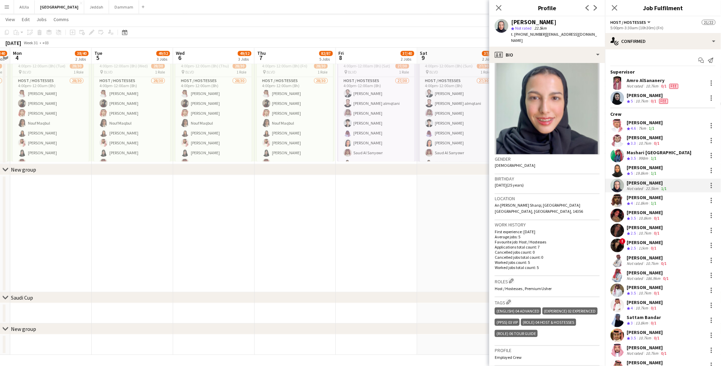
scroll to position [17, 0]
click at [499, 8] on icon "Close pop-in" at bounding box center [498, 7] width 6 height 6
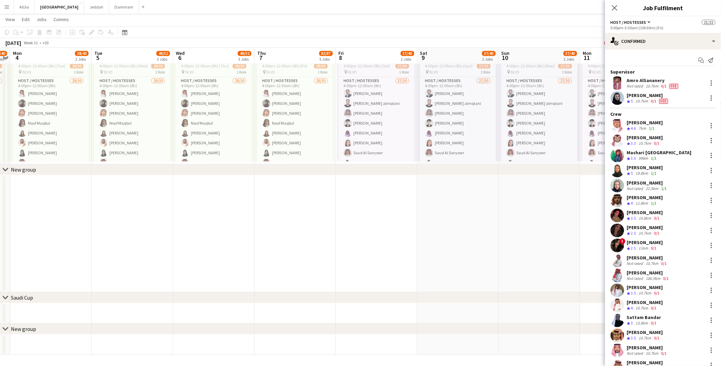
click at [623, 212] on app-user-avatar at bounding box center [617, 216] width 14 height 14
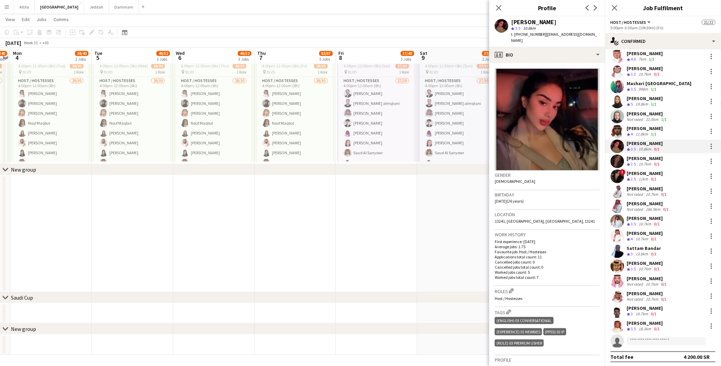
scroll to position [70, 0]
click at [551, 47] on div "profile Bio" at bounding box center [547, 55] width 116 height 16
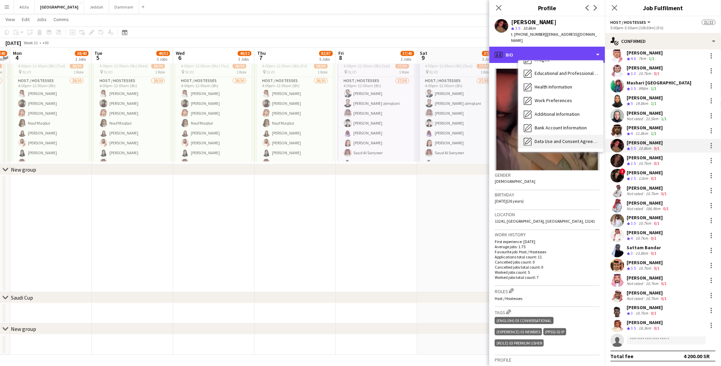
scroll to position [77, 0]
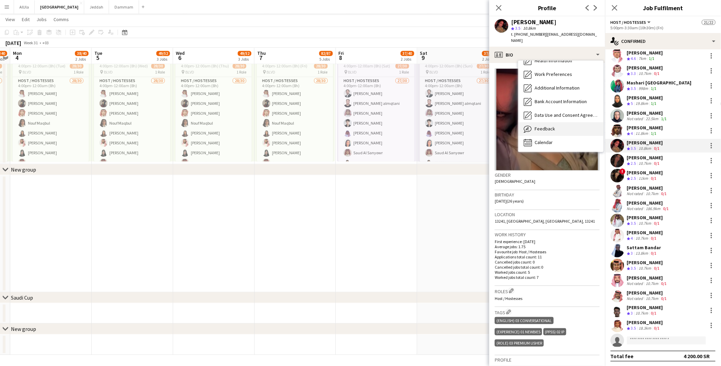
click at [555, 122] on div "Feedback Feedback" at bounding box center [560, 129] width 85 height 14
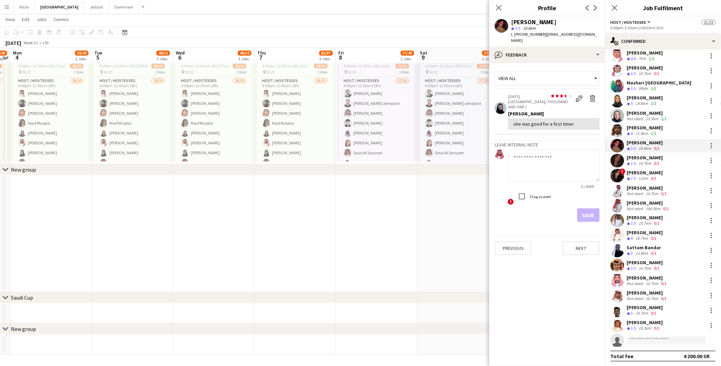
scroll to position [420, 0]
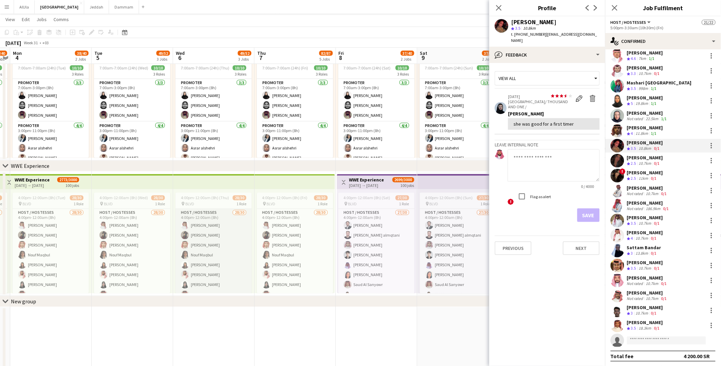
click at [195, 236] on app-card-role "Host / Hostesses 28/30 4:00pm-12:00am (8h) Omar Alghamdi Rima Jabber Abdulrahma…" at bounding box center [213, 364] width 76 height 310
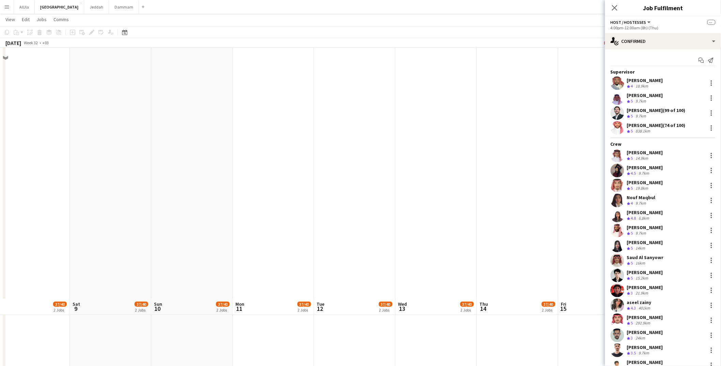
scroll to position [0, 0]
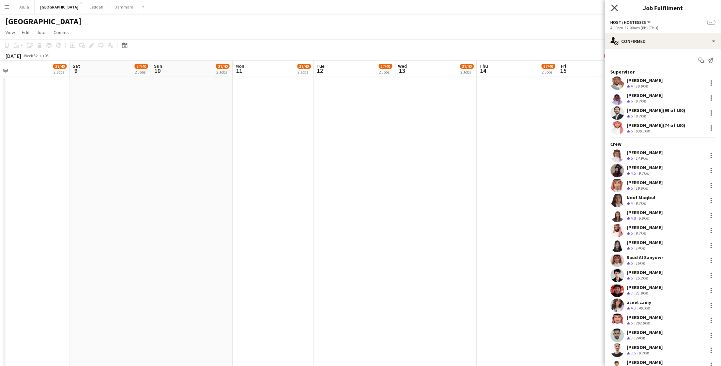
click at [614, 6] on icon "Close pop-in" at bounding box center [614, 7] width 6 height 6
